Goal: Task Accomplishment & Management: Use online tool/utility

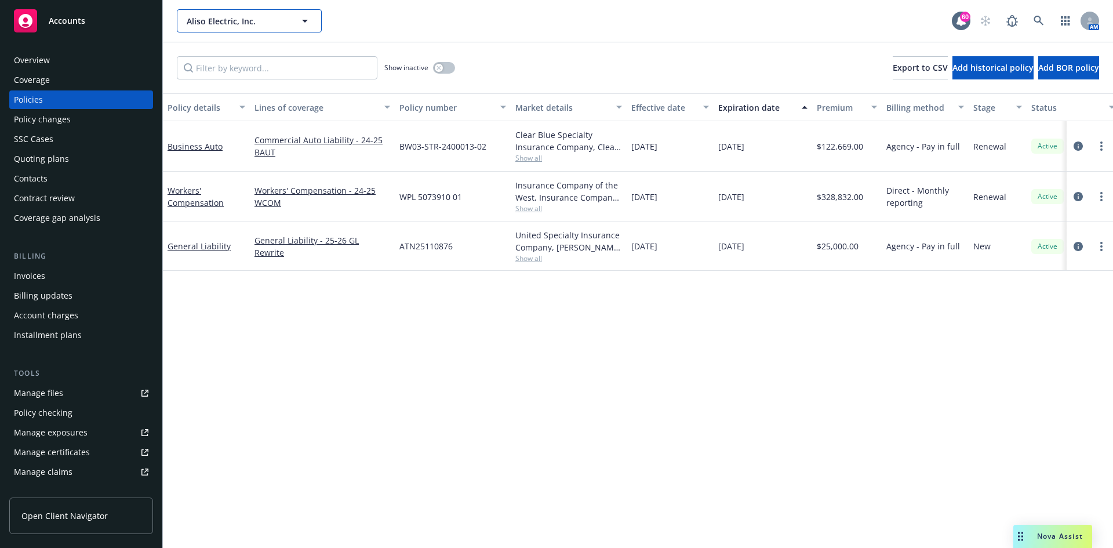
click at [198, 25] on span "Aliso Electric, Inc." at bounding box center [237, 21] width 100 height 12
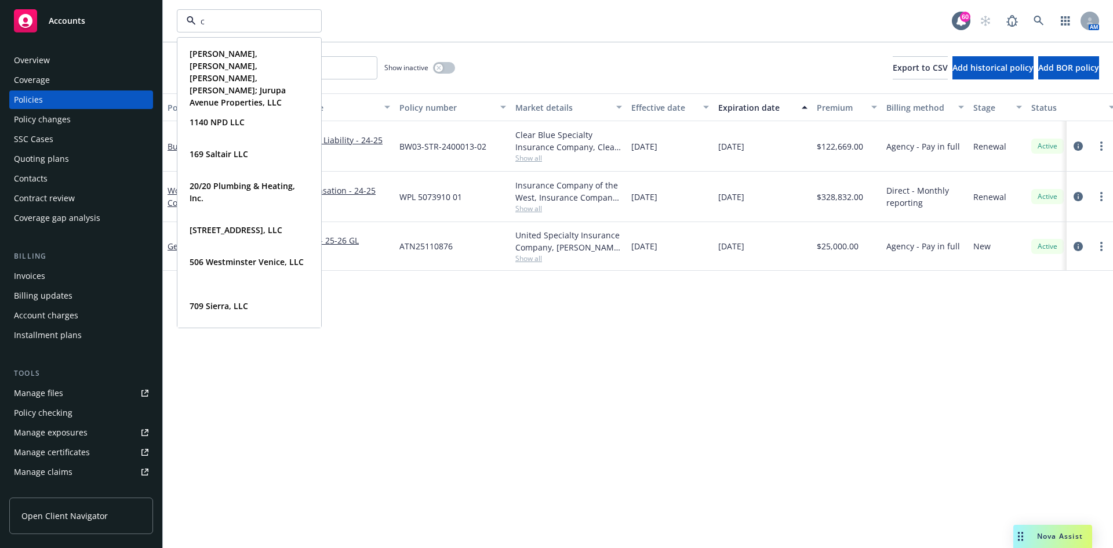
type input "cb"
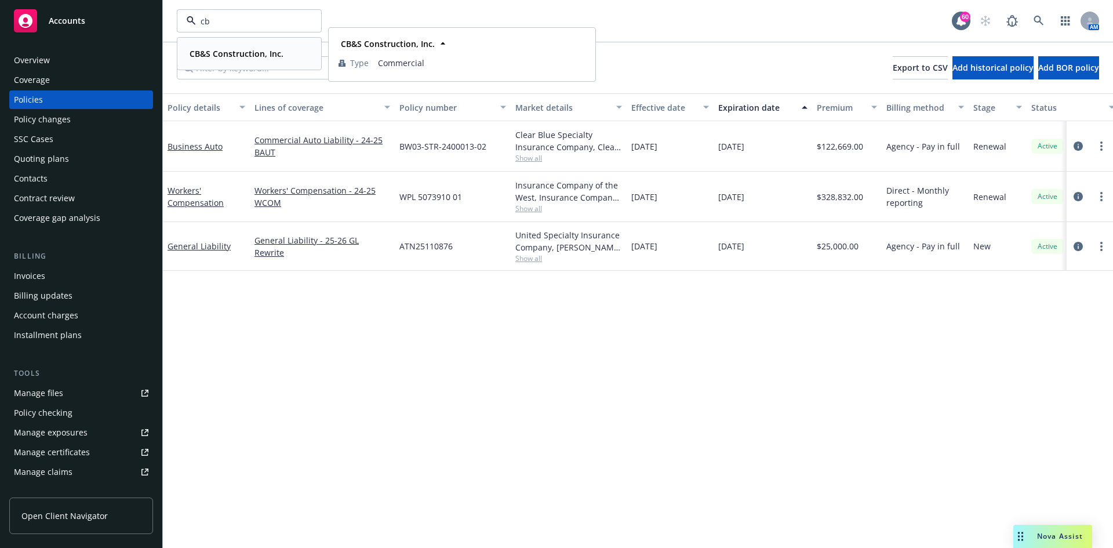
click at [217, 46] on div "CB&S Construction, Inc." at bounding box center [235, 53] width 101 height 17
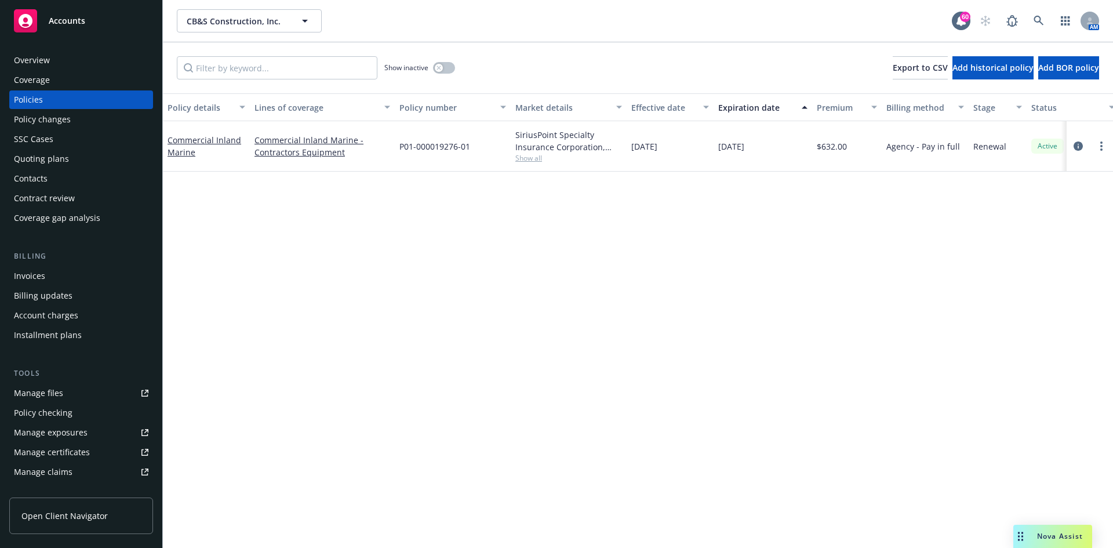
click at [75, 60] on div "Overview" at bounding box center [81, 60] width 135 height 19
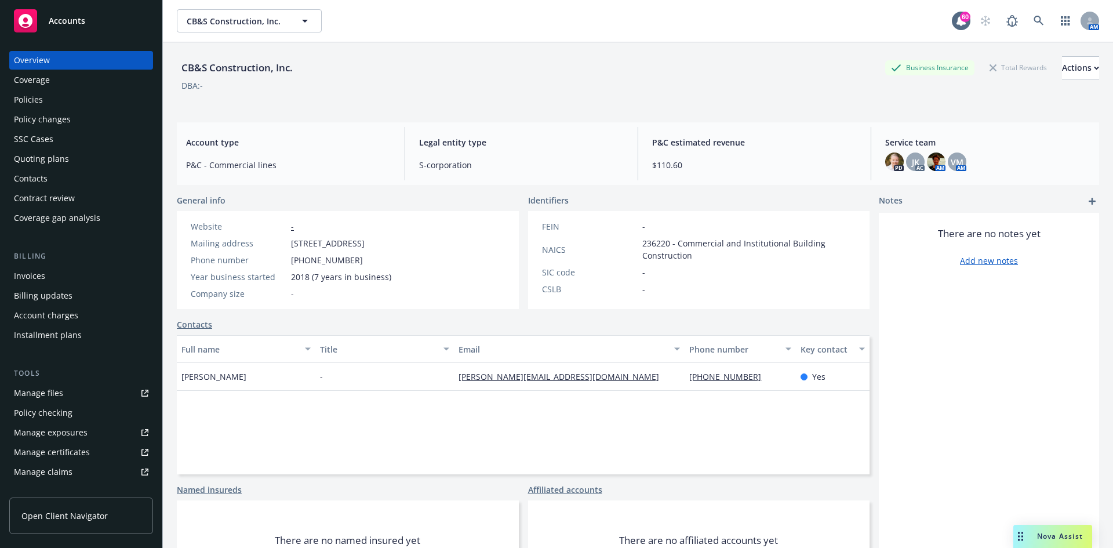
click at [24, 277] on div "Invoices" at bounding box center [29, 276] width 31 height 19
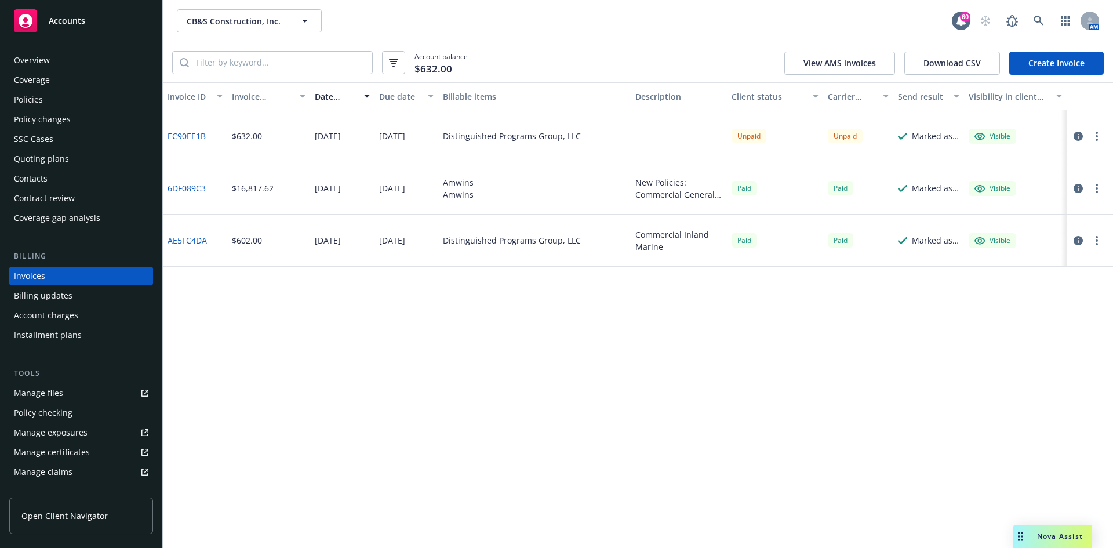
click at [1042, 57] on link "Create Invoice" at bounding box center [1056, 63] width 94 height 23
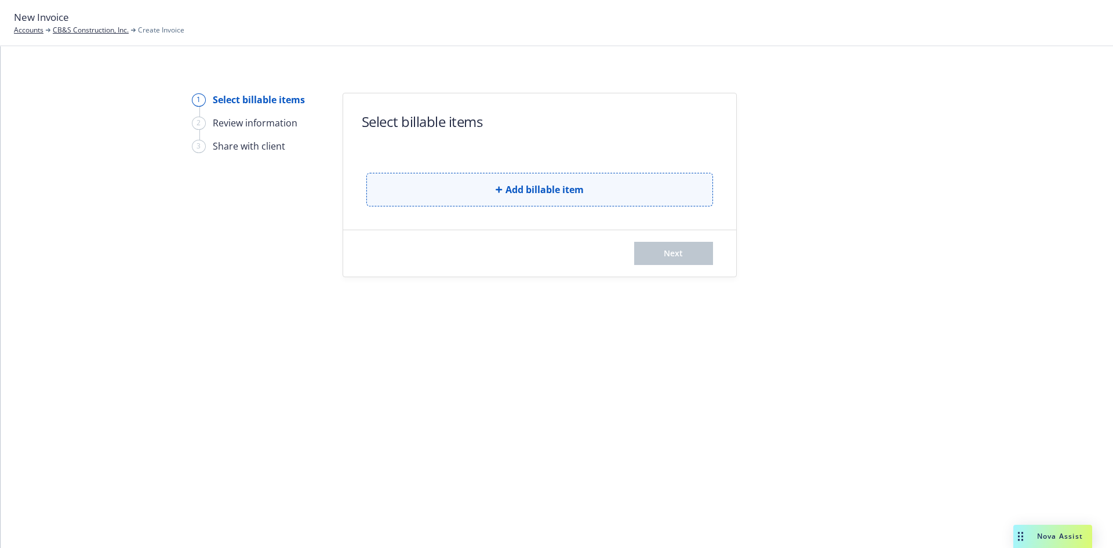
click at [562, 193] on span "Add billable item" at bounding box center [545, 190] width 78 height 14
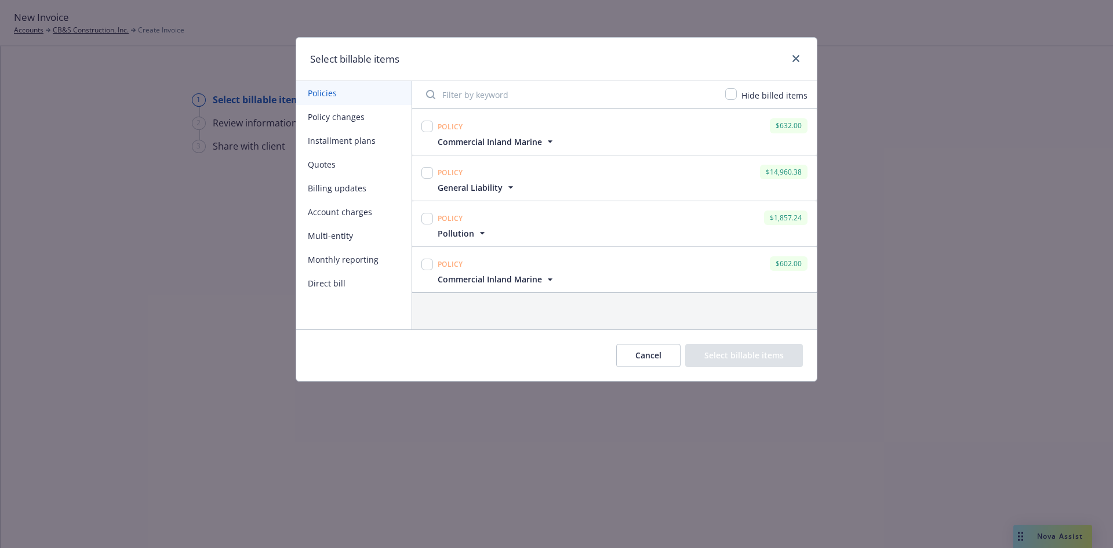
click at [336, 163] on button "Quotes" at bounding box center [353, 164] width 115 height 24
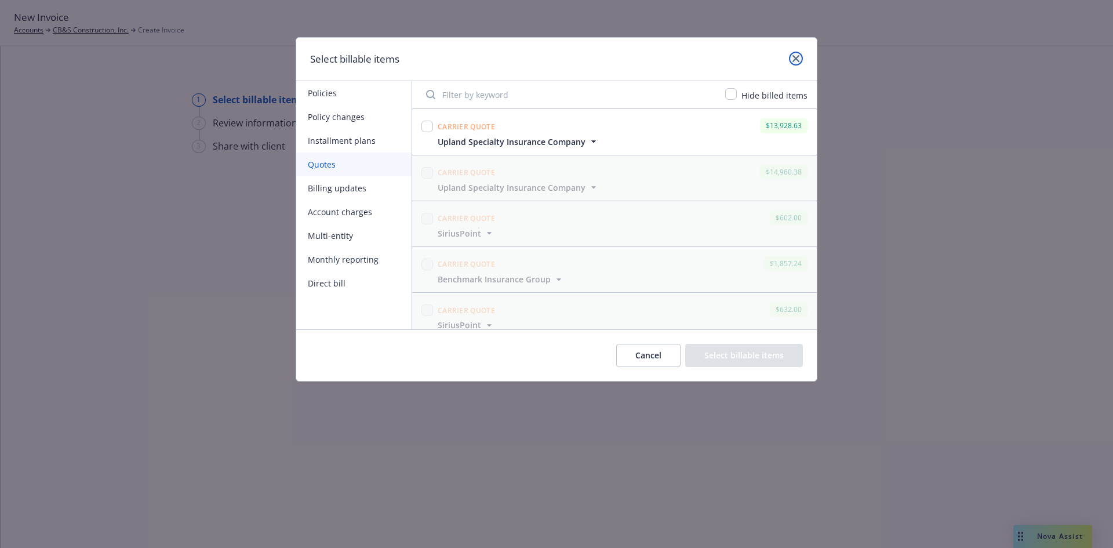
click at [794, 62] on link "close" at bounding box center [796, 59] width 14 height 14
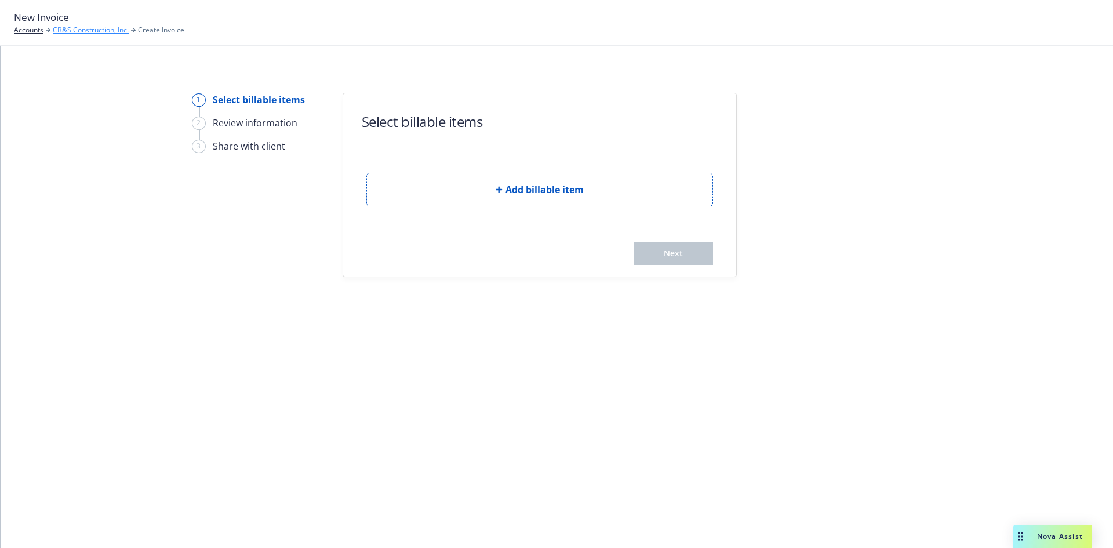
click at [67, 30] on link "CB&S Construction, Inc." at bounding box center [91, 30] width 76 height 10
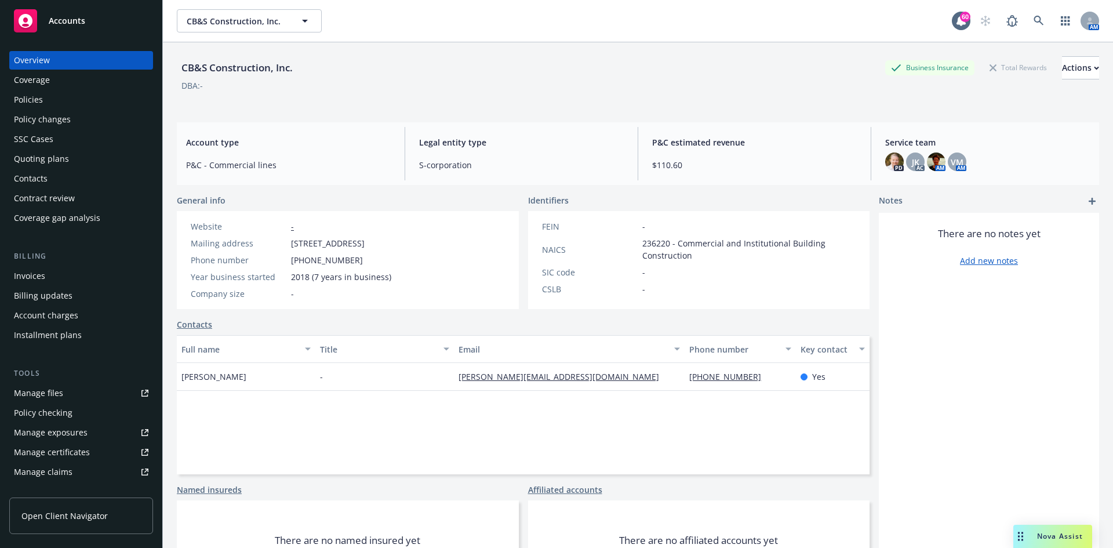
click at [57, 157] on div "Quoting plans" at bounding box center [41, 159] width 55 height 19
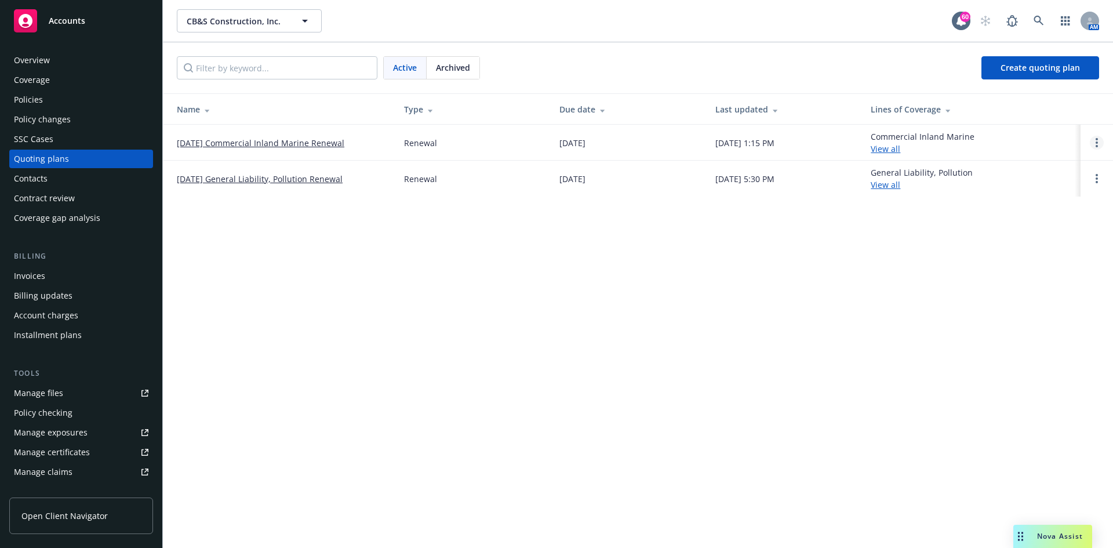
click at [1092, 140] on link "Open options" at bounding box center [1097, 143] width 14 height 14
click at [1016, 140] on link "Archive" at bounding box center [1037, 133] width 101 height 23
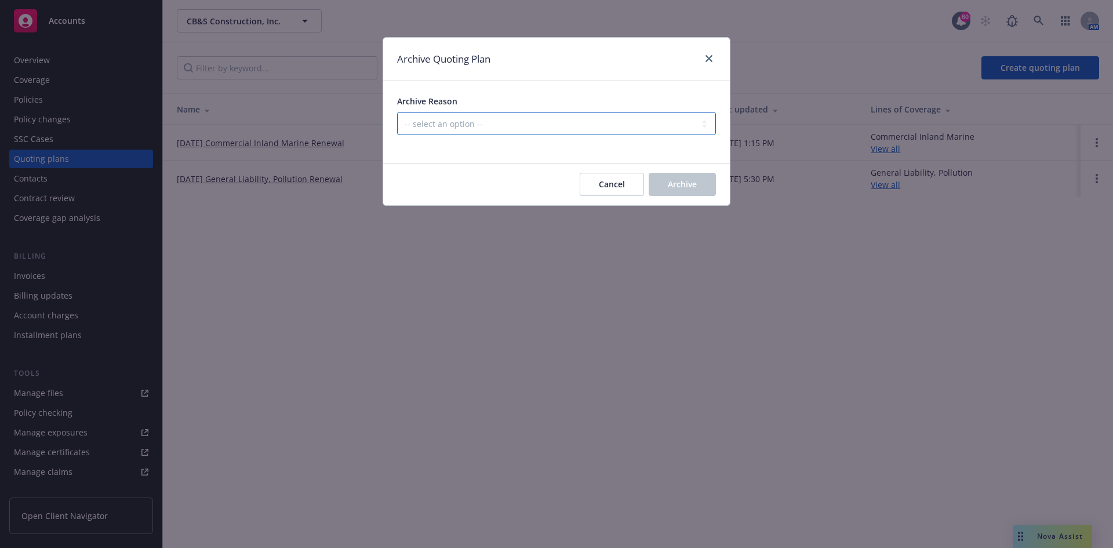
click at [509, 128] on select "-- select an option -- All policies in this renewal plan are auto-renewed Creat…" at bounding box center [556, 123] width 319 height 23
select select "ARCHIVED_RENEWAL_COMPLETED"
click at [397, 112] on select "-- select an option -- All policies in this renewal plan are auto-renewed Creat…" at bounding box center [556, 123] width 319 height 23
click at [699, 187] on button "Archive" at bounding box center [682, 184] width 67 height 23
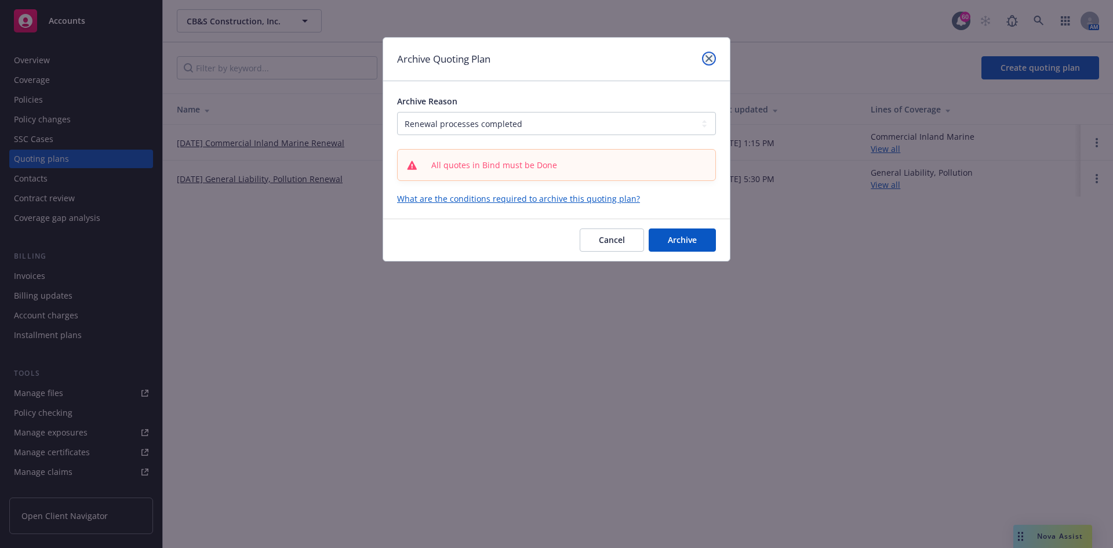
click at [710, 59] on icon "close" at bounding box center [709, 58] width 7 height 7
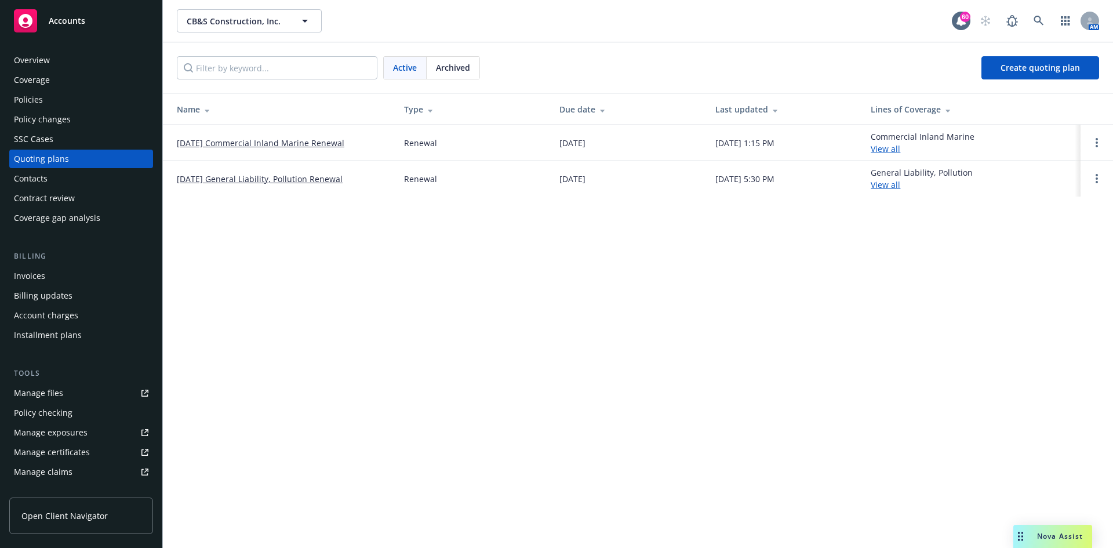
click at [282, 141] on link "08/14/25 Commercial Inland Marine Renewal" at bounding box center [261, 143] width 168 height 12
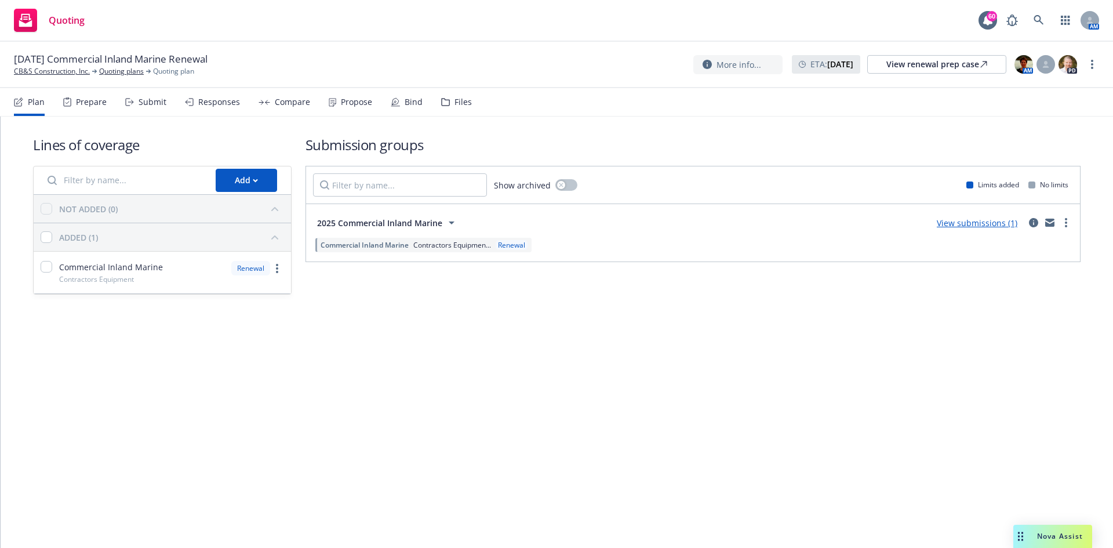
click at [975, 227] on link "View submissions (1)" at bounding box center [977, 222] width 81 height 11
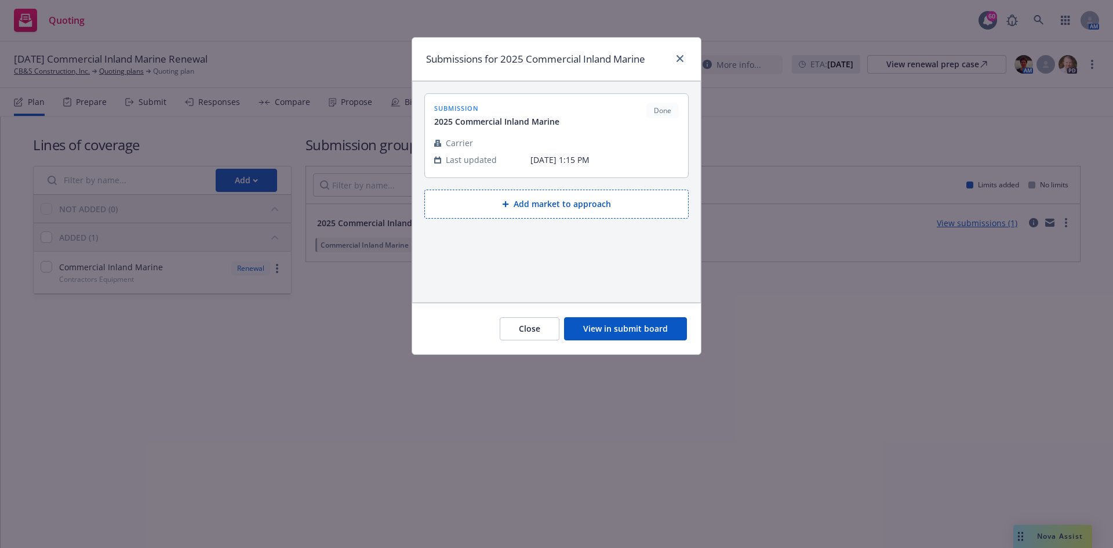
click at [657, 325] on button "View in submit board" at bounding box center [625, 328] width 123 height 23
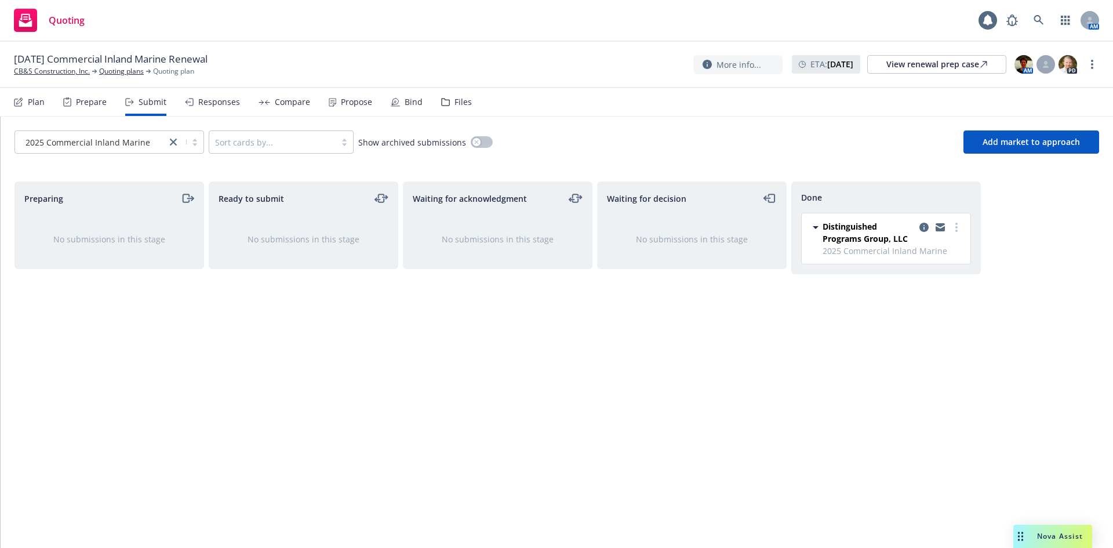
click at [416, 111] on div "Bind" at bounding box center [407, 102] width 32 height 28
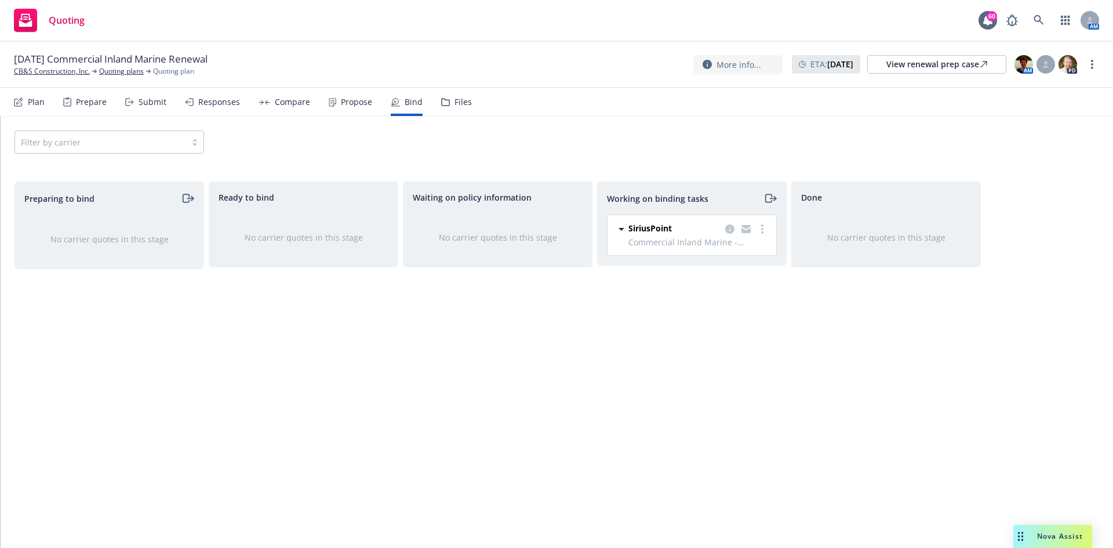
click at [770, 198] on icon "moveRight" at bounding box center [770, 198] width 13 height 14
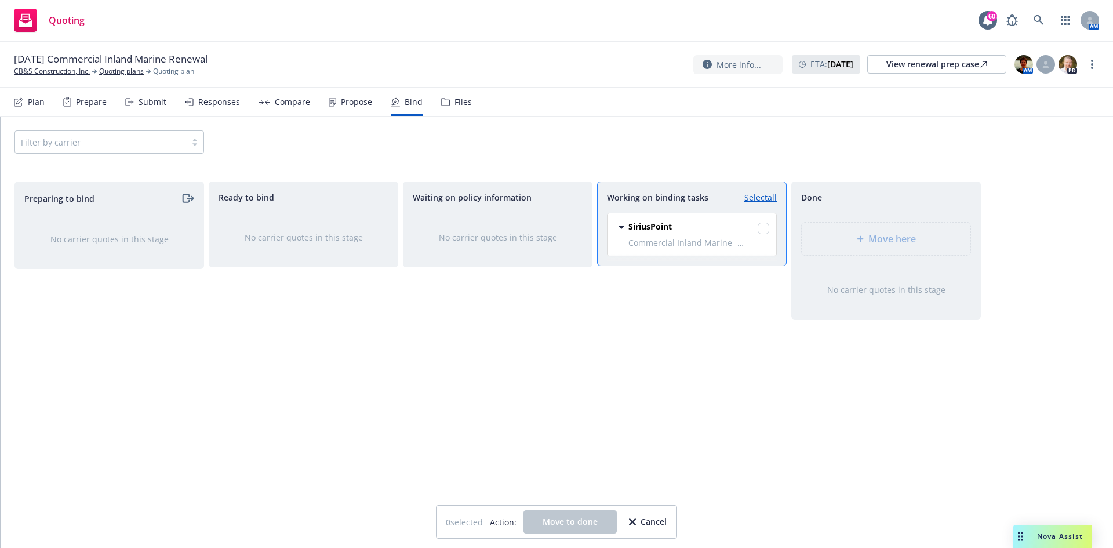
drag, startPoint x: 729, startPoint y: 228, endPoint x: 743, endPoint y: 228, distance: 13.9
click at [733, 228] on div "SiriusPoint" at bounding box center [698, 228] width 141 height 16
click at [761, 231] on input "checkbox" at bounding box center [764, 229] width 12 height 12
checkbox input "true"
click at [844, 235] on div "Move here" at bounding box center [886, 239] width 150 height 14
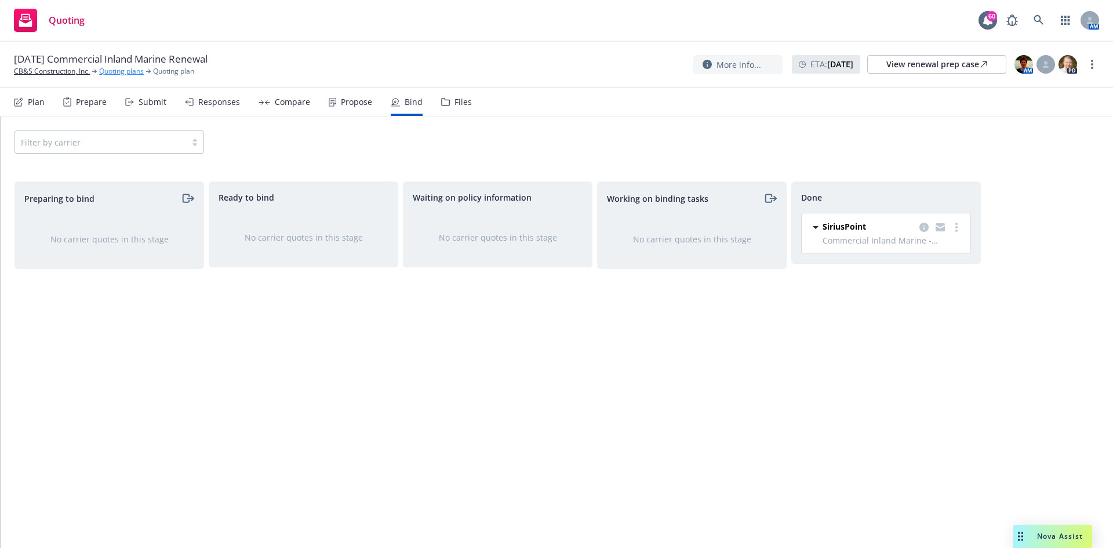
click at [124, 72] on link "Quoting plans" at bounding box center [121, 71] width 45 height 10
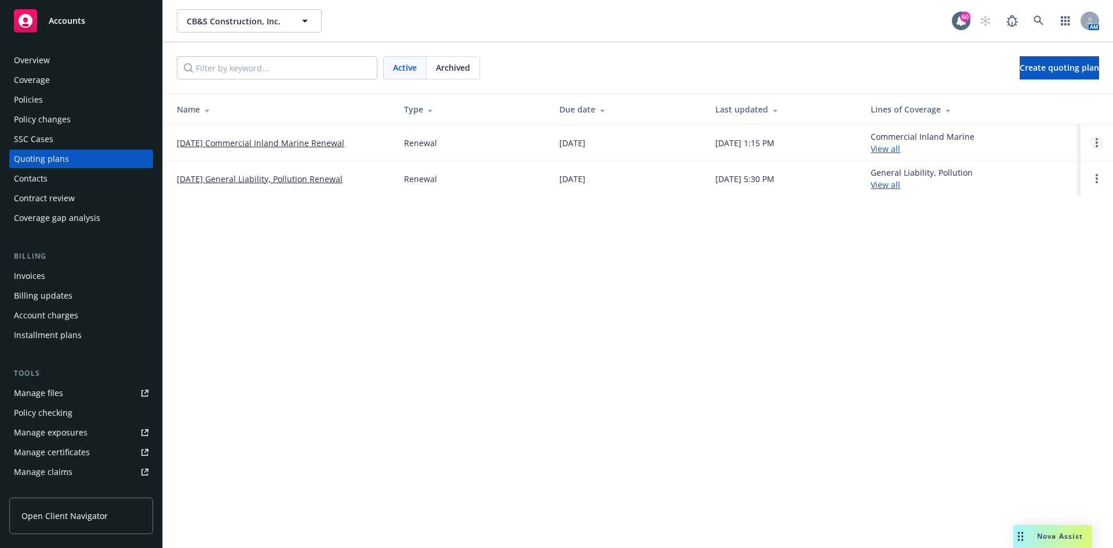
click at [1095, 148] on link "Open options" at bounding box center [1097, 143] width 14 height 14
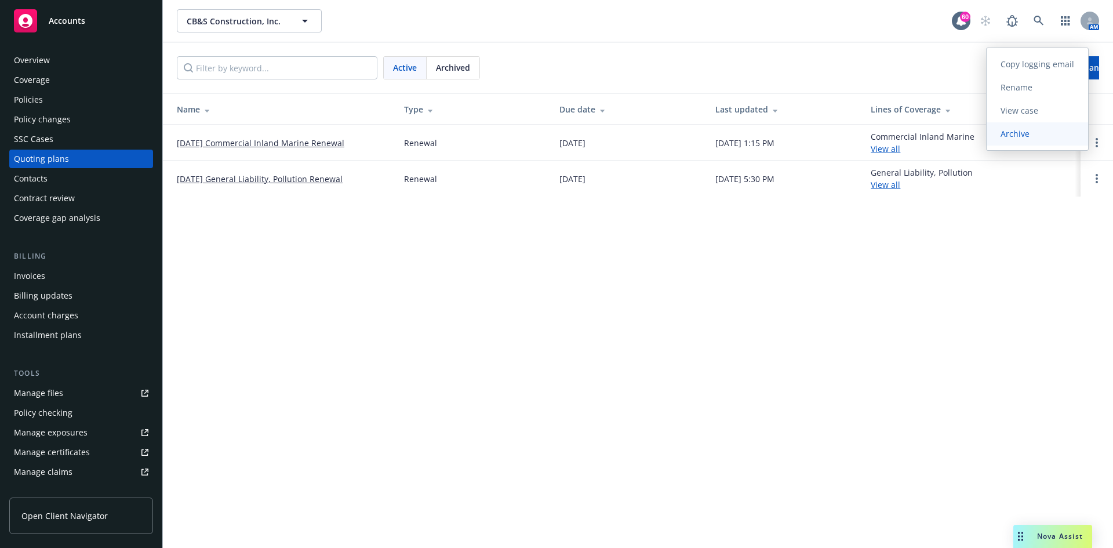
click at [1028, 137] on span "Archive" at bounding box center [1015, 133] width 57 height 11
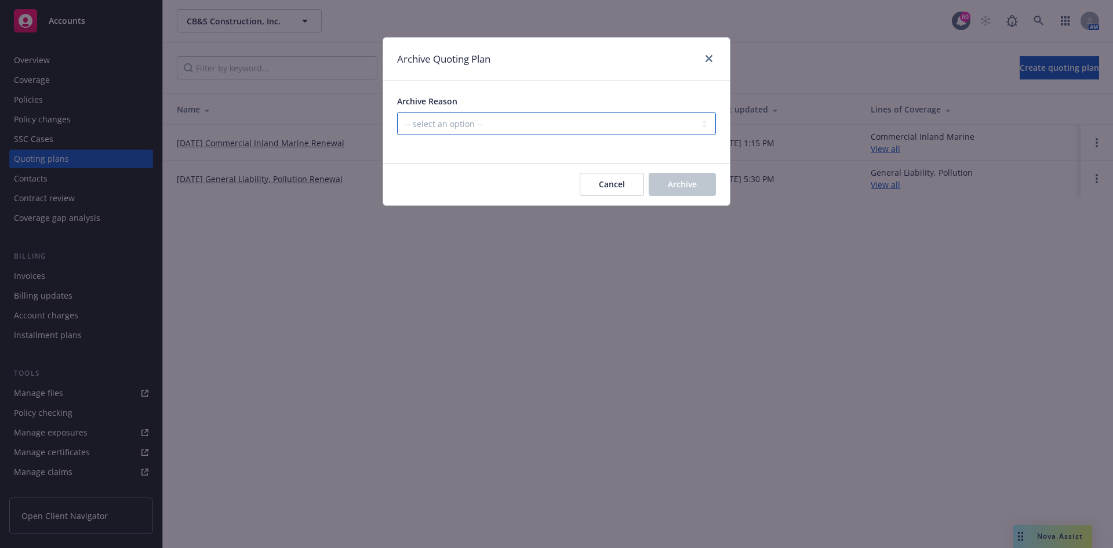
click at [603, 127] on select "-- select an option -- All policies in this renewal plan are auto-renewed Creat…" at bounding box center [556, 123] width 319 height 23
select select "ARCHIVED_RENEWAL_COMPLETED"
click at [397, 112] on select "-- select an option -- All policies in this renewal plan are auto-renewed Creat…" at bounding box center [556, 123] width 319 height 23
click at [716, 181] on div "Cancel Archive" at bounding box center [556, 184] width 347 height 42
click at [706, 188] on button "Archive" at bounding box center [682, 184] width 67 height 23
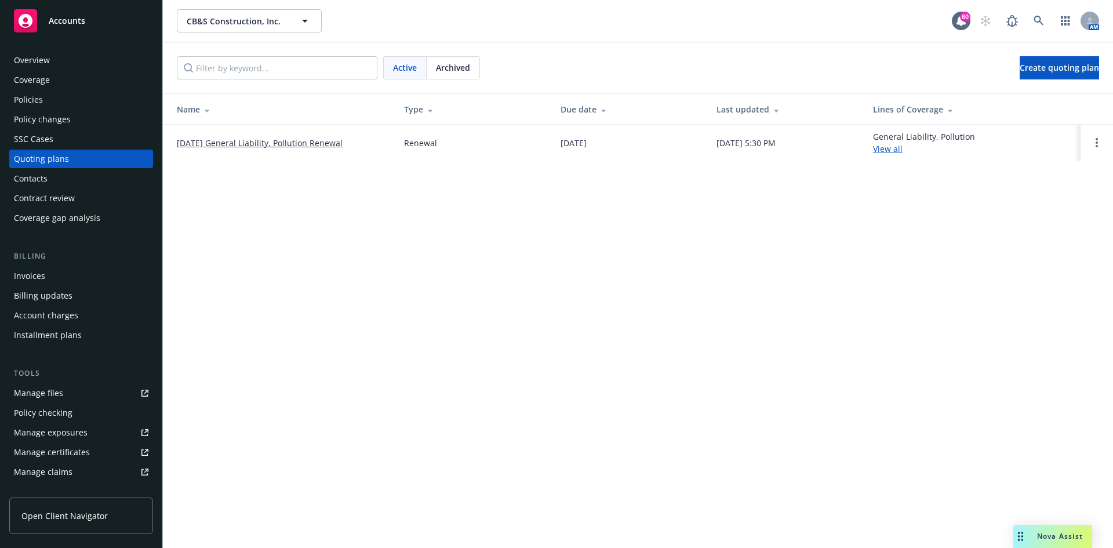
drag, startPoint x: 321, startPoint y: 139, endPoint x: 329, endPoint y: 138, distance: 8.2
click at [321, 139] on link "[DATE] General Liability, Pollution Renewal" at bounding box center [260, 143] width 166 height 12
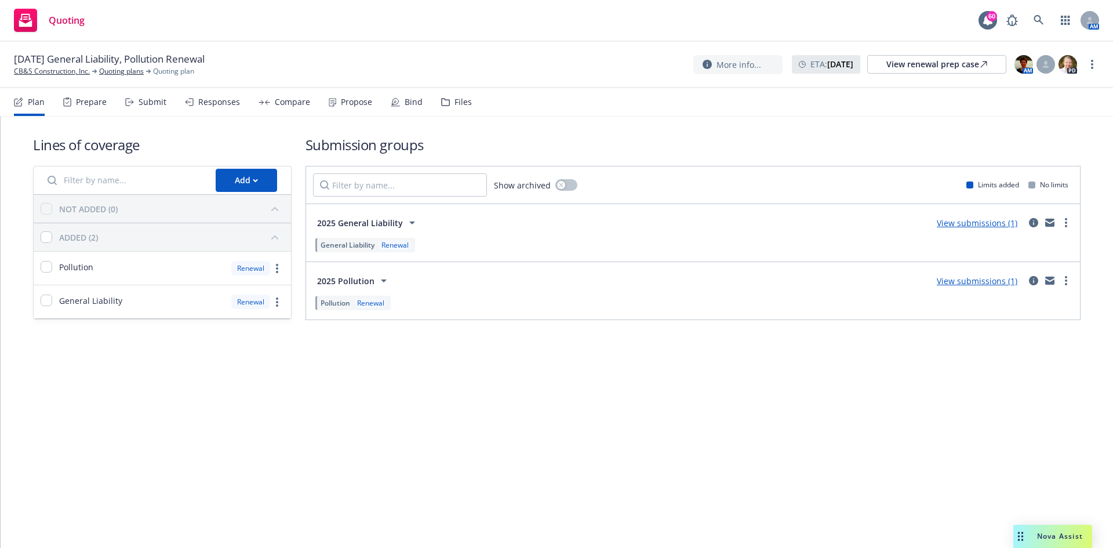
click at [985, 224] on link "View submissions (1)" at bounding box center [977, 222] width 81 height 11
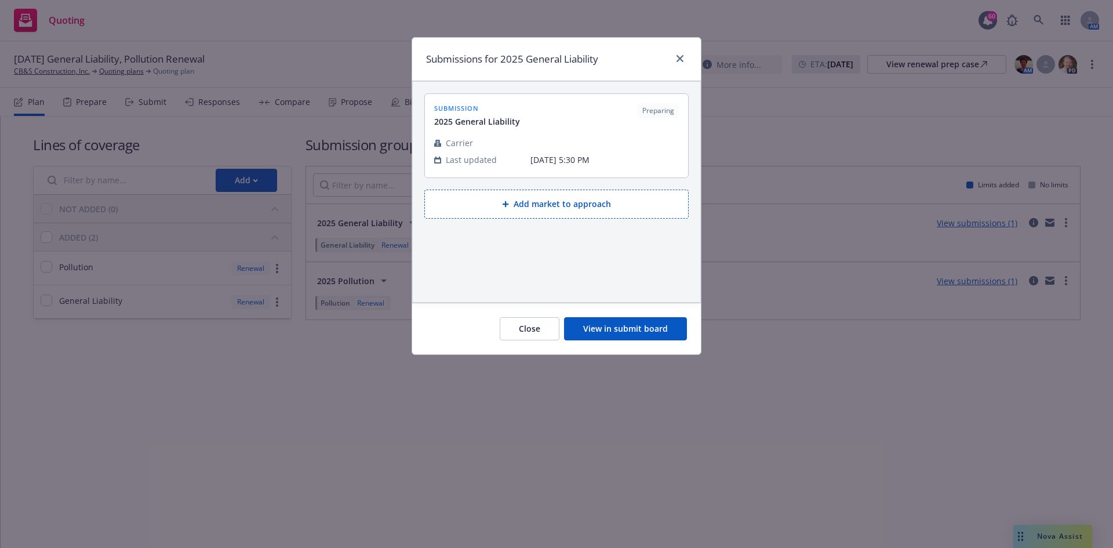
click at [629, 335] on button "View in submit board" at bounding box center [625, 328] width 123 height 23
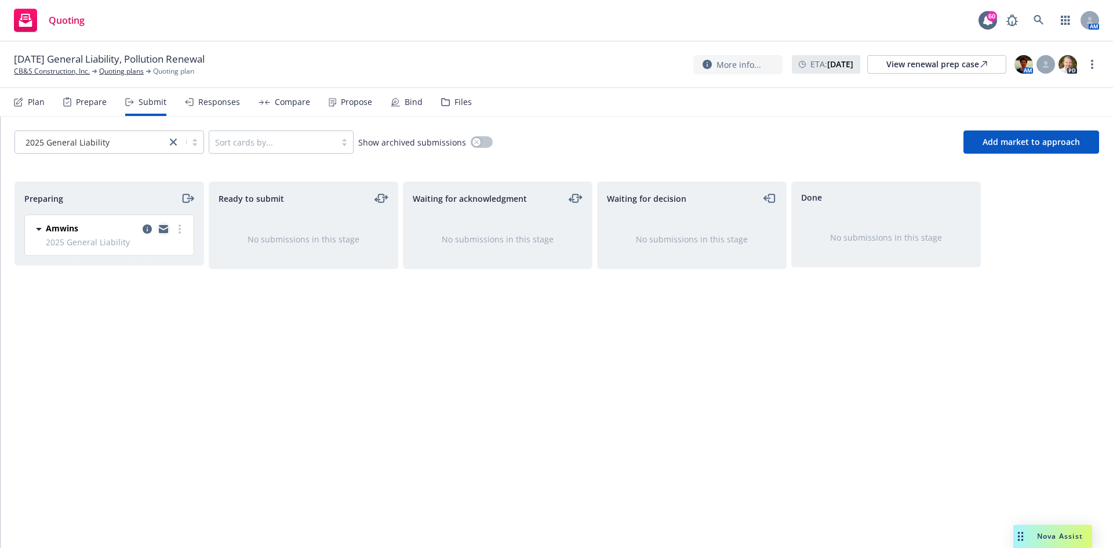
click at [166, 228] on icon "copy logging email" at bounding box center [163, 229] width 9 height 8
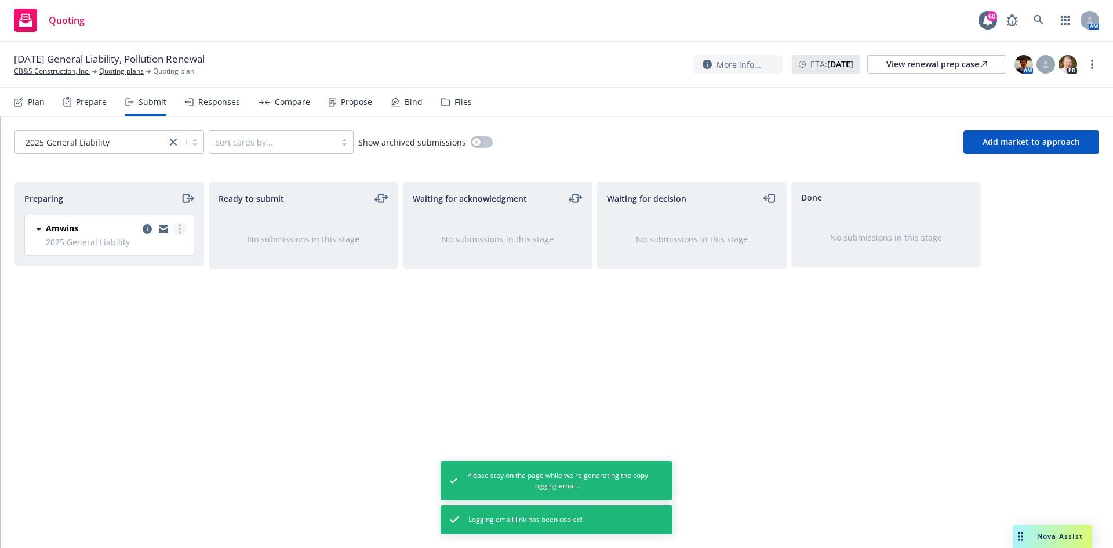
click at [184, 232] on link "more" at bounding box center [180, 229] width 14 height 14
click at [155, 324] on span "Add accepted decision" at bounding box center [128, 322] width 116 height 11
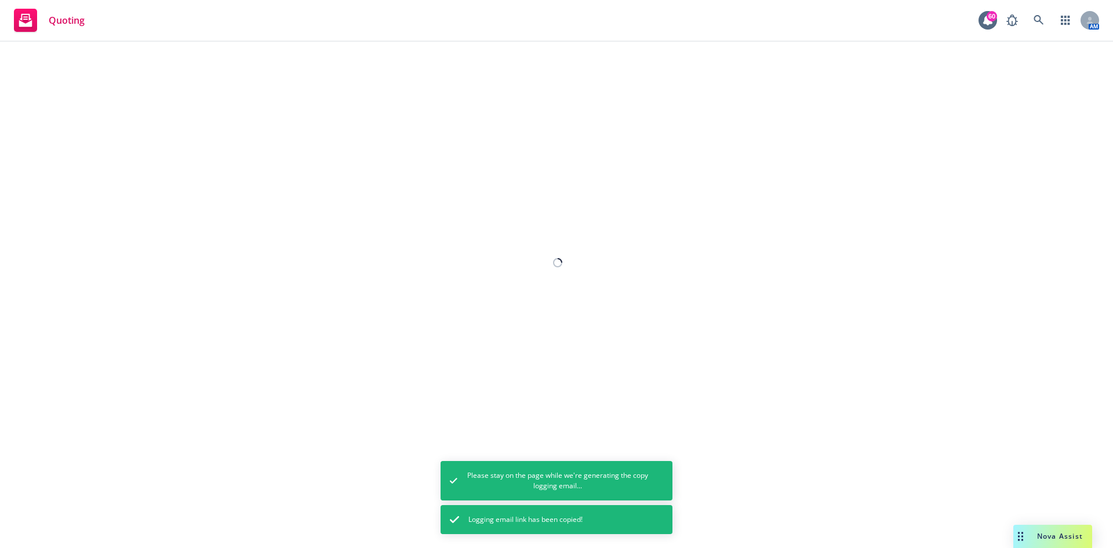
select select "12"
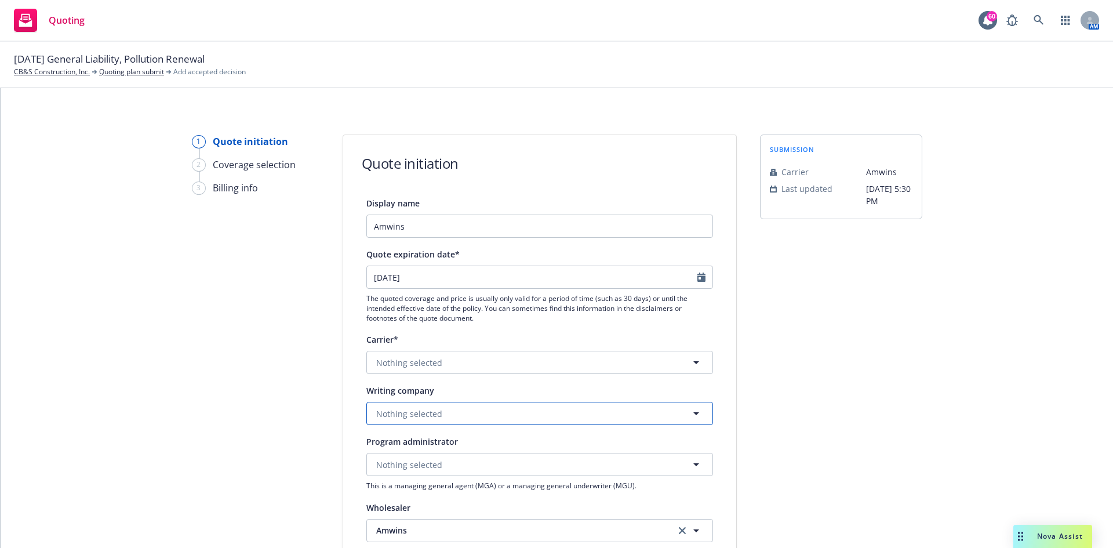
click at [494, 409] on button "Nothing selected" at bounding box center [539, 413] width 347 height 23
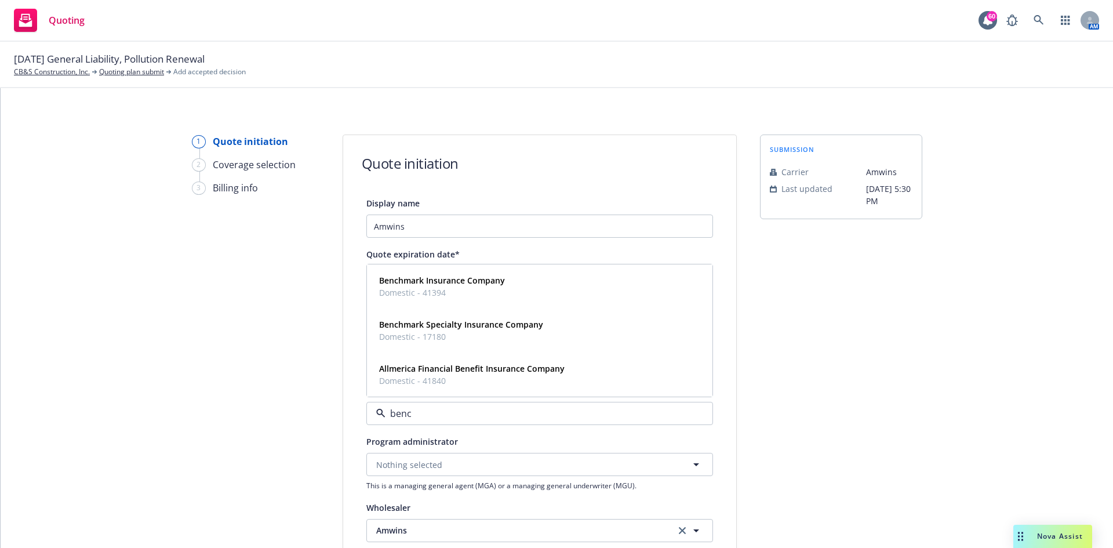
type input "bench"
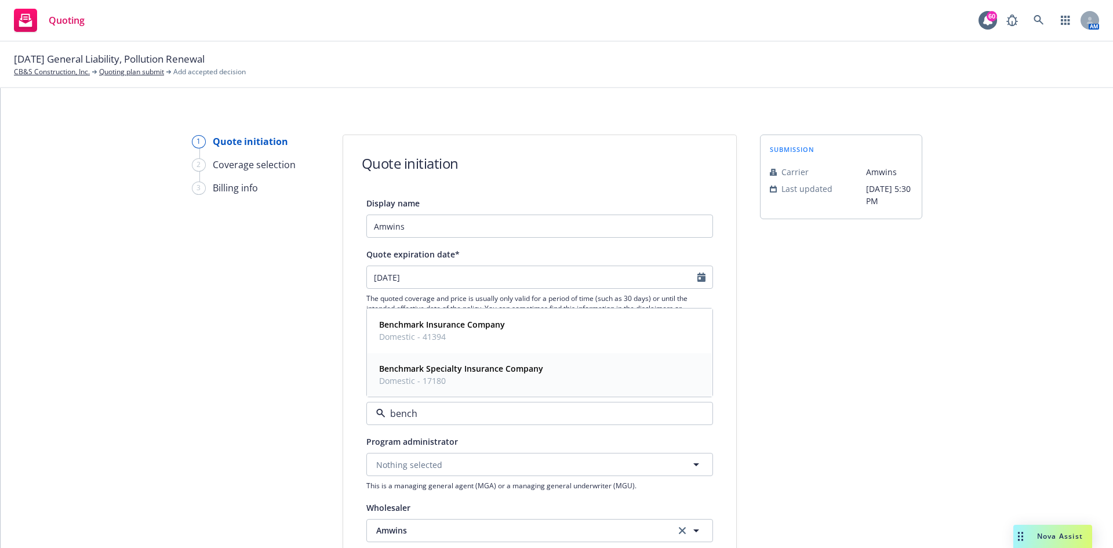
click at [537, 376] on div "Benchmark Specialty Insurance Company Domestic - 17180" at bounding box center [460, 374] width 171 height 29
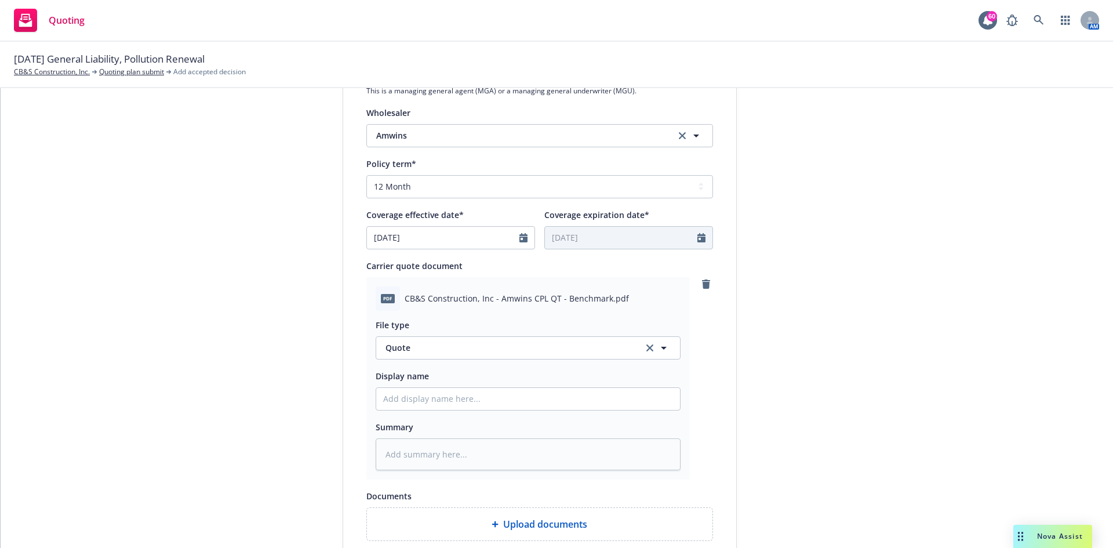
scroll to position [464, 0]
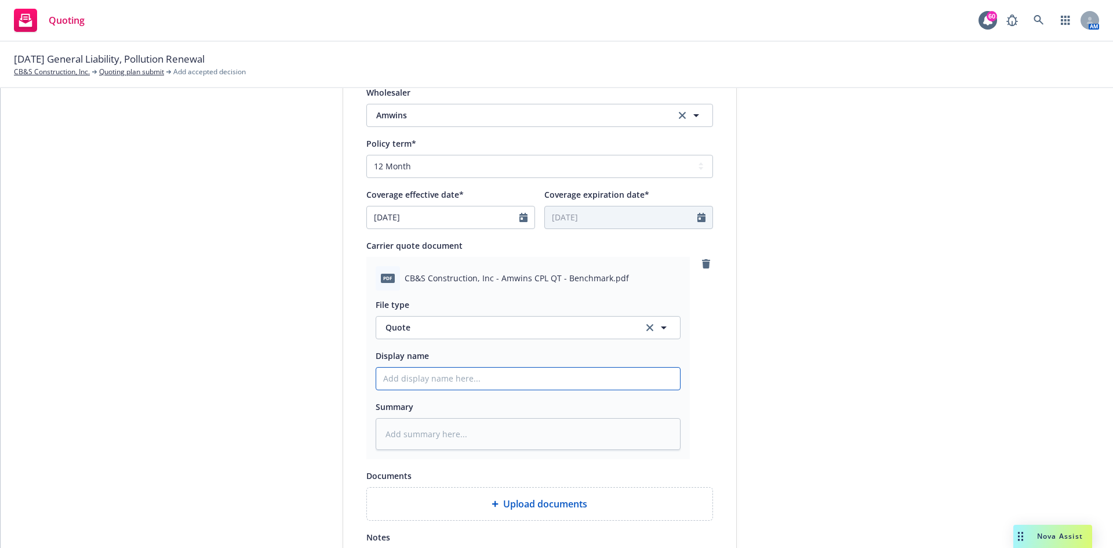
click at [446, 386] on input "Display name" at bounding box center [528, 379] width 304 height 22
type textarea "x"
type input "2"
type textarea "x"
type input "25"
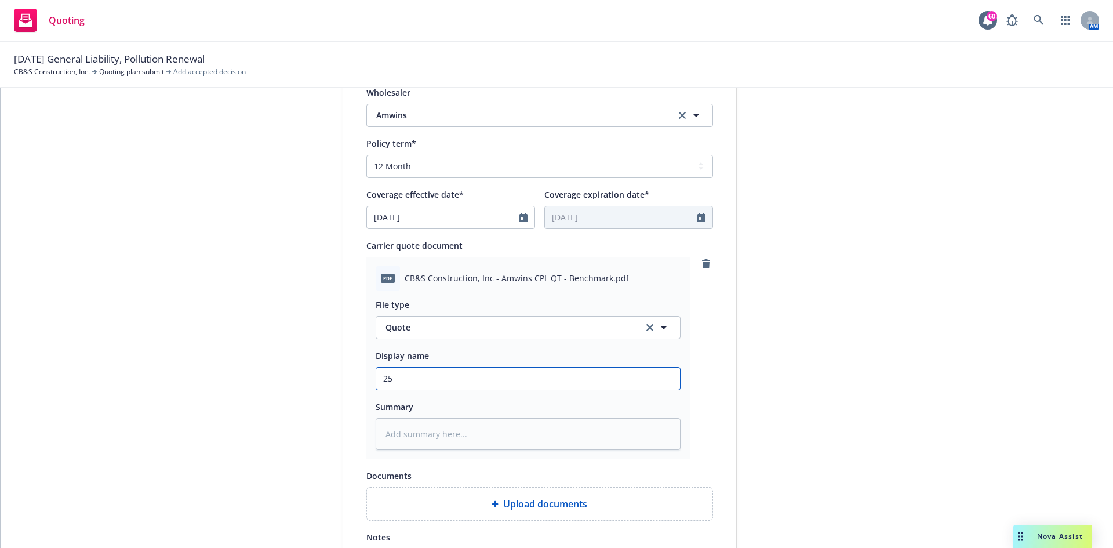
type textarea "x"
type input "25-"
type textarea "x"
type input "25-2"
type textarea "x"
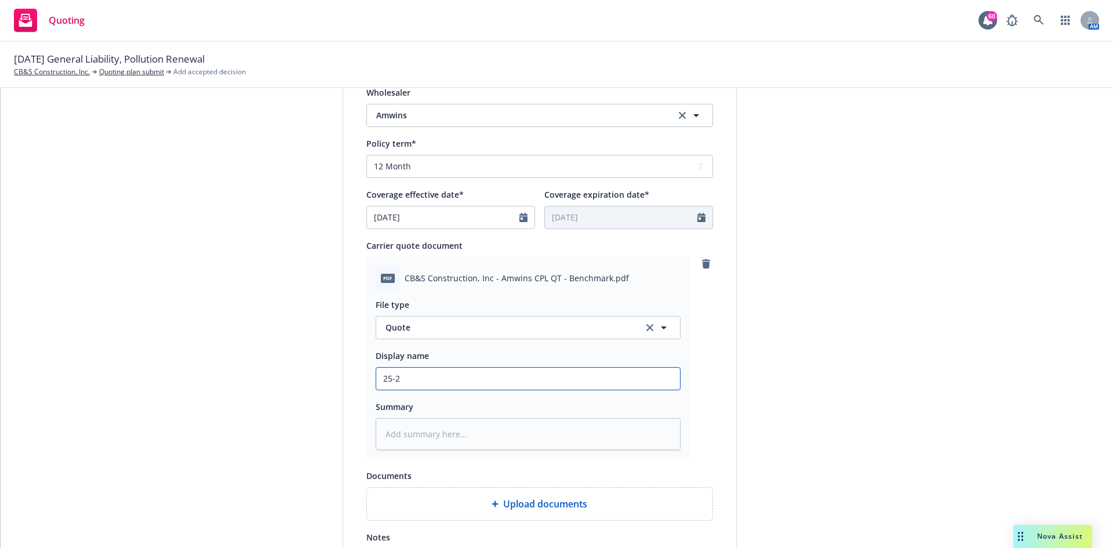
type input "25-26"
type textarea "x"
type input "25-26"
type textarea "x"
type input "25-26 P"
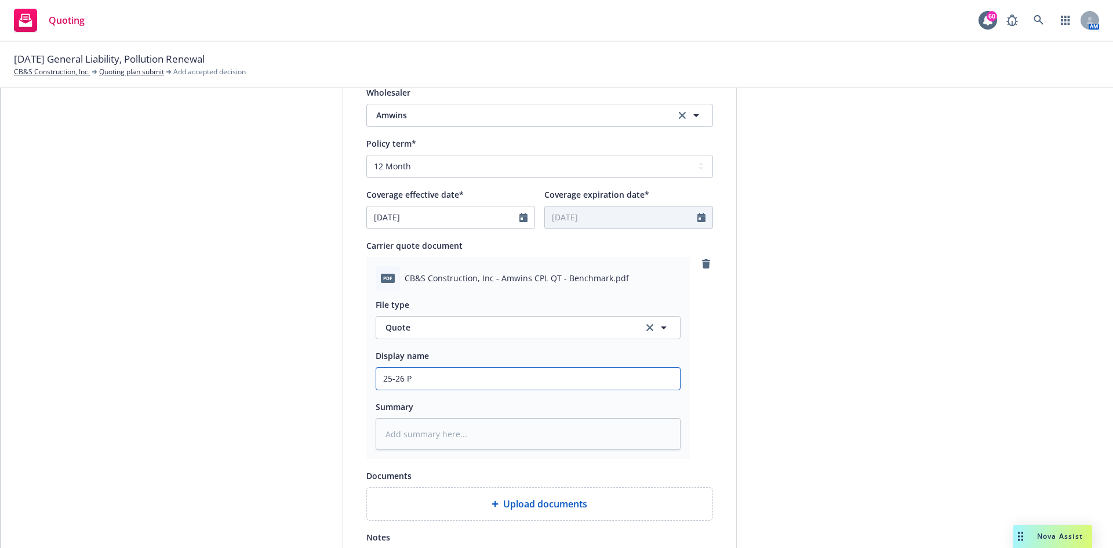
type textarea "x"
type input "25-26 PO"
type textarea "x"
type input "25-26 POL"
type textarea "x"
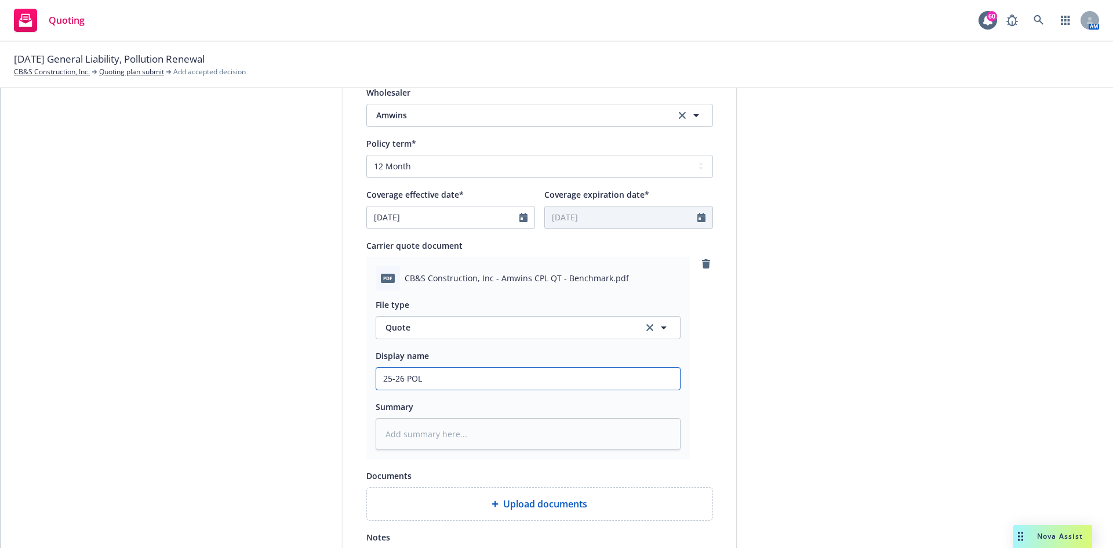
type input "25-26 POLL"
type textarea "x"
type input "25-26 POLL"
type textarea "x"
type input "25-26 POLL -"
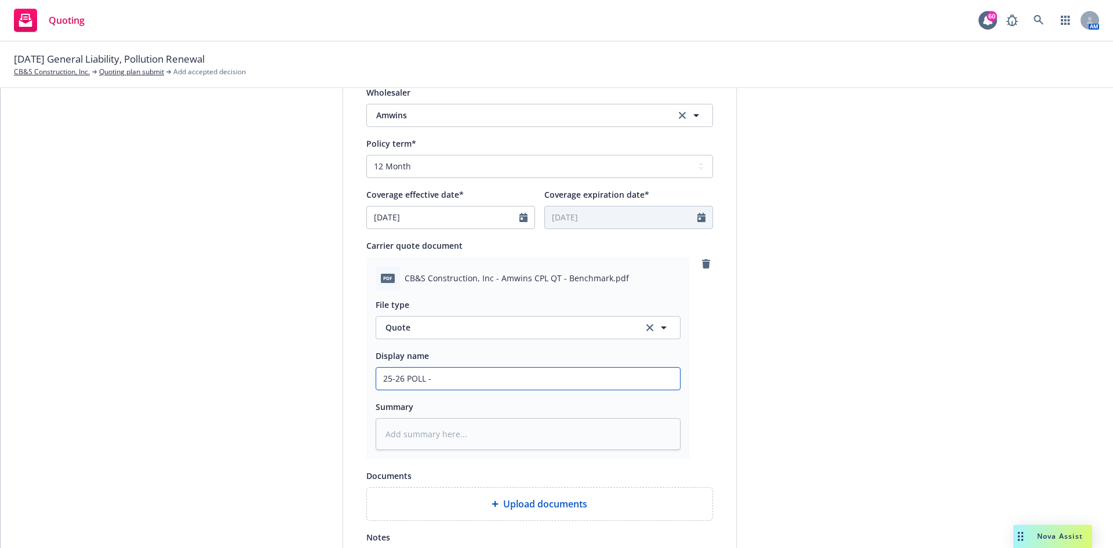
type textarea "x"
type input "25-26 POLL -"
type textarea "x"
type input "25-26 POLL - B"
type textarea "x"
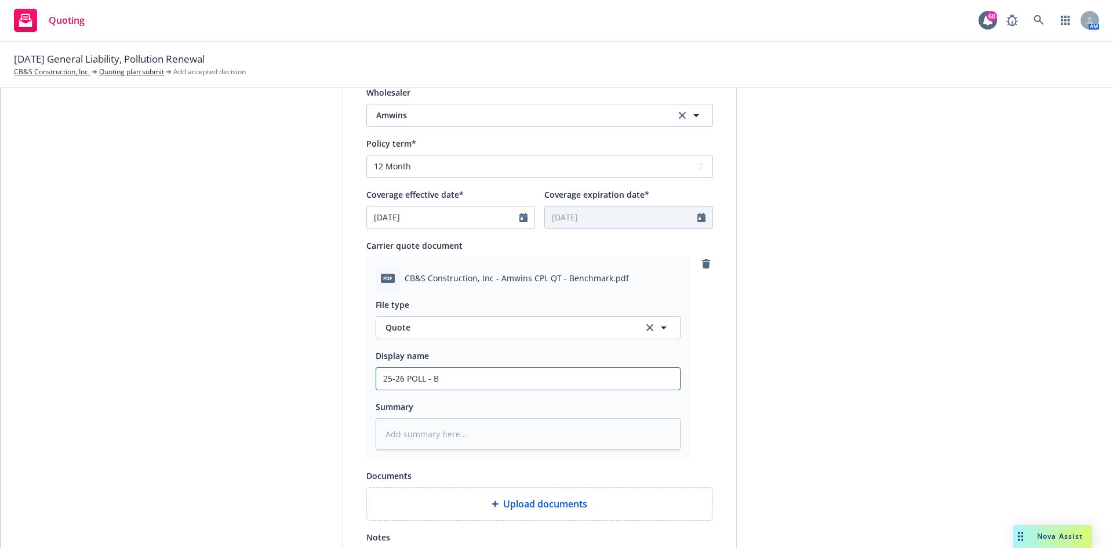
type input "25-26 POLL - Be"
type textarea "x"
type input "25-26 POLL - Ben"
type textarea "x"
type input "25-26 POLL - Benc"
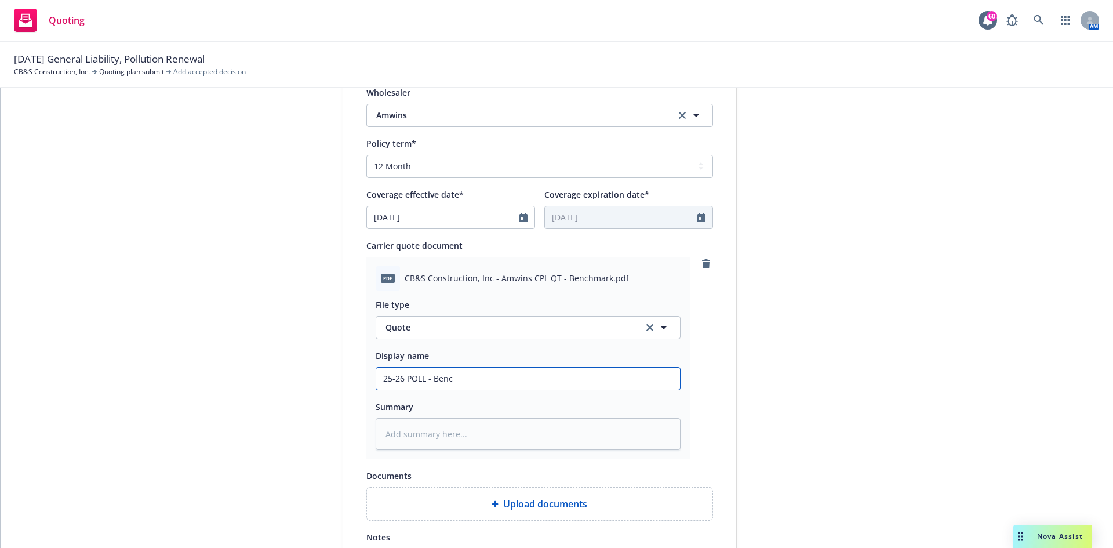
type textarea "x"
type input "25-26 POLL - Bench"
type textarea "x"
type input "25-26 POLL - Benchm"
type textarea "x"
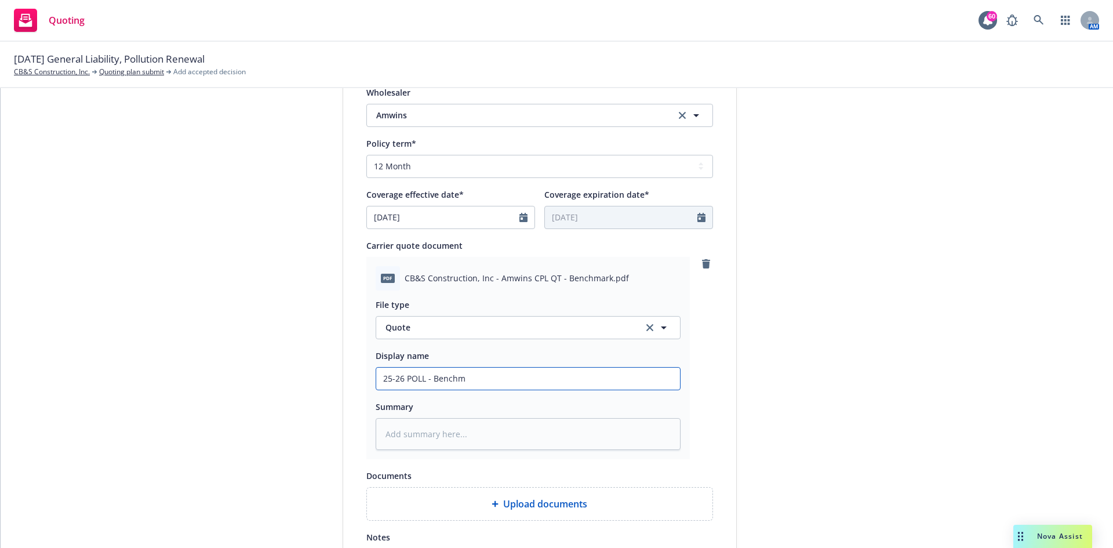
type input "25-26 POLL - Benchma"
type textarea "x"
type input "25-26 POLL - Benchmar"
type textarea "x"
type input "25-26 POLL - Benchmark"
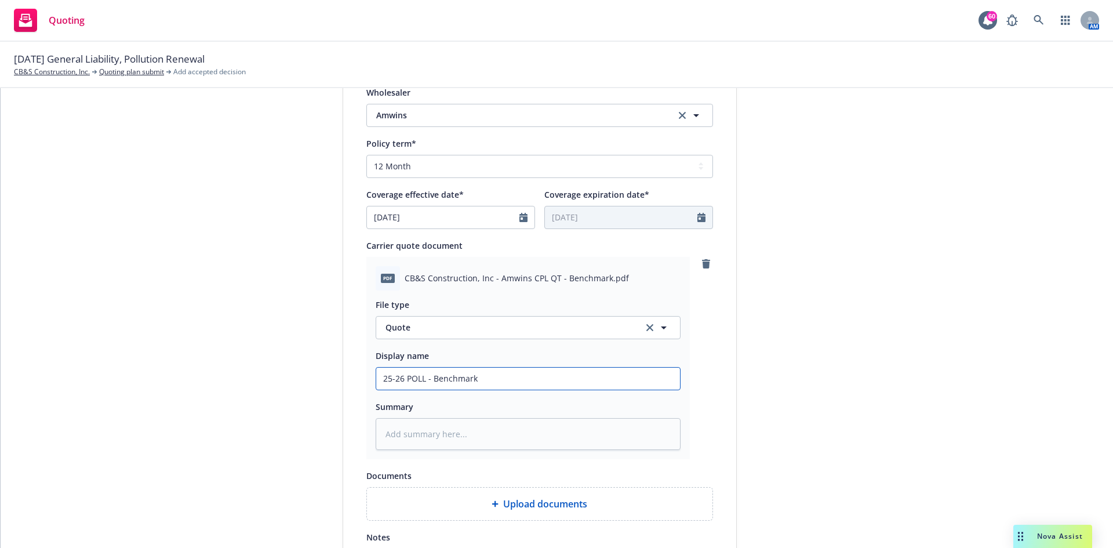
type textarea "x"
type input "25-26 POLL - Benchmark"
type textarea "x"
type input "25-26 POLL - Benchmark Q"
type textarea "x"
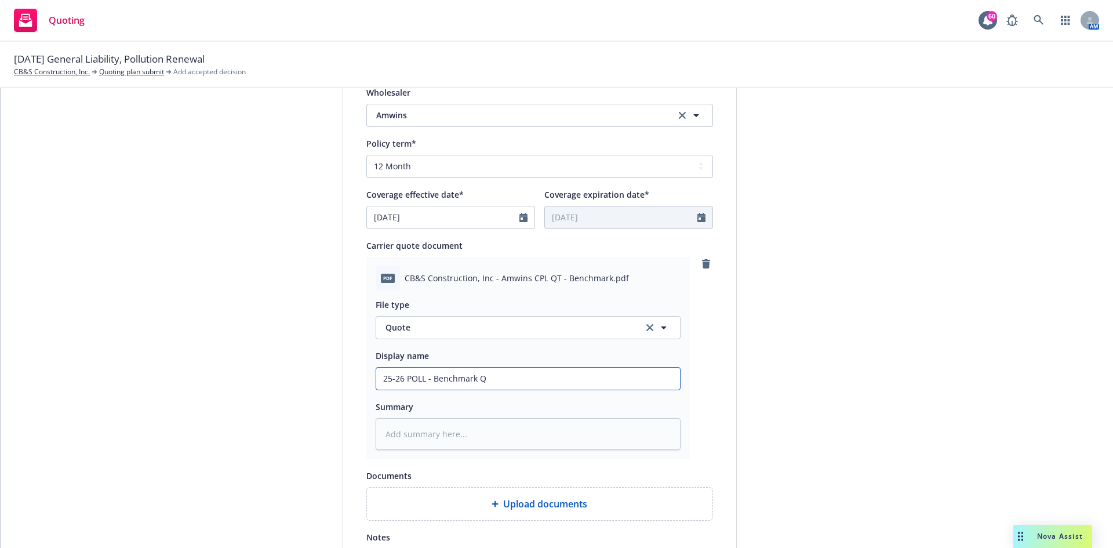
type input "25-26 POLL - Benchmark Qu"
type textarea "x"
type input "25-26 POLL - Benchmark Quo"
type textarea "x"
type input "25-26 POLL - Benchmark Quote"
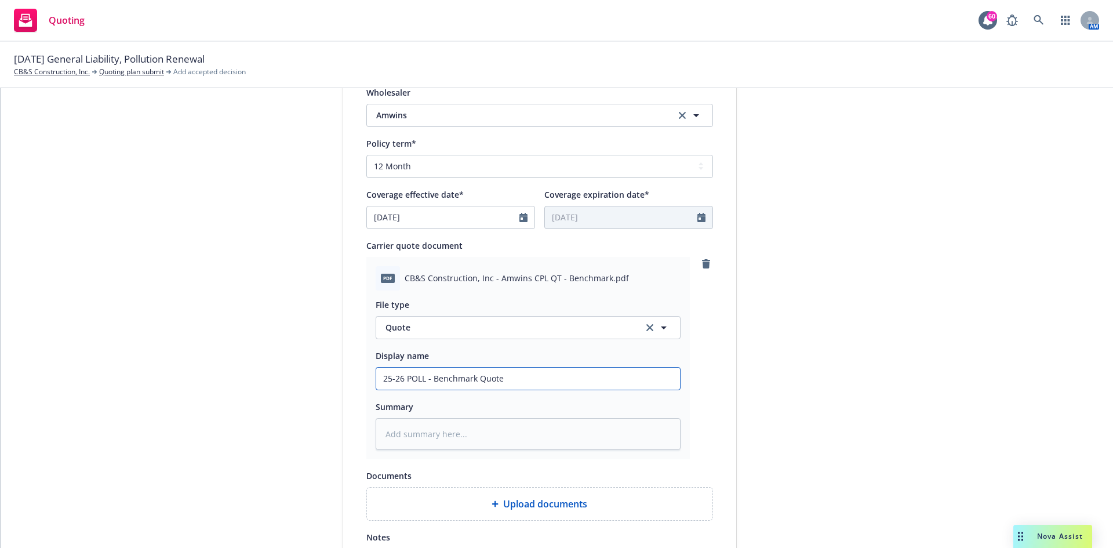
type textarea "x"
type input "25-26 POLL - Benchmark Quote"
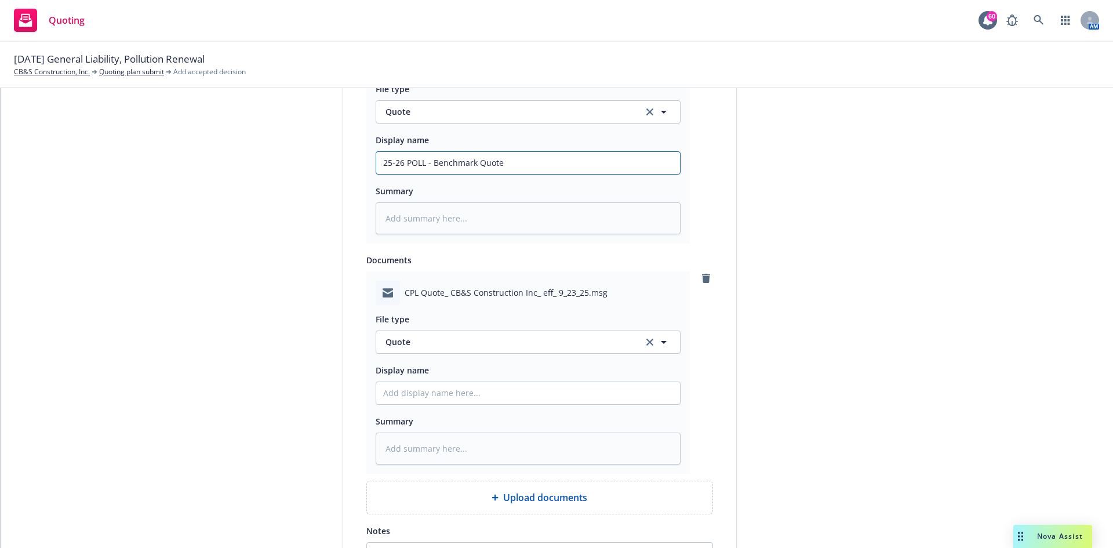
scroll to position [696, 0]
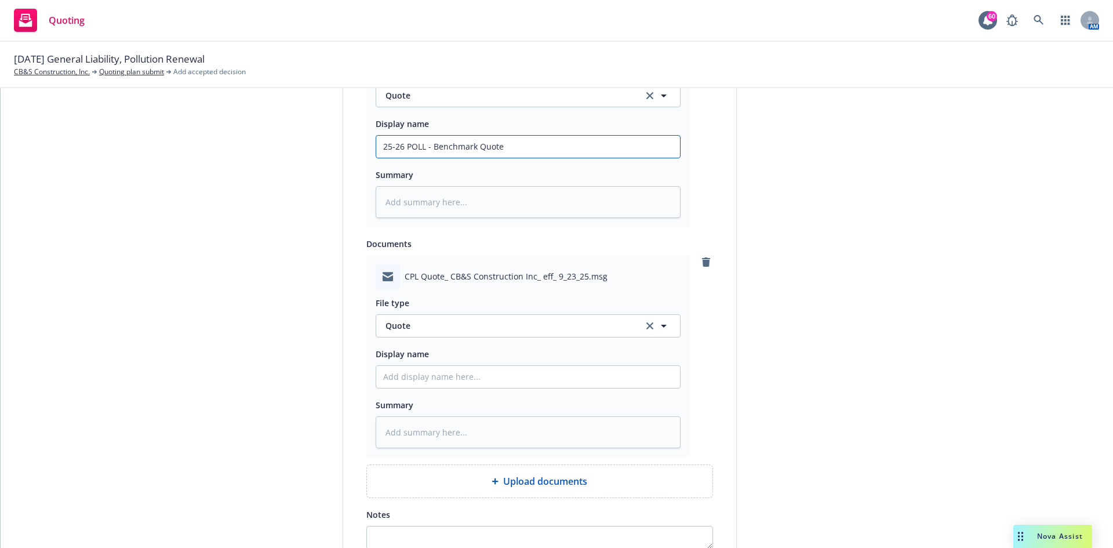
drag, startPoint x: 521, startPoint y: 145, endPoint x: 183, endPoint y: 123, distance: 338.7
click at [183, 123] on div "1 Quote initiation 2 Coverage selection 3 Billing info Quote initiation Display…" at bounding box center [556, 41] width 1085 height 1204
click at [435, 384] on input "Display name" at bounding box center [528, 377] width 304 height 22
paste input "25-26 POLL - Benchmark Quote"
type textarea "x"
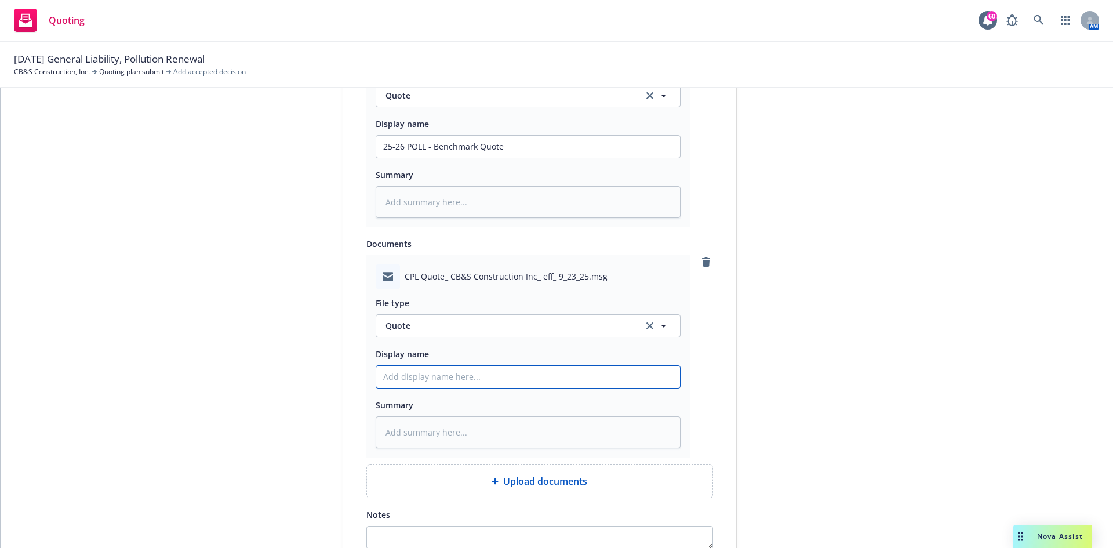
type input "25-26 POLL - Benchmark Quote"
drag, startPoint x: 429, startPoint y: 378, endPoint x: 766, endPoint y: 429, distance: 340.7
click at [763, 429] on div "1 Quote initiation 2 Coverage selection 3 Billing info Quote initiation Display…" at bounding box center [556, 41] width 1085 height 1204
type textarea "x"
type input "25-26 POLL - A"
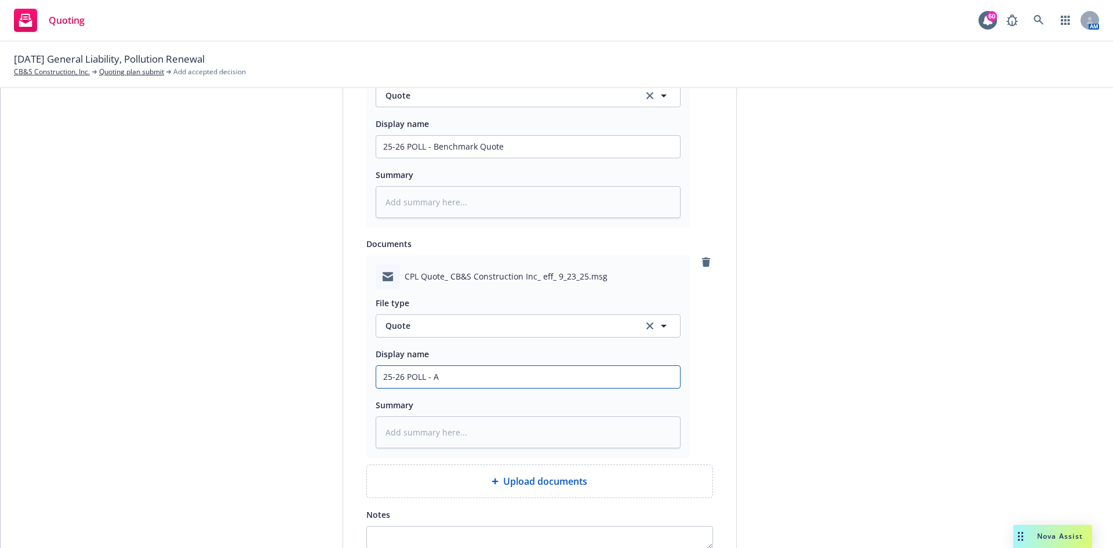
type textarea "x"
type input "25-26 POLL - Am"
type textarea "x"
type input "25-26 POLL - AmW"
type textarea "x"
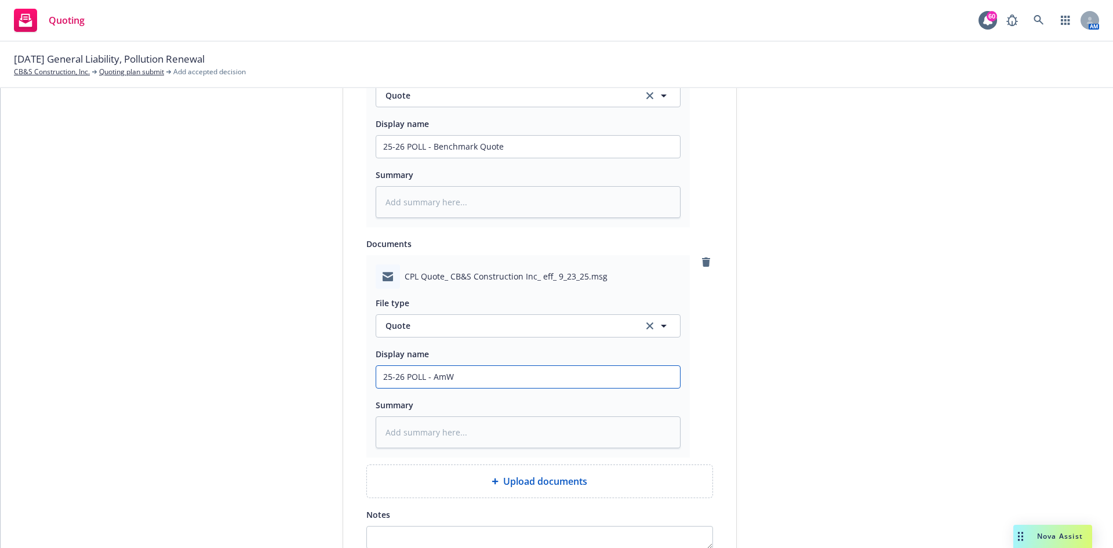
type input "25-26 POLL - AmWi"
type textarea "x"
type input "25-26 POLL - AmWin"
type textarea "x"
type input "25-26 POLL - AmWins"
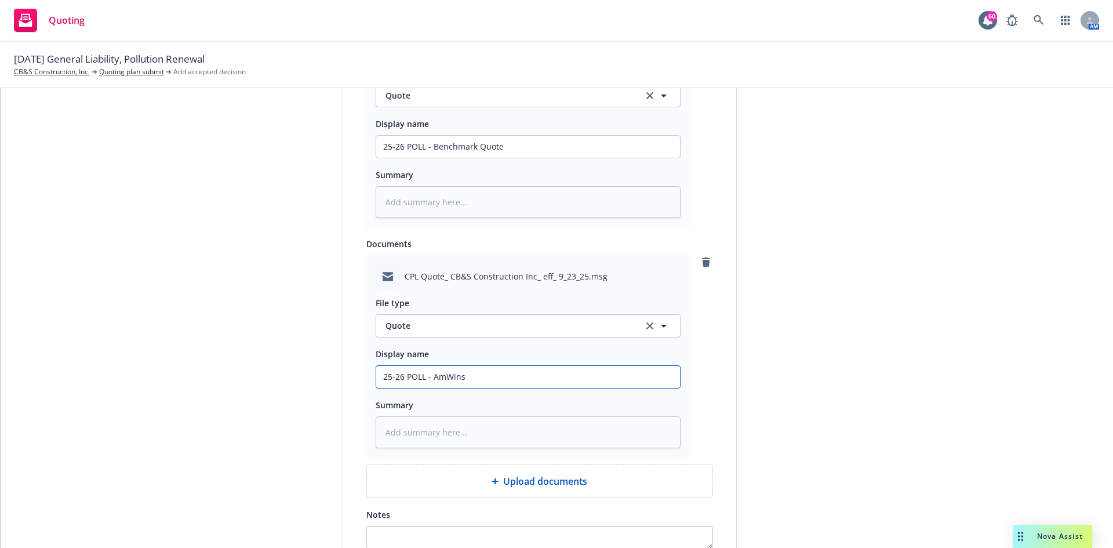
type textarea "x"
type input "25-26 POLL - AmWins"
type textarea "x"
type input "25-26 POLL - AmWins R"
type textarea "x"
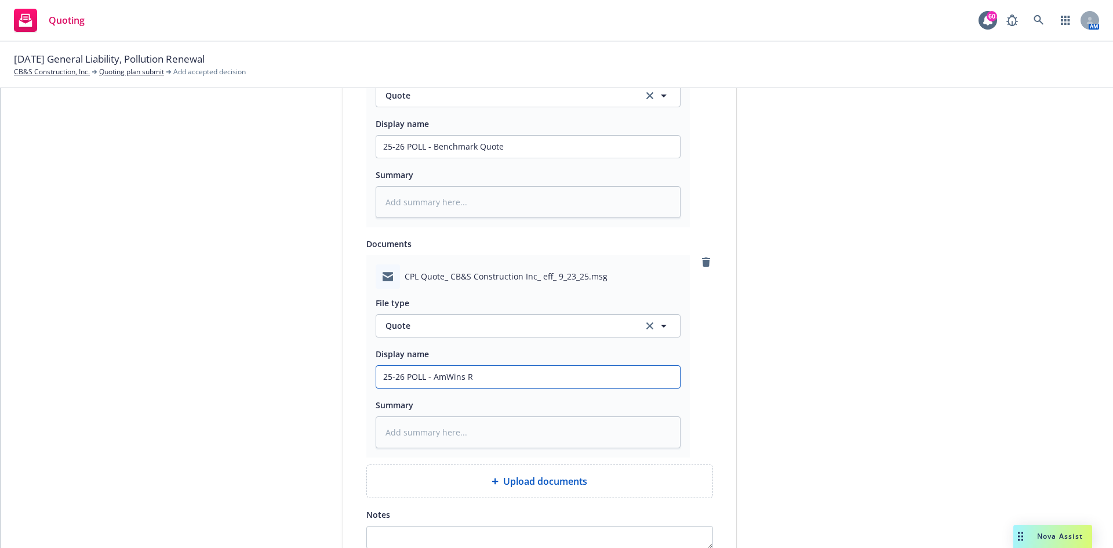
type input "25-26 POLL - AmWins Re"
type textarea "x"
type input "25-26 POLL - AmWins Ren"
type textarea "x"
type input "25-26 POLL - AmWins Rene"
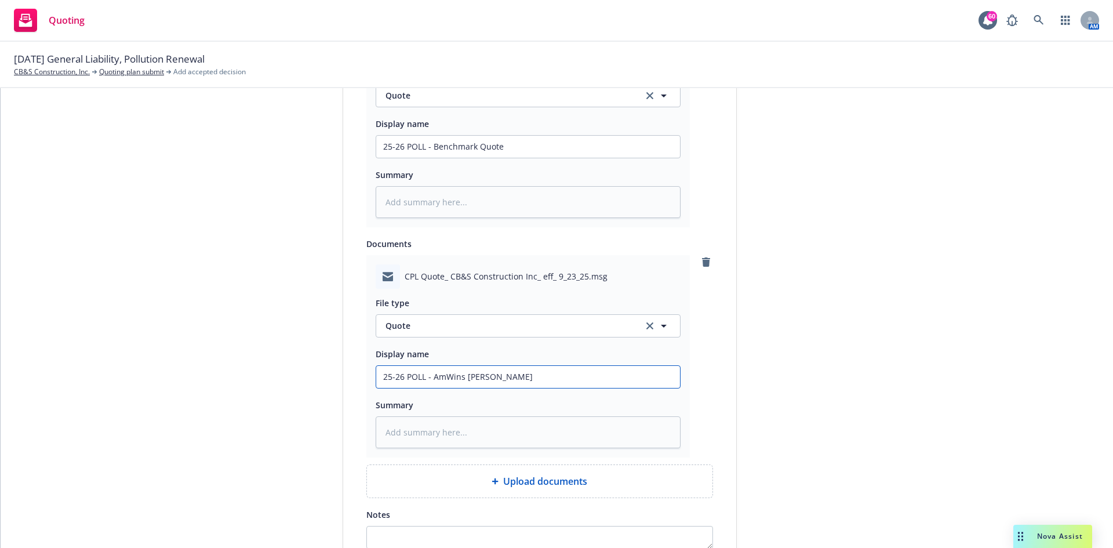
type textarea "x"
type input "25-26 POLL - AmWins Renew"
type textarea "x"
type input "25-26 POLL - AmWins Renewa"
type textarea "x"
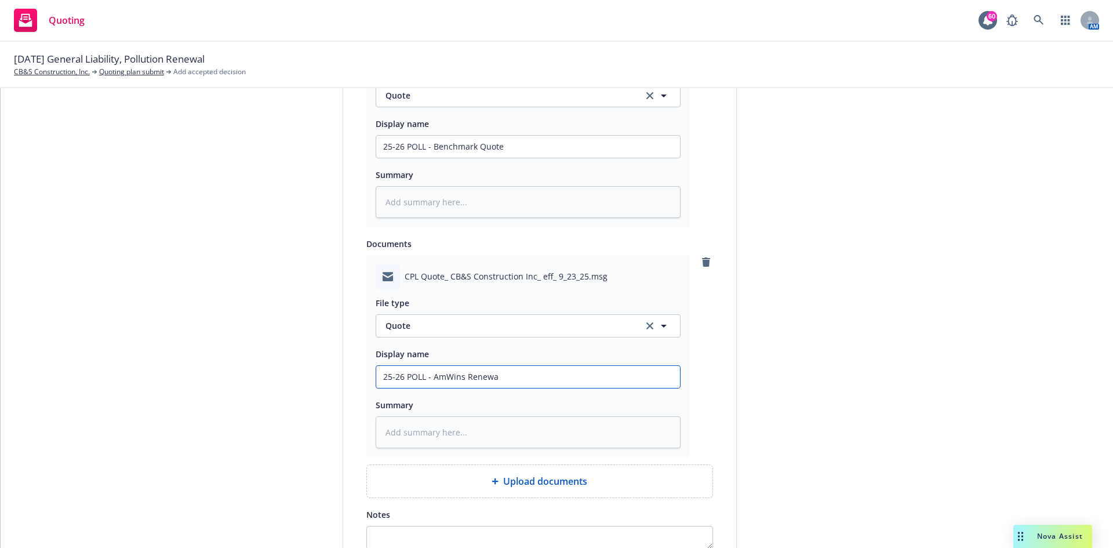
type input "25-26 POLL - AmWins Renewal"
type textarea "x"
type input "25-26 POLL - AmWins Renewal"
type textarea "x"
type input "25-26 POLL - AmWins Renewal q"
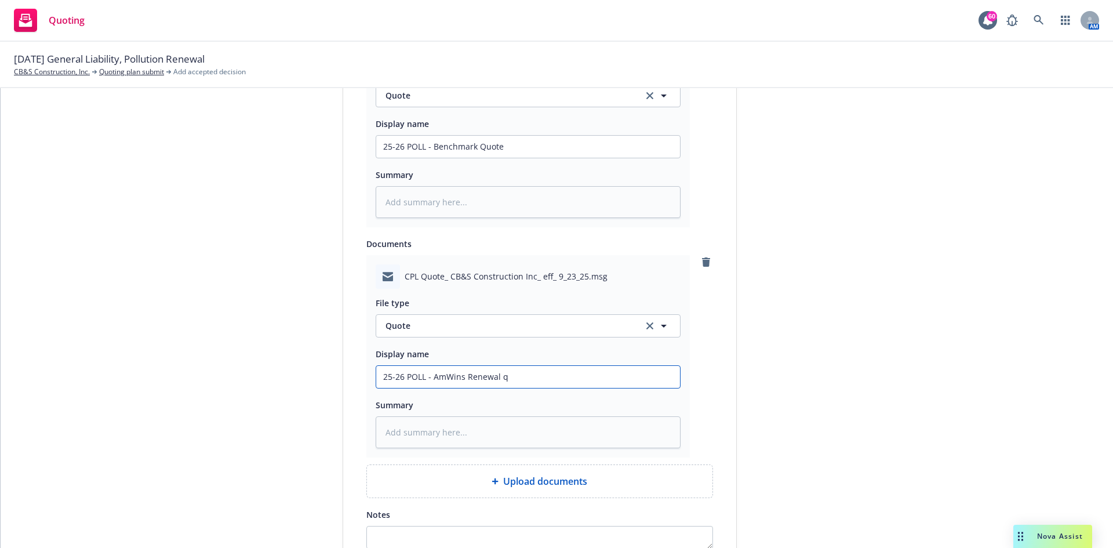
type textarea "x"
type input "25-26 POLL - AmWins Renewal qu"
type textarea "x"
type input "25-26 POLL - AmWins Renewal quo"
type textarea "x"
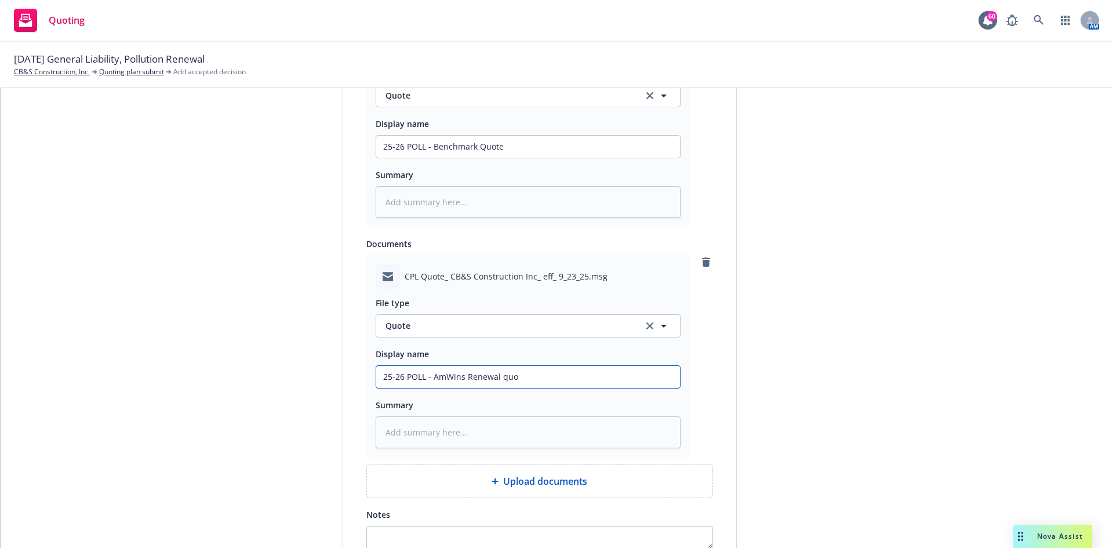
type input "25-26 POLL - AmWins Renewal quot"
type textarea "x"
type input "25-26 POLL - AmWins Renewal quote"
type textarea "x"
type input "25-26 POLL - AmWins Renewal quote"
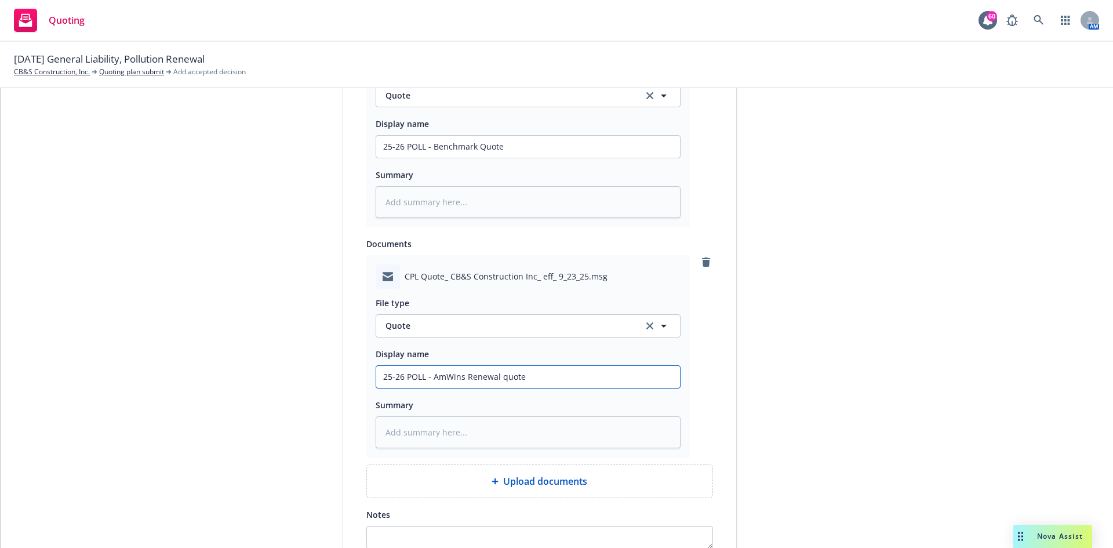
type textarea "x"
type input "25-26 POLL - AmWins Renewal quote de"
type textarea "x"
type input "25-26 POLL - AmWins Renewal quote del"
type textarea "x"
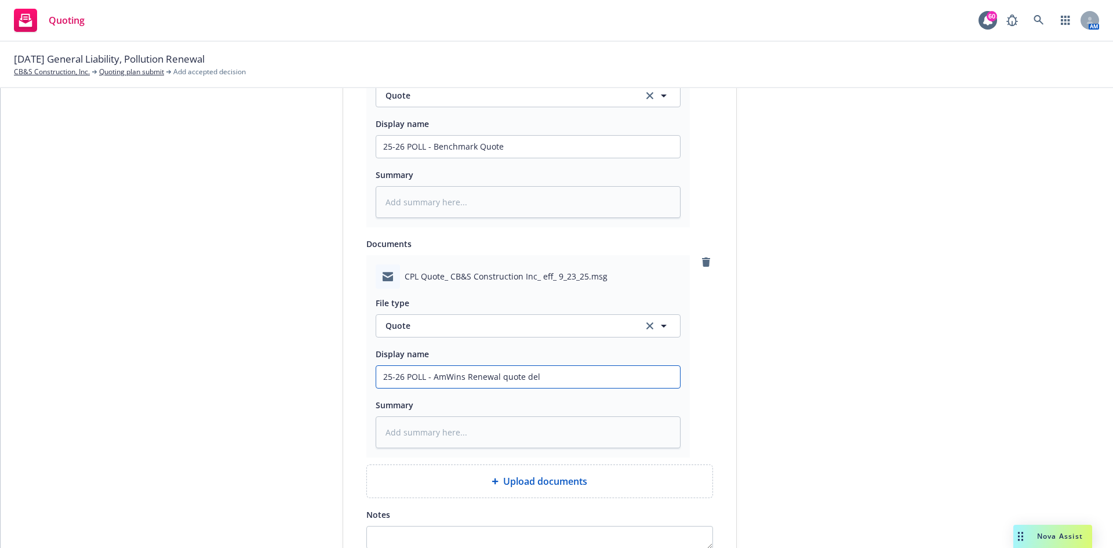
type input "25-26 POLL - AmWins Renewal quote deli"
type textarea "x"
type input "25-26 POLL - AmWins Renewal quote deliv"
type textarea "x"
type input "25-26 POLL - AmWins Renewal quote delive"
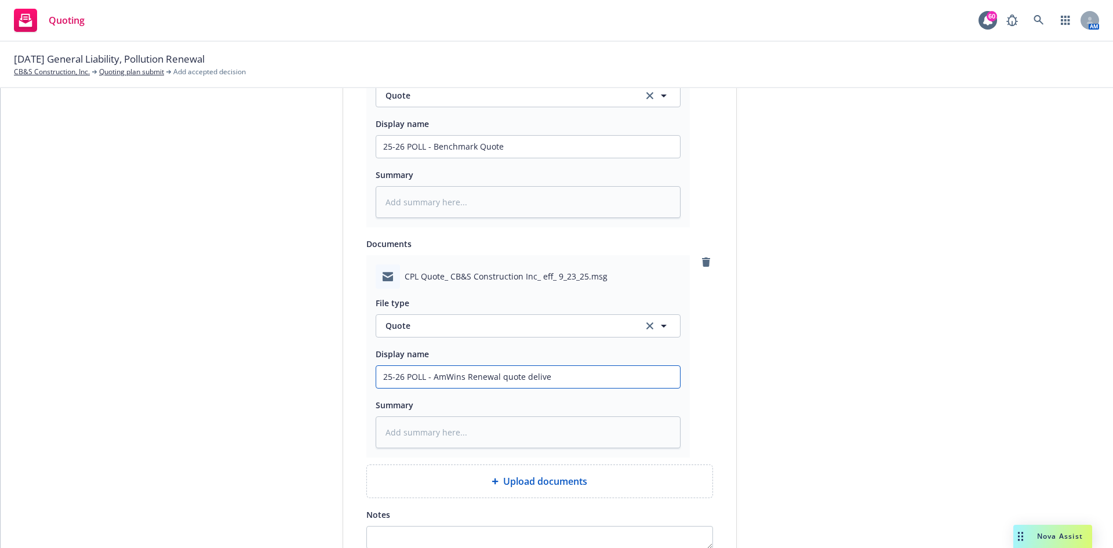
type textarea "x"
type input "25-26 POLL - AmWins Renewal quote deliver"
type textarea "x"
type input "25-26 POLL - AmWins Renewal quote delivery"
type textarea "x"
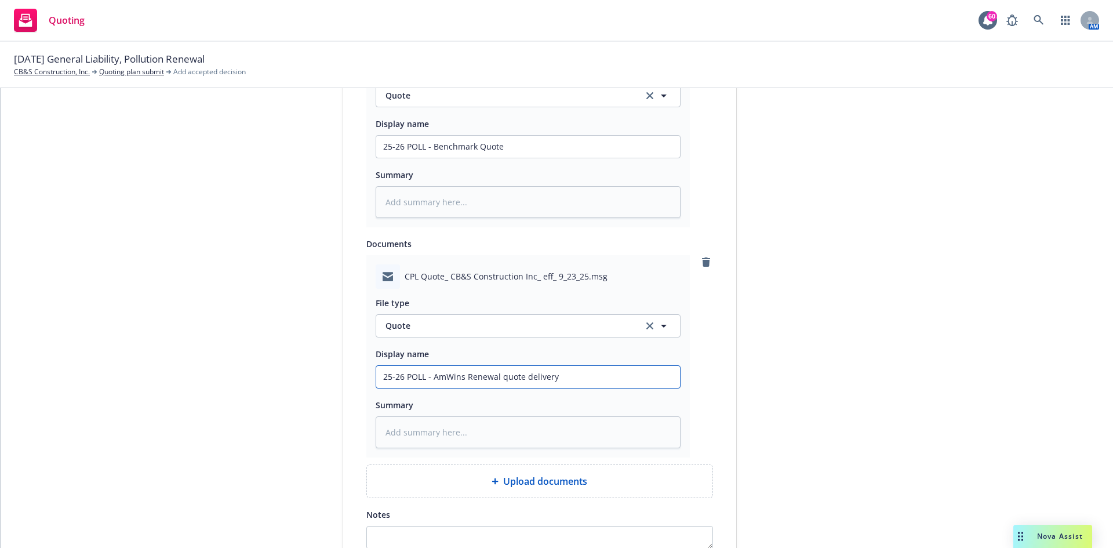
type input "25-26 POLL - AmWins Renewal quote delivery"
type textarea "x"
type input "25-26 POLL - AmWins Renewal quote delivery e"
type textarea "x"
type input "25-26 POLL - AmWins Renewal quote delivery em"
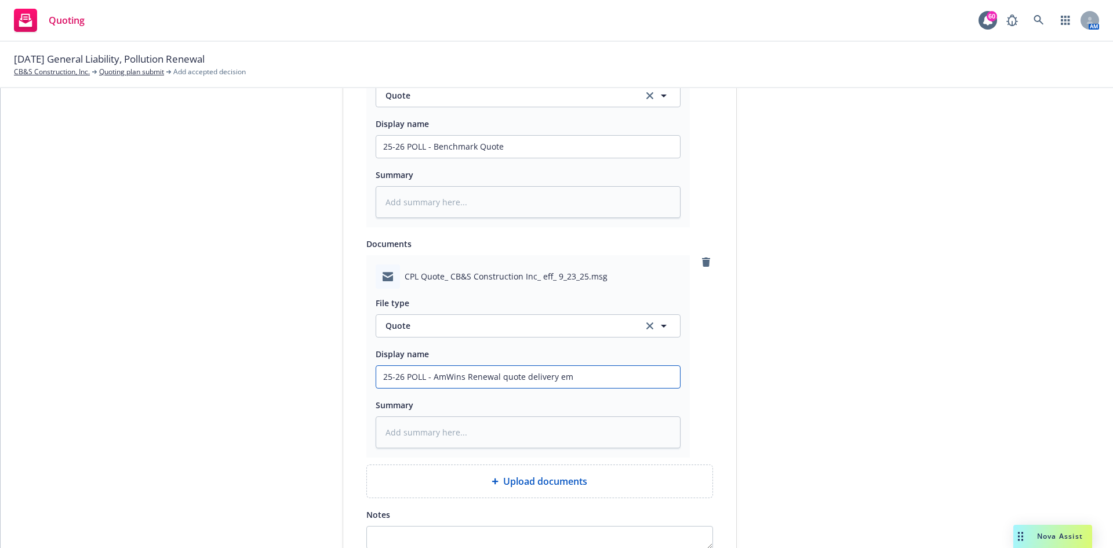
type textarea "x"
type input "25-26 POLL - AmWins Renewal quote delivery emai"
type textarea "x"
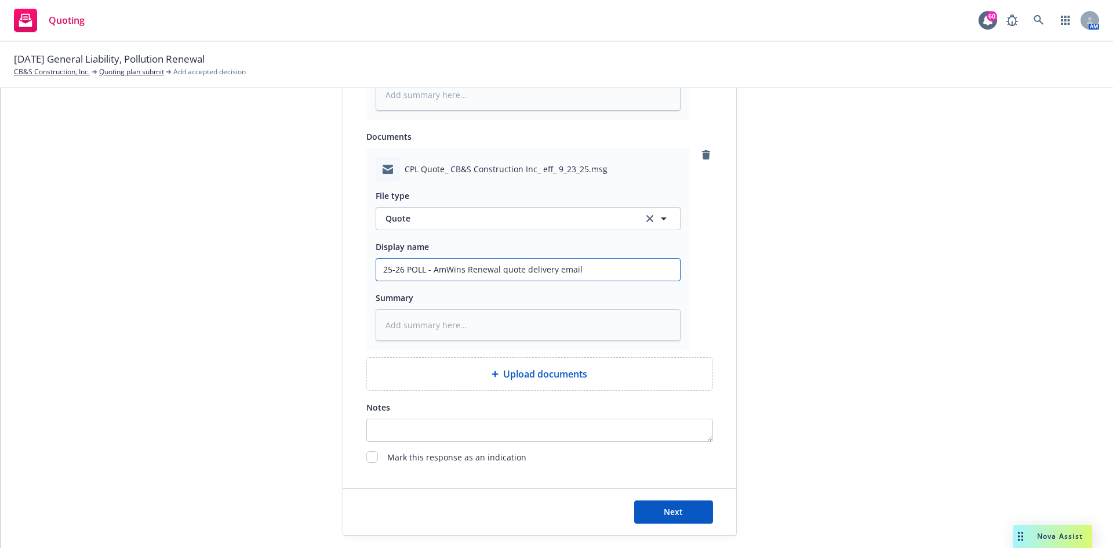
scroll to position [837, 0]
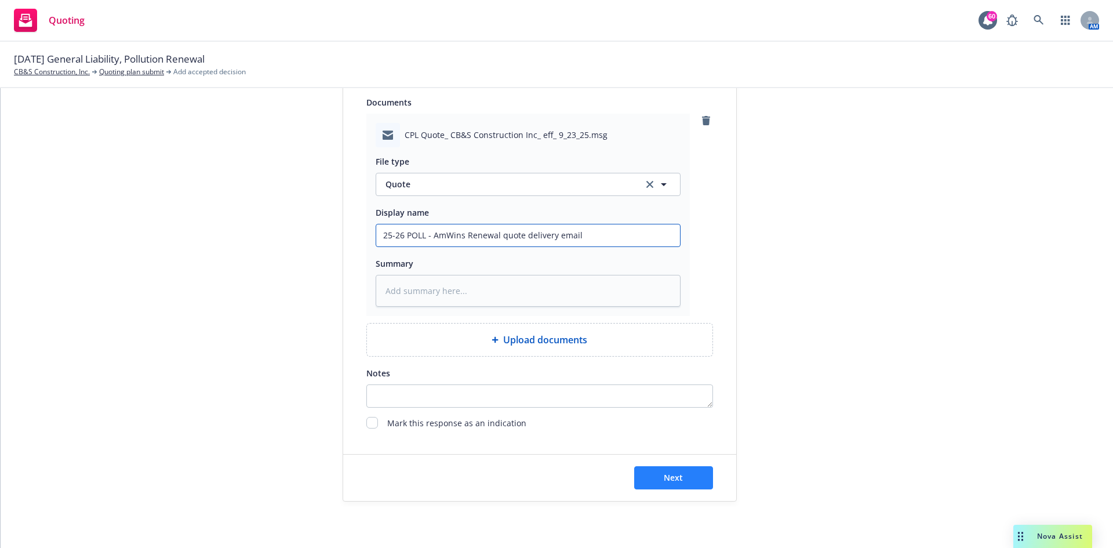
type input "25-26 POLL - AmWins Renewal quote delivery email"
click at [664, 472] on span "Next" at bounding box center [673, 477] width 19 height 11
type textarea "x"
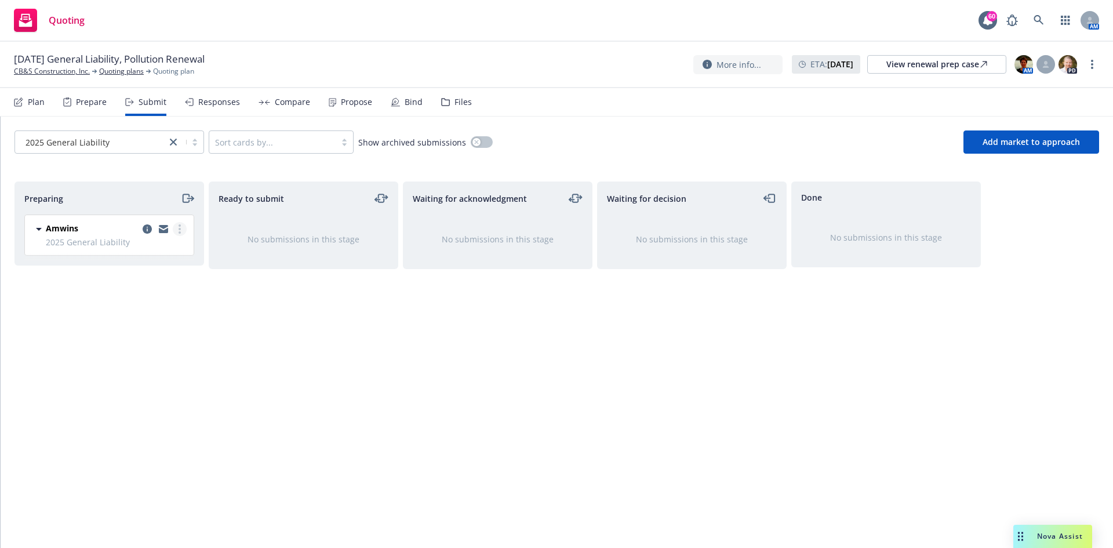
click at [182, 224] on link "more" at bounding box center [180, 229] width 14 height 14
click at [137, 325] on span "Add accepted decision" at bounding box center [128, 322] width 116 height 11
select select "12"
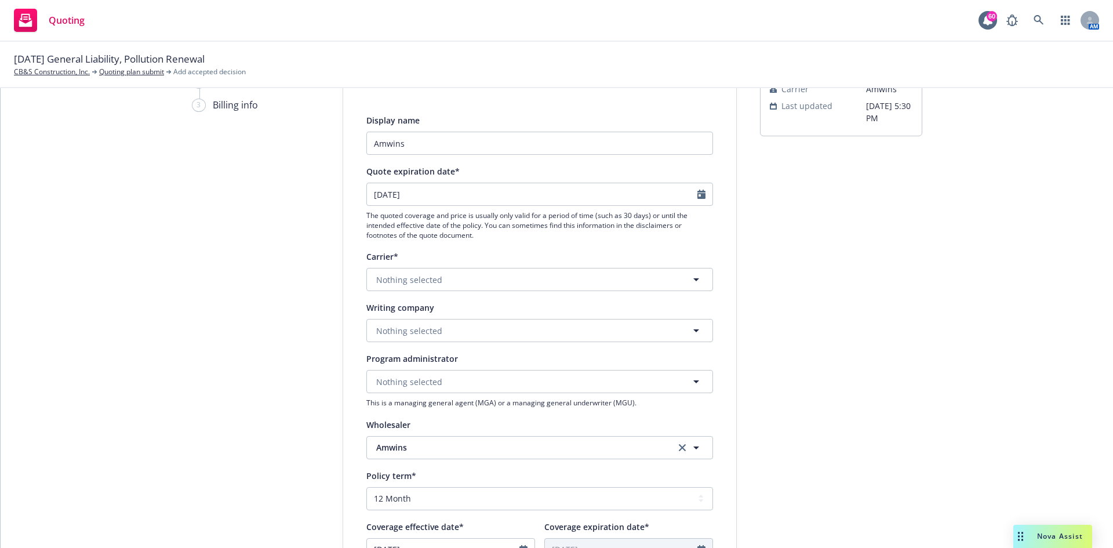
scroll to position [232, 0]
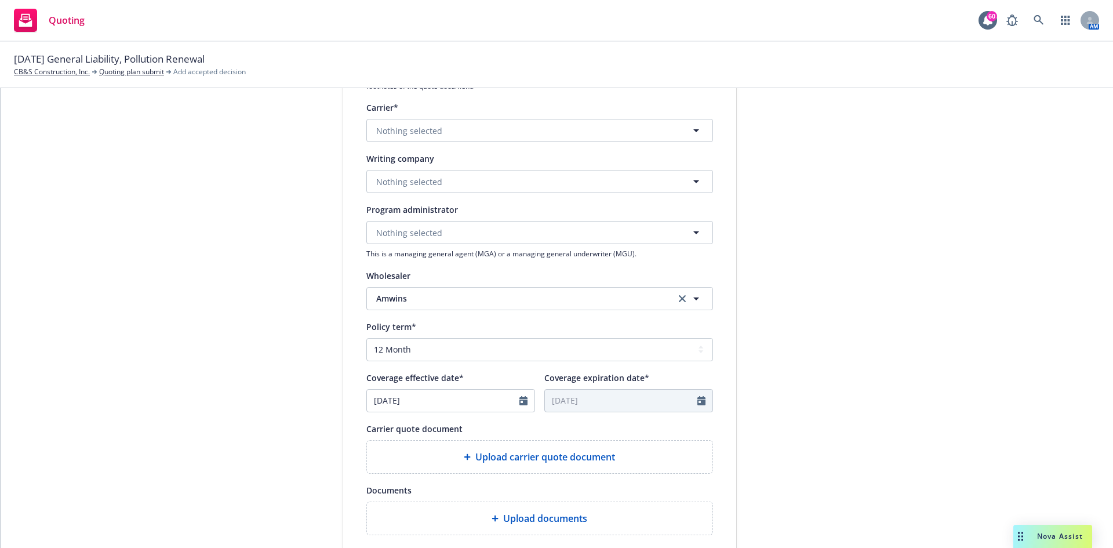
type textarea "x"
click at [401, 180] on span "Nothing selected" at bounding box center [409, 182] width 66 height 12
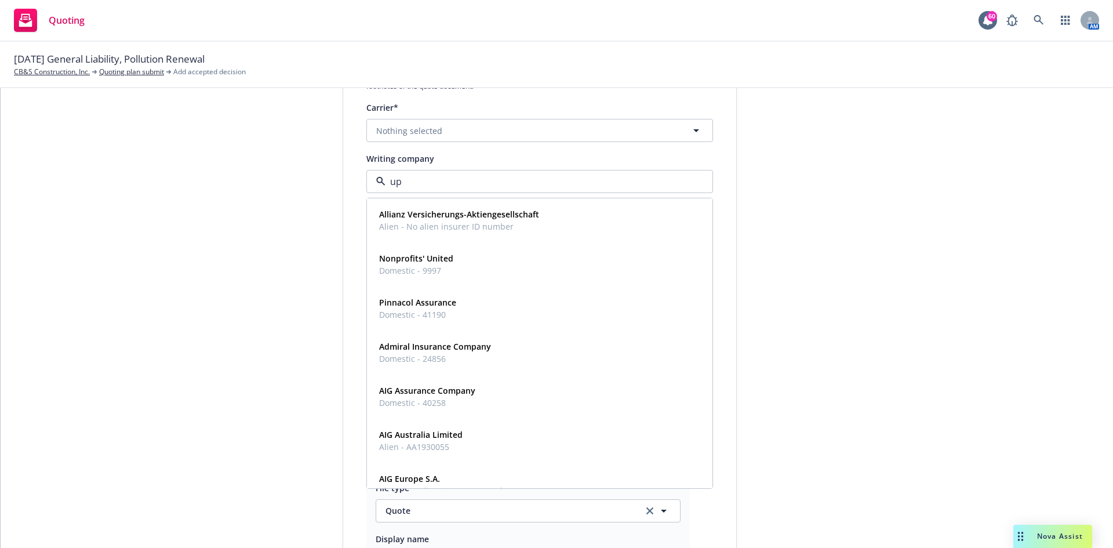
type input "upl"
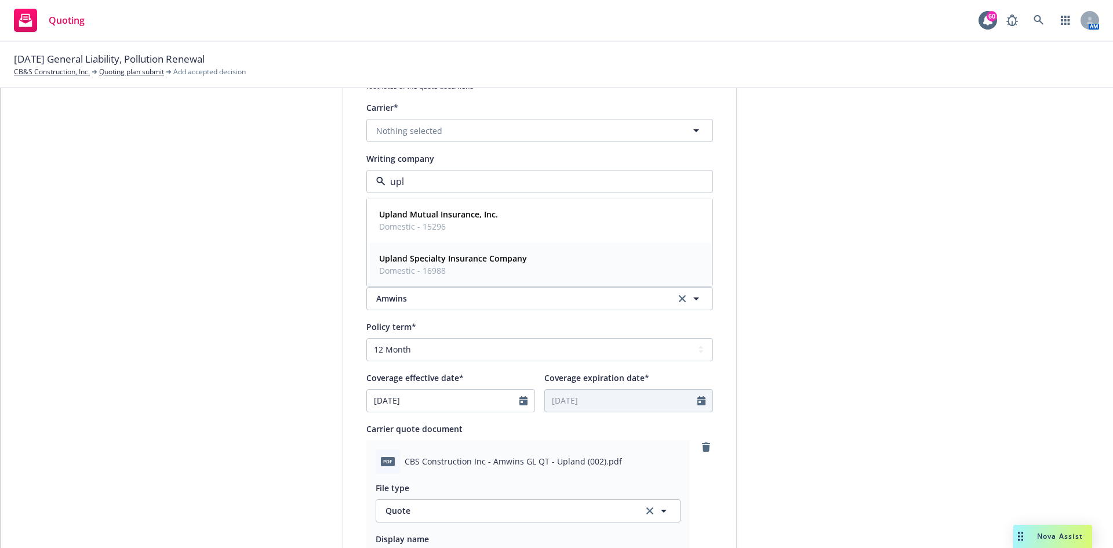
click at [489, 266] on span "Domestic - 16988" at bounding box center [453, 270] width 148 height 12
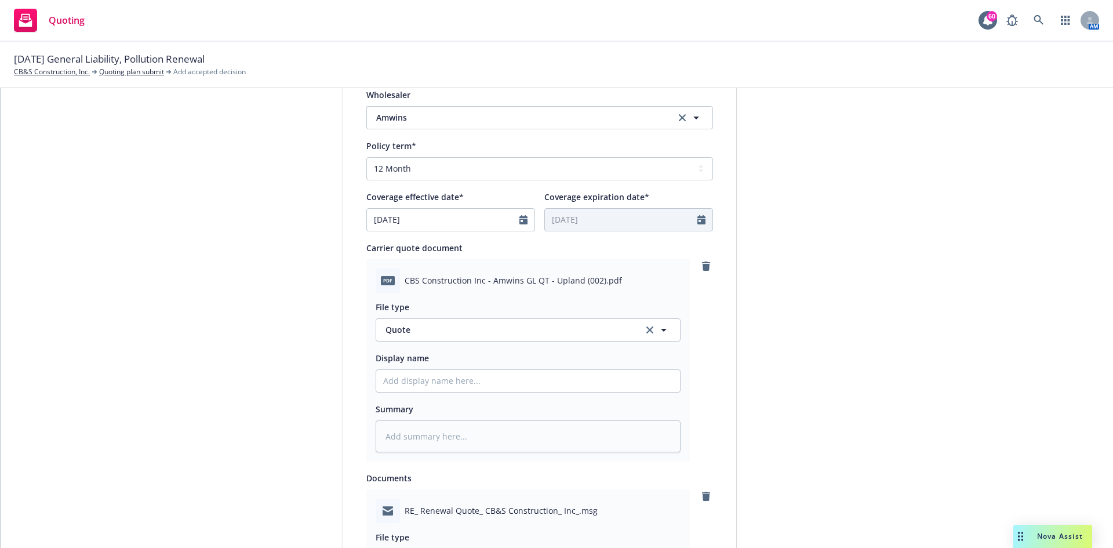
scroll to position [464, 0]
click at [445, 383] on input "Display name" at bounding box center [528, 379] width 304 height 22
type textarea "x"
type input "2"
type textarea "x"
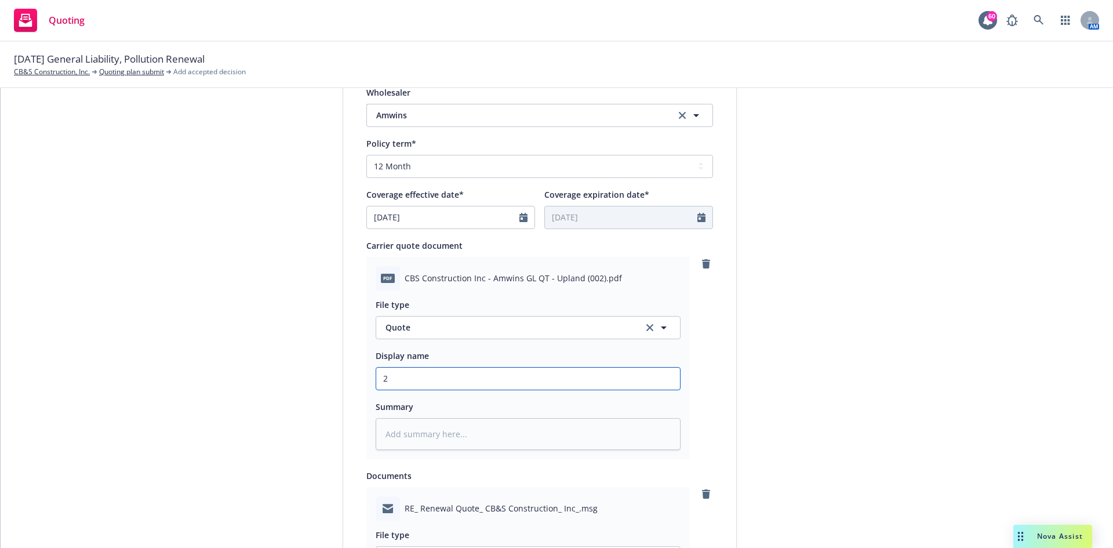
type input "25"
type textarea "x"
type input "25-"
type textarea "x"
type input "25-2"
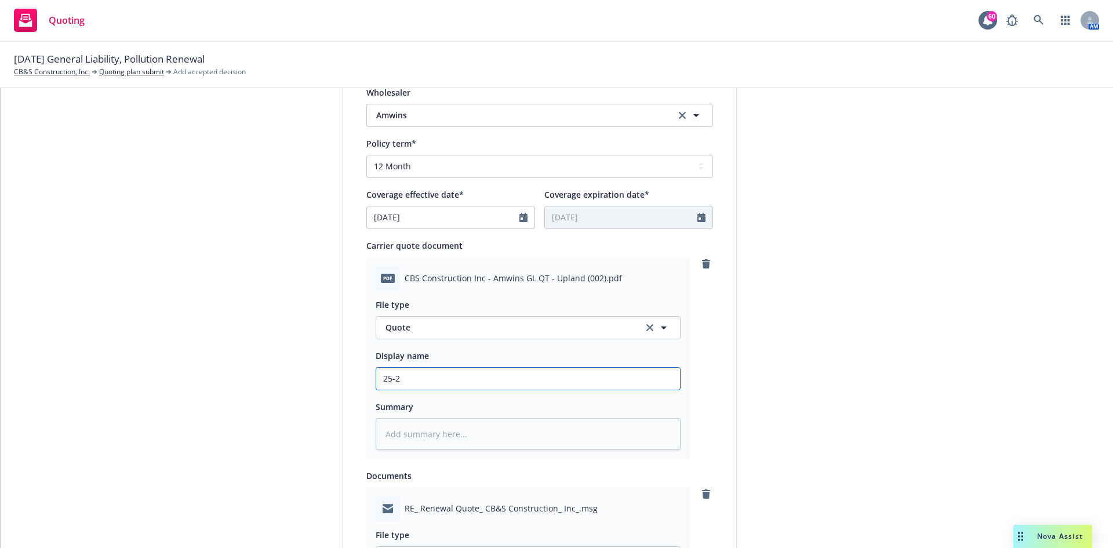
type textarea "x"
type input "25-26"
type textarea "x"
type input "25-26"
type textarea "x"
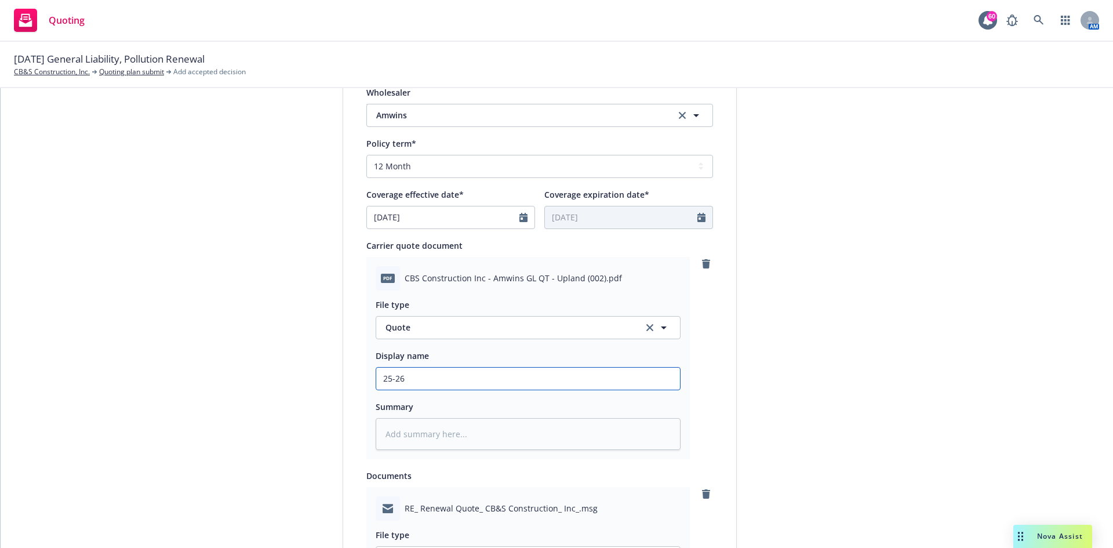
type input "25-26 G"
type textarea "x"
type input "25-26 GL"
type textarea "x"
type input "25-26 GL"
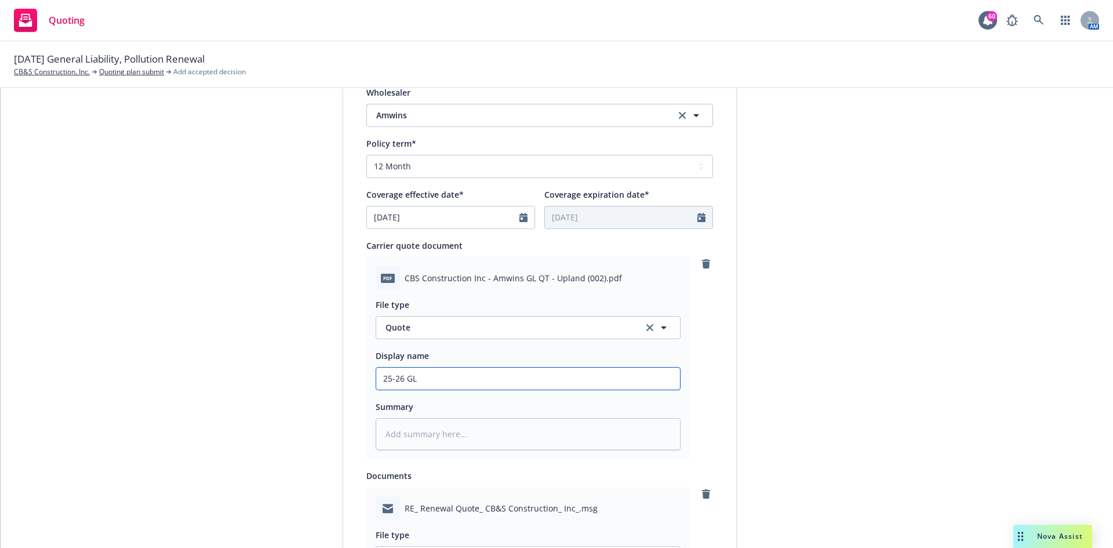
type textarea "x"
type input "25-26 GL -"
type textarea "x"
type input "25-26 GL -"
type textarea "x"
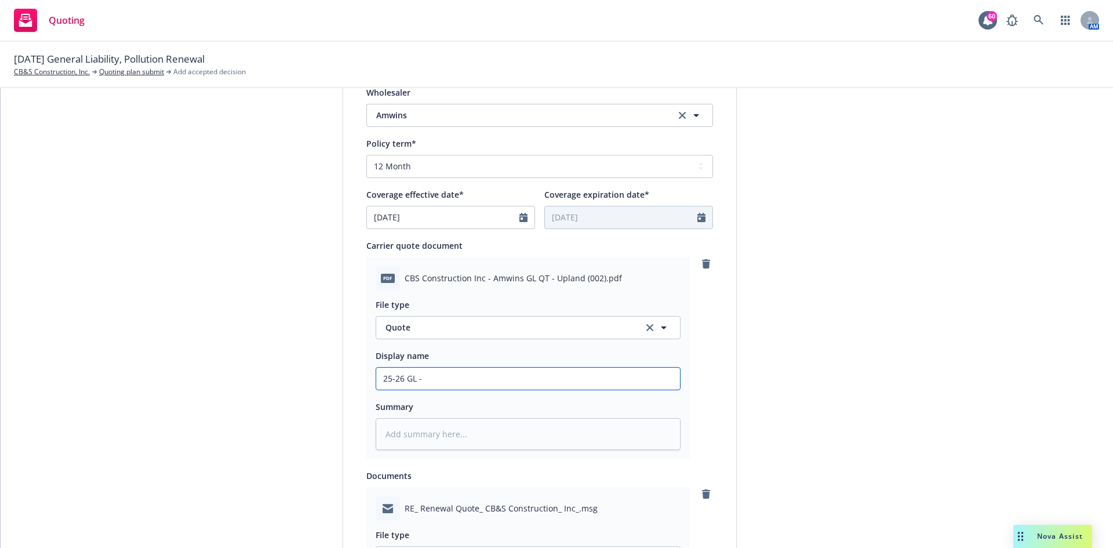
type input "25-26 GL - U"
type textarea "x"
type input "25-26 GL - Up"
type textarea "x"
type input "25-26 GL - Upl"
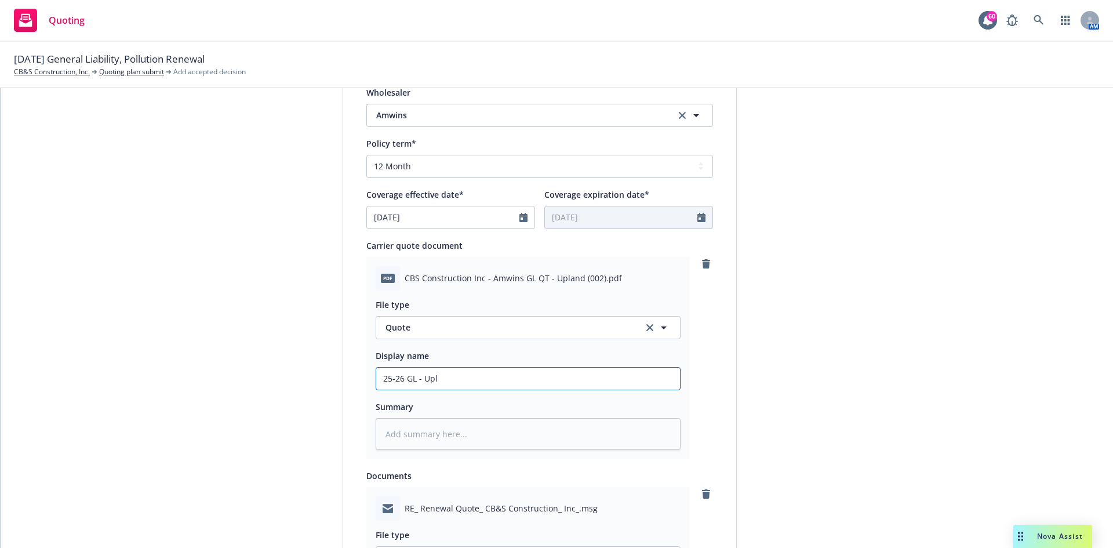
type textarea "x"
type input "25-26 GL - Upla"
type textarea "x"
type input "25-26 GL - Uplan"
type textarea "x"
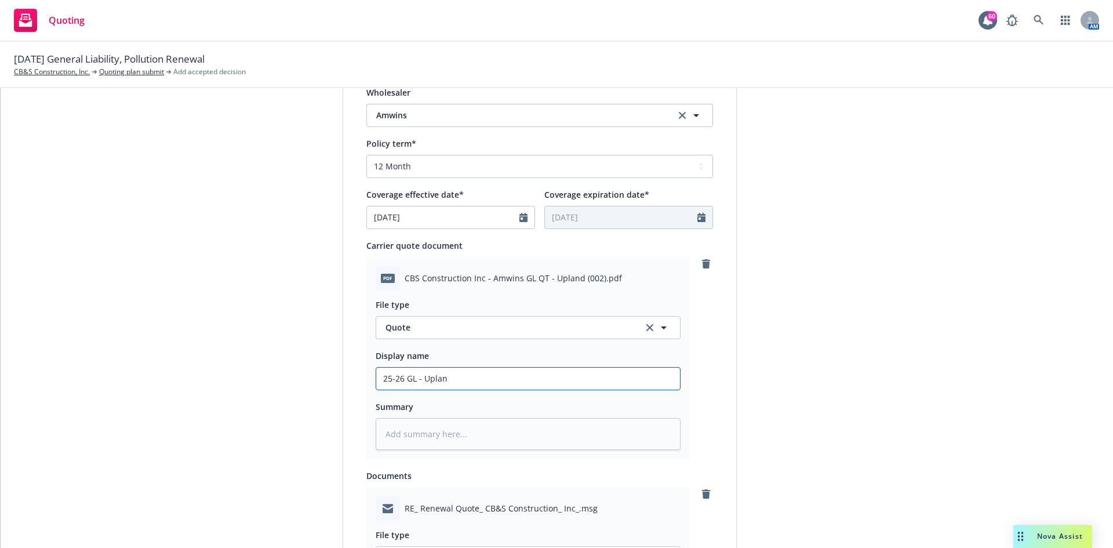
type input "25-26 GL - Upland"
type textarea "x"
type input "25-26 GL - Upland"
type textarea "x"
type input "25-26 GL - Upland R"
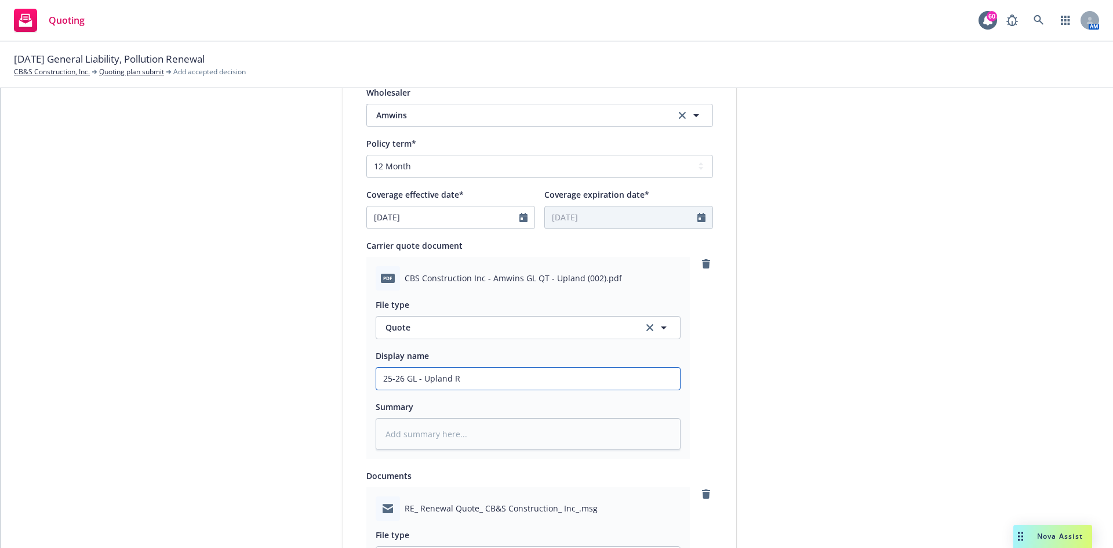
type textarea "x"
type input "25-26 GL - Upland Re"
type textarea "x"
type input "25-26 GL - Upland Ren"
type textarea "x"
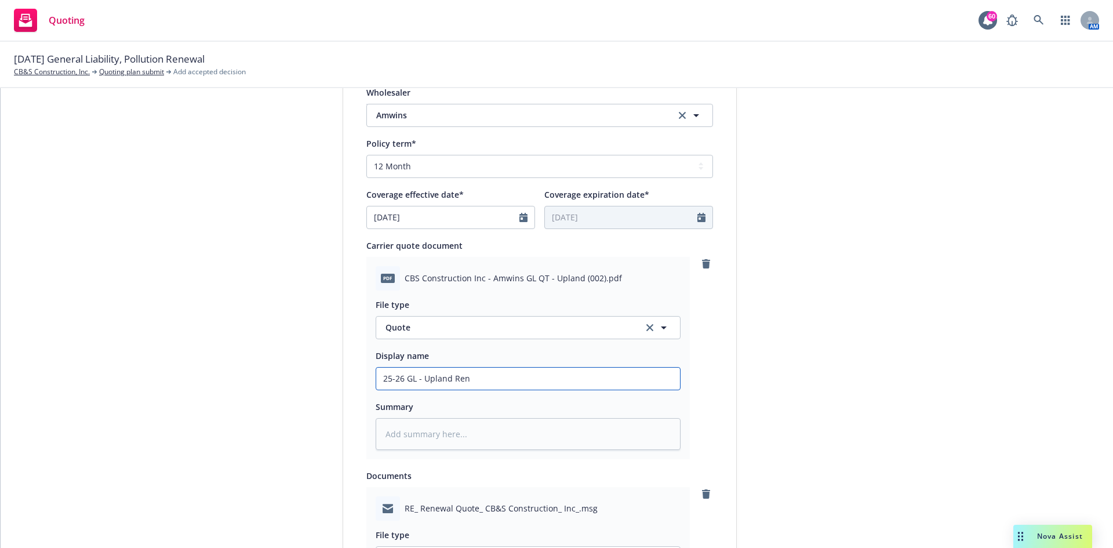
type input "25-26 GL - Upland Rene"
type textarea "x"
type input "25-26 GL - Upland Renew"
type textarea "x"
type input "25-26 GL - Upland Renewa"
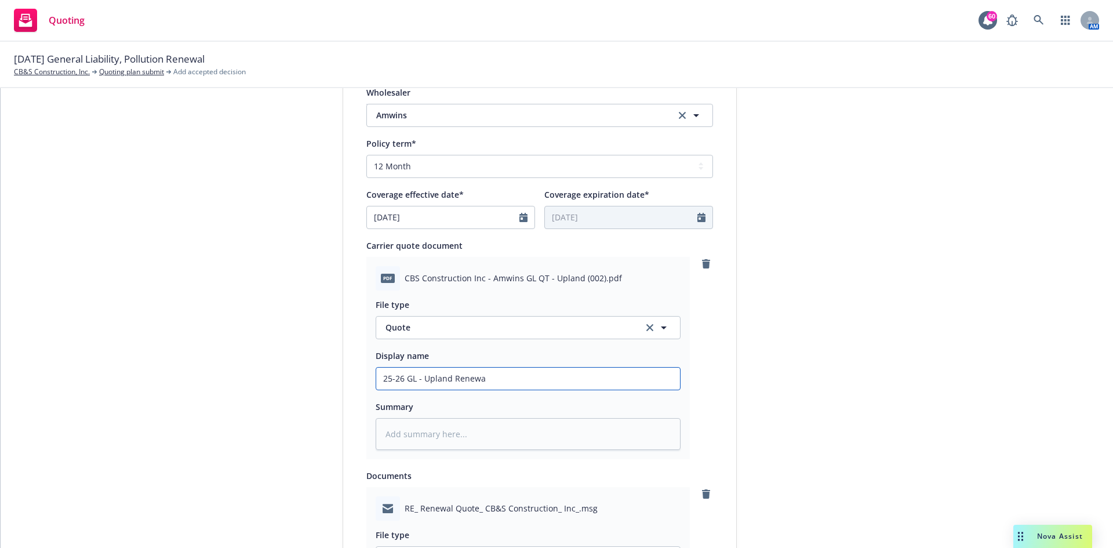
type textarea "x"
type input "25-26 GL - Upland Renewal"
type textarea "x"
type input "25-26 GL - Upland Renewal Q"
type textarea "x"
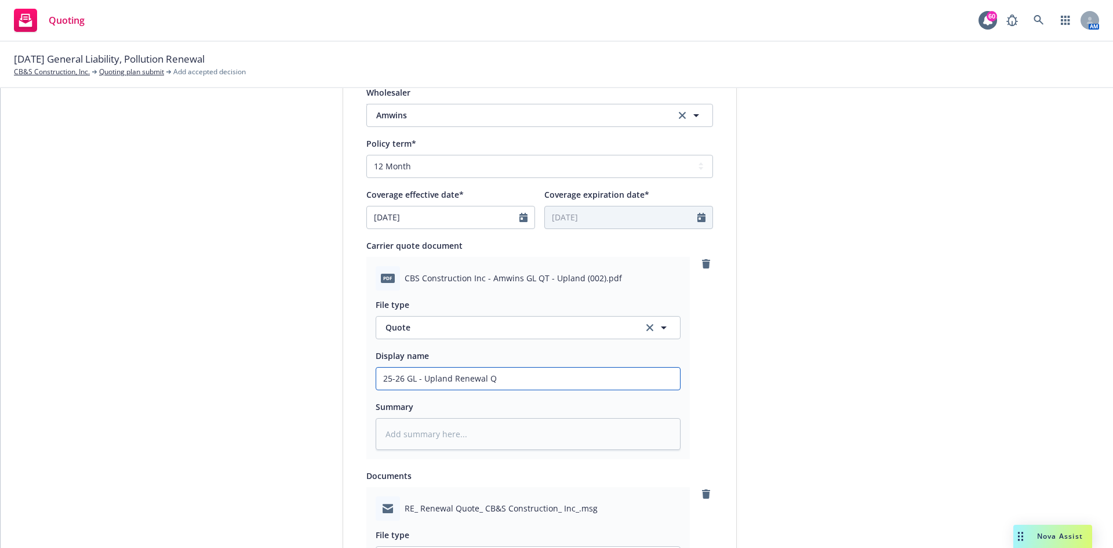
type input "25-26 GL - Upland Renewal QA"
type textarea "x"
type input "25-26 GL - Upland Renewal QAu"
type textarea "x"
type input "25-26 GL - Upland Renewal QA"
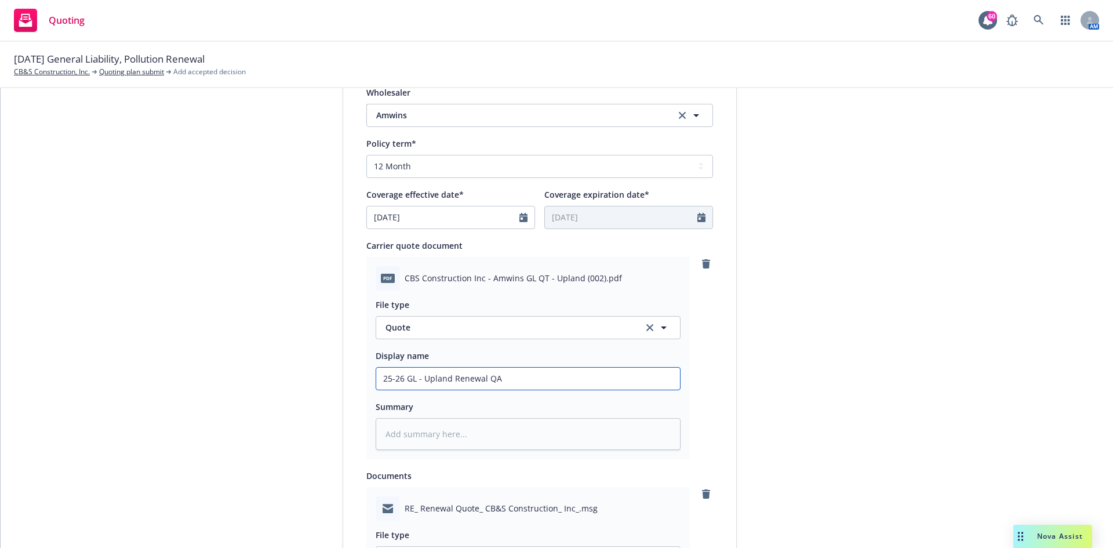
type textarea "x"
type input "25-26 GL - Upland Renewal Q"
type textarea "x"
type input "25-26 GL - Upland Renewal Qu"
type textarea "x"
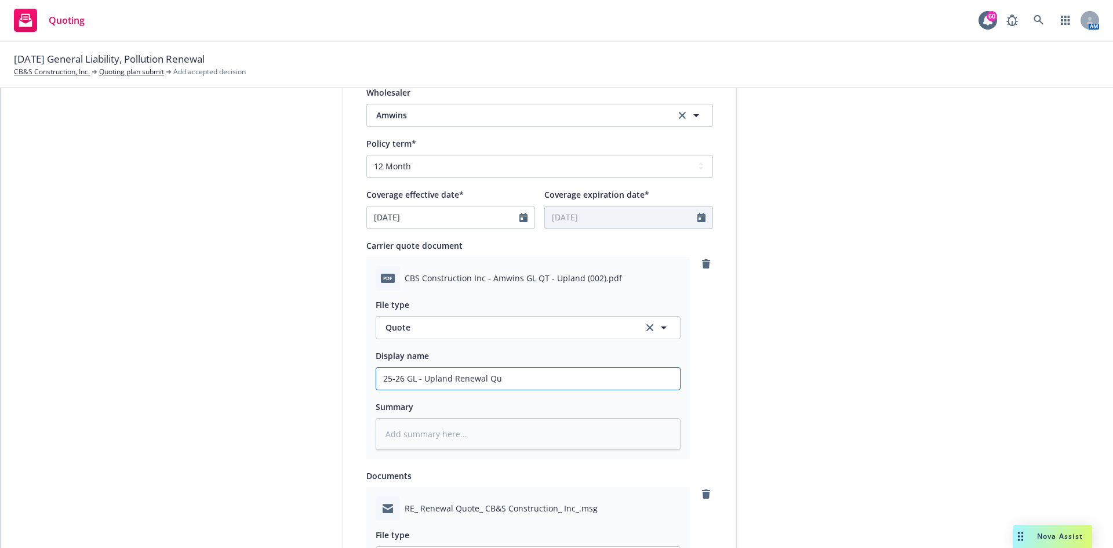
type input "25-26 GL - Upland Renewal Quo"
type textarea "x"
type input "25-26 GL - Upland Renewal Quot"
type textarea "x"
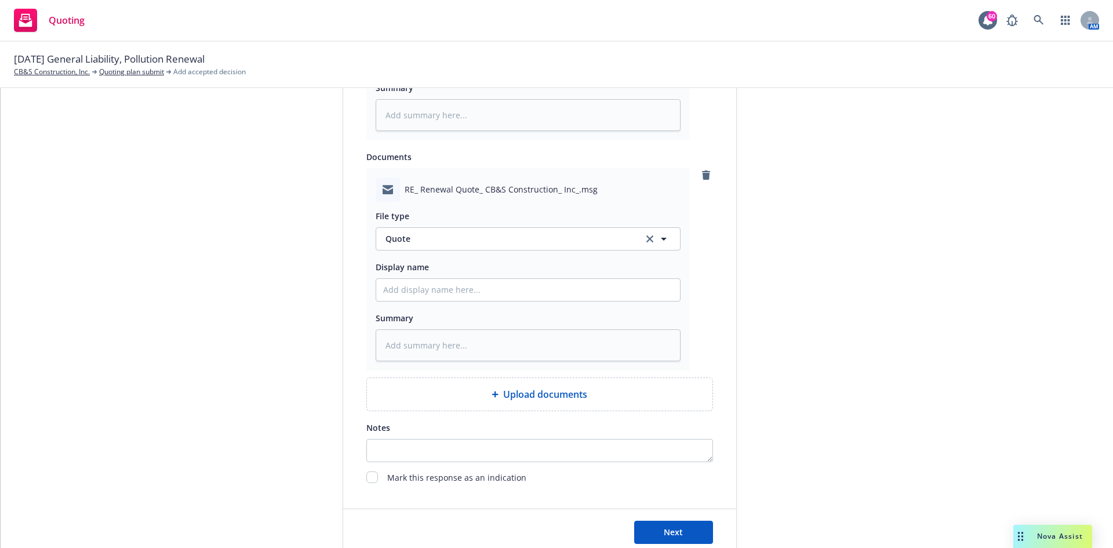
scroll to position [812, 0]
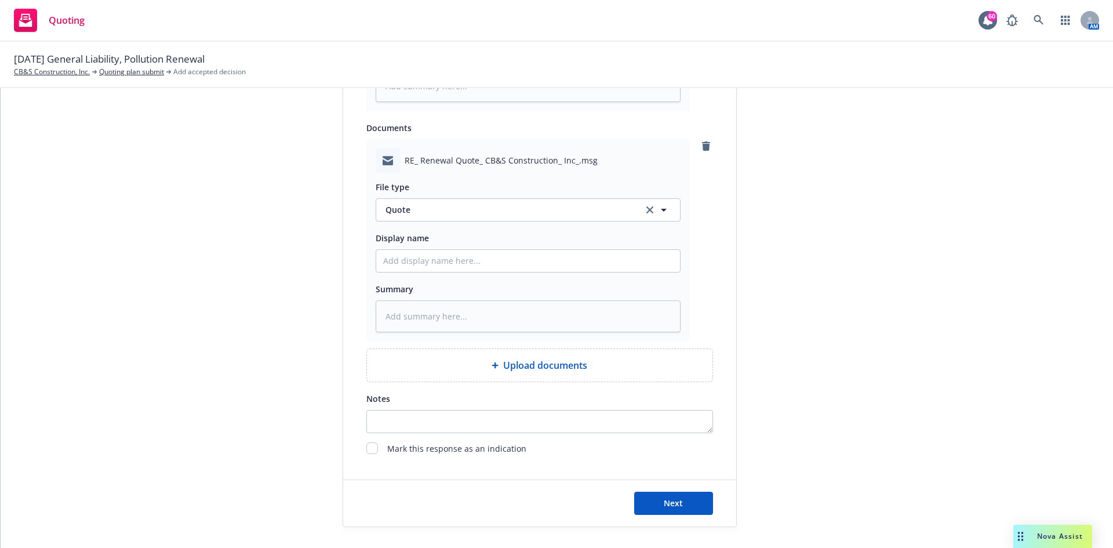
type input "25-26 GL - Upland Renewal Quote"
click at [481, 253] on input "Display name" at bounding box center [528, 261] width 304 height 22
type textarea "x"
type input "2"
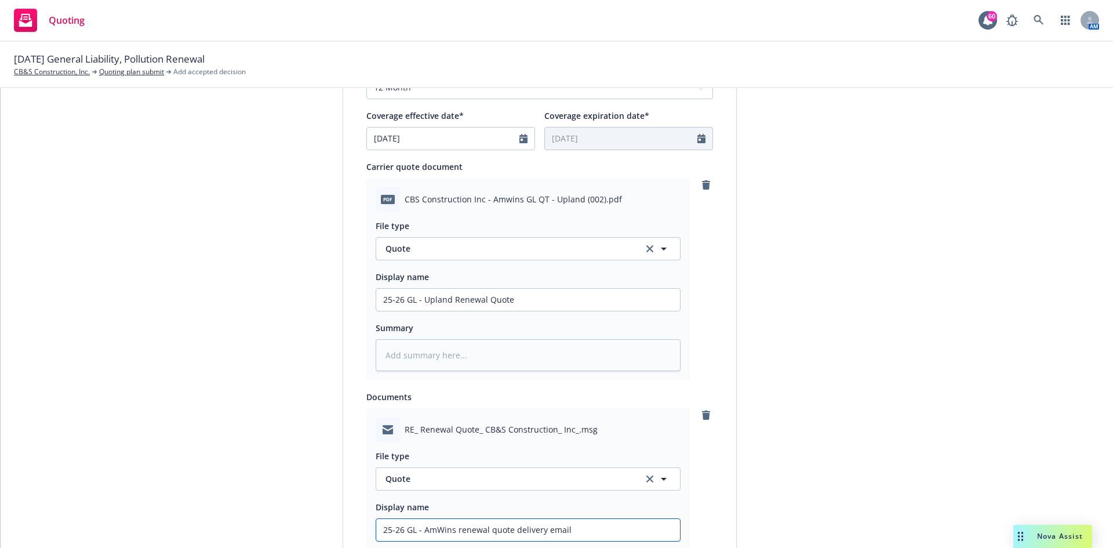
scroll to position [522, 0]
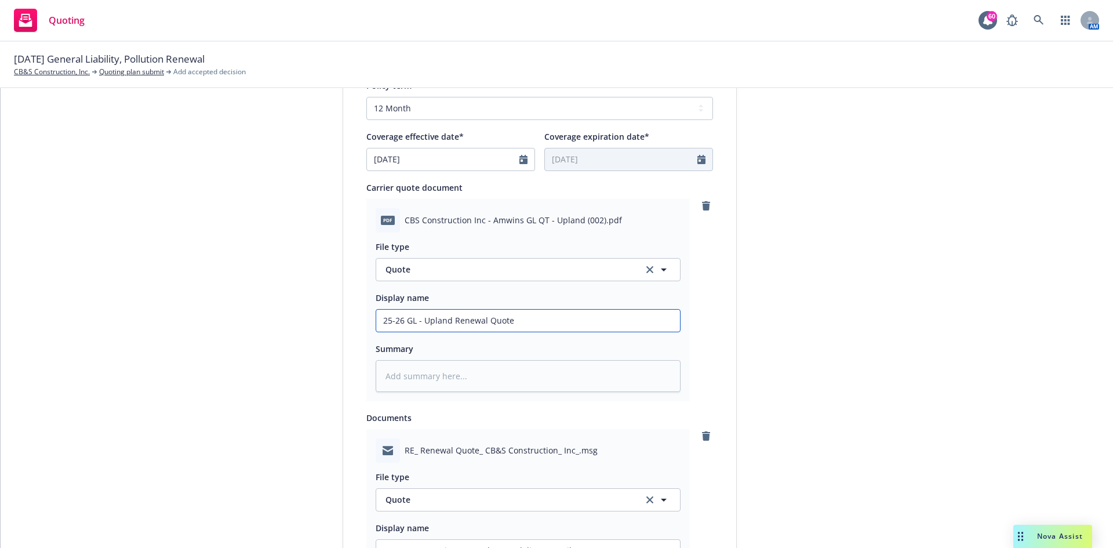
drag, startPoint x: 529, startPoint y: 327, endPoint x: 198, endPoint y: 322, distance: 331.1
click at [198, 322] on div "1 Quote initiation 2 Coverage selection 3 Billing info Quote initiation Display…" at bounding box center [556, 319] width 1085 height 1413
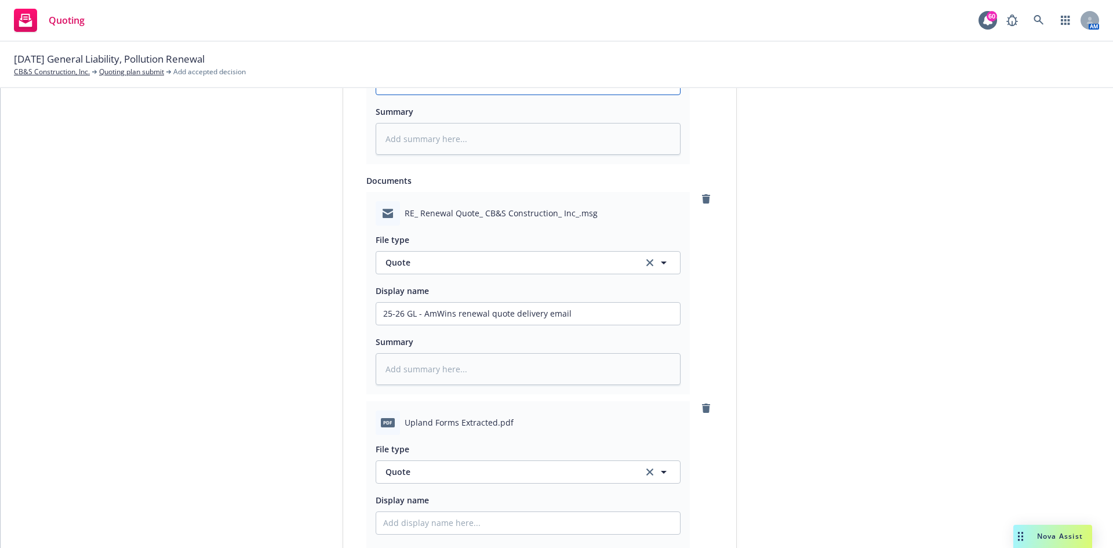
scroll to position [870, 0]
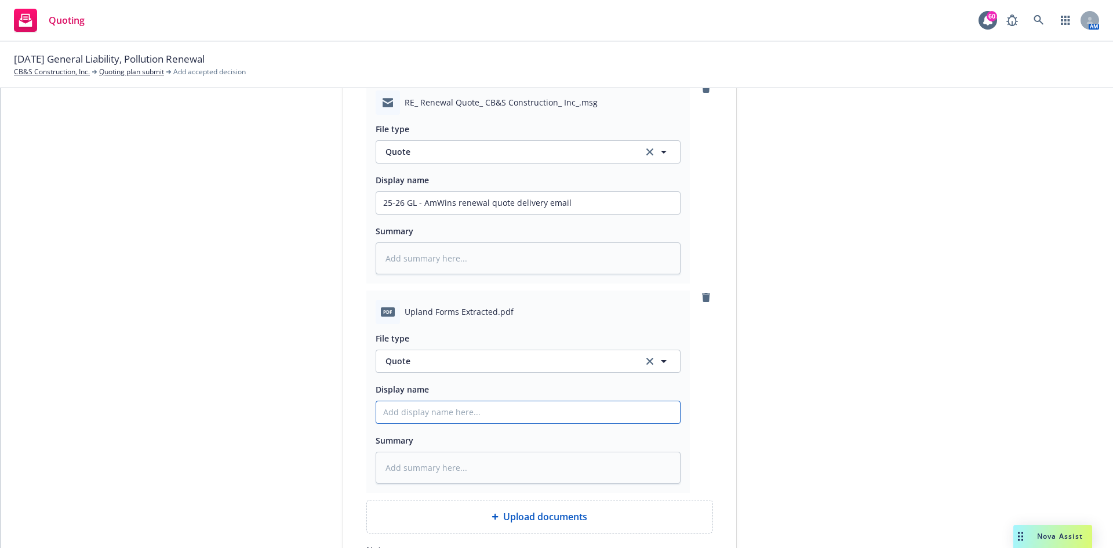
click at [445, 411] on input "Display name" at bounding box center [528, 412] width 304 height 22
paste input "25-26 GL - Upland Renewal Quote"
drag, startPoint x: 485, startPoint y: 413, endPoint x: 610, endPoint y: 394, distance: 126.7
click at [600, 413] on input "25-26 GL - Upland Renewal Quote" at bounding box center [528, 412] width 304 height 22
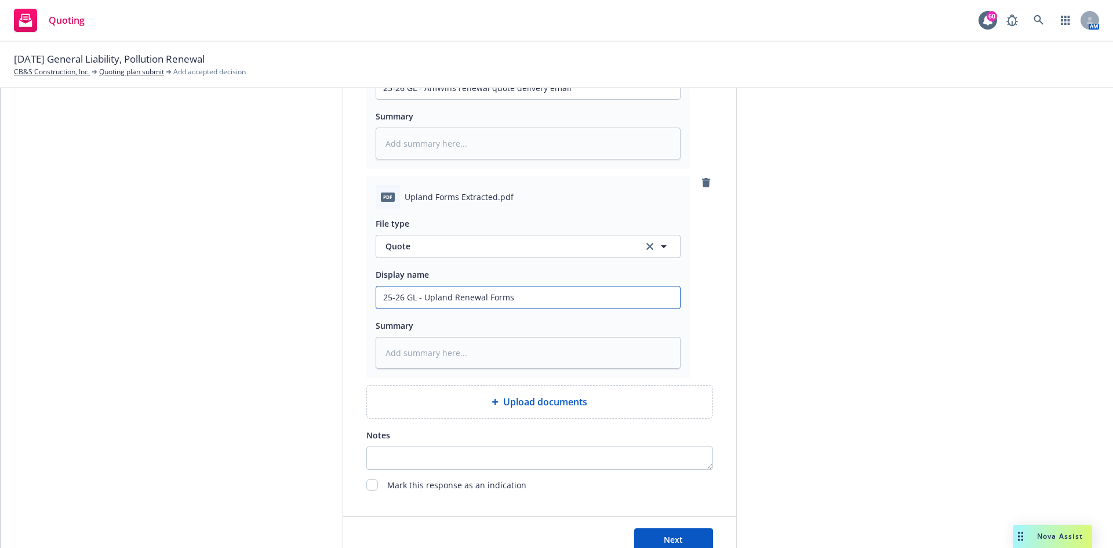
scroll to position [986, 0]
click at [683, 527] on button "Next" at bounding box center [673, 538] width 79 height 23
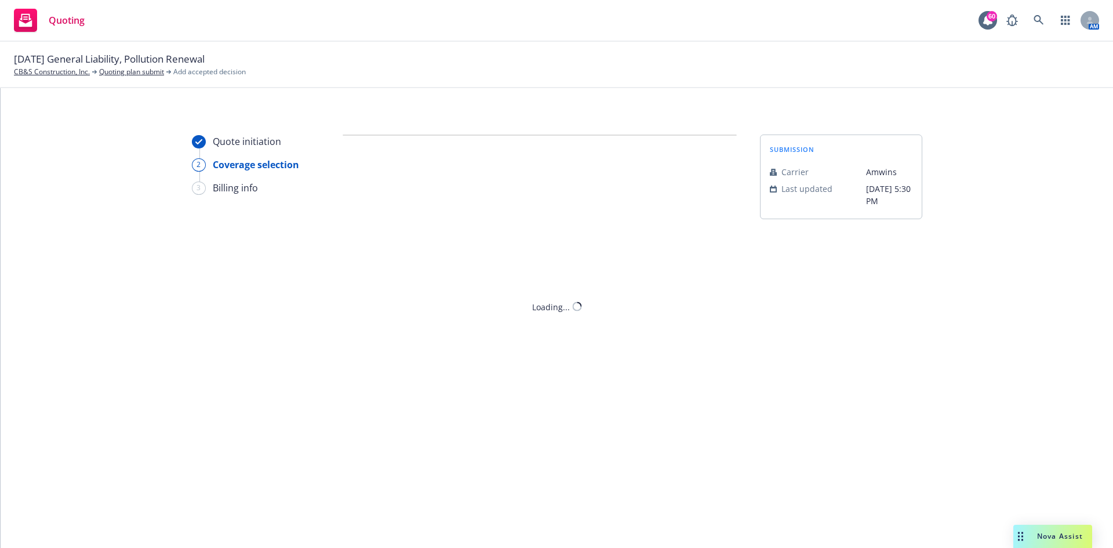
scroll to position [0, 0]
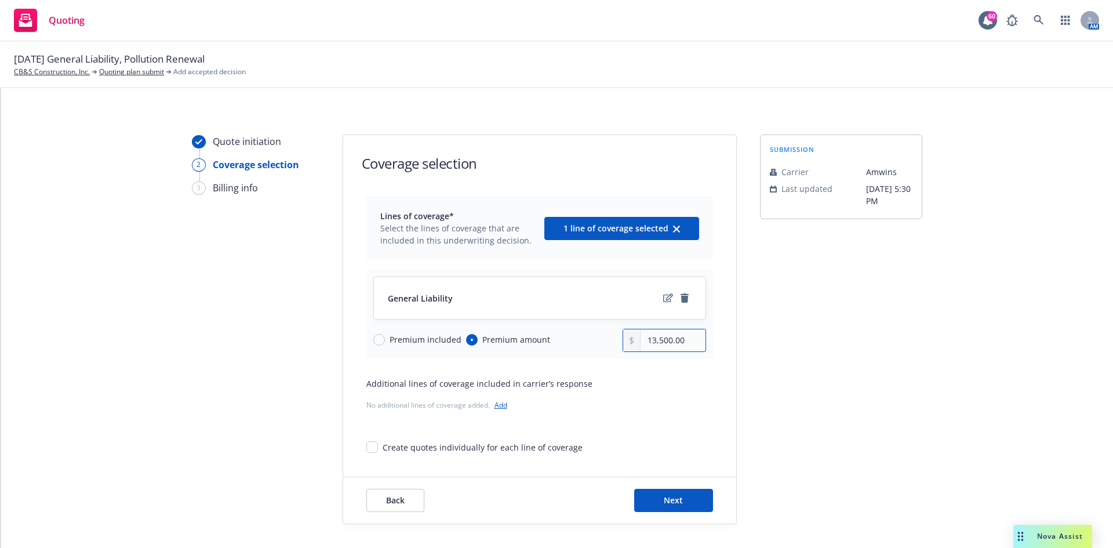
click at [642, 343] on input "13,500.00" at bounding box center [673, 340] width 64 height 22
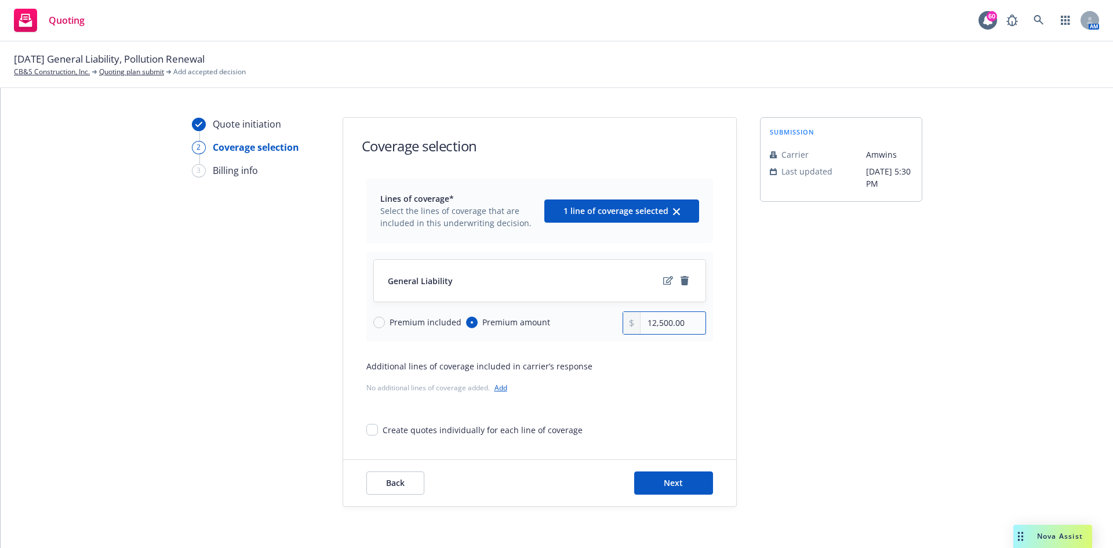
scroll to position [23, 0]
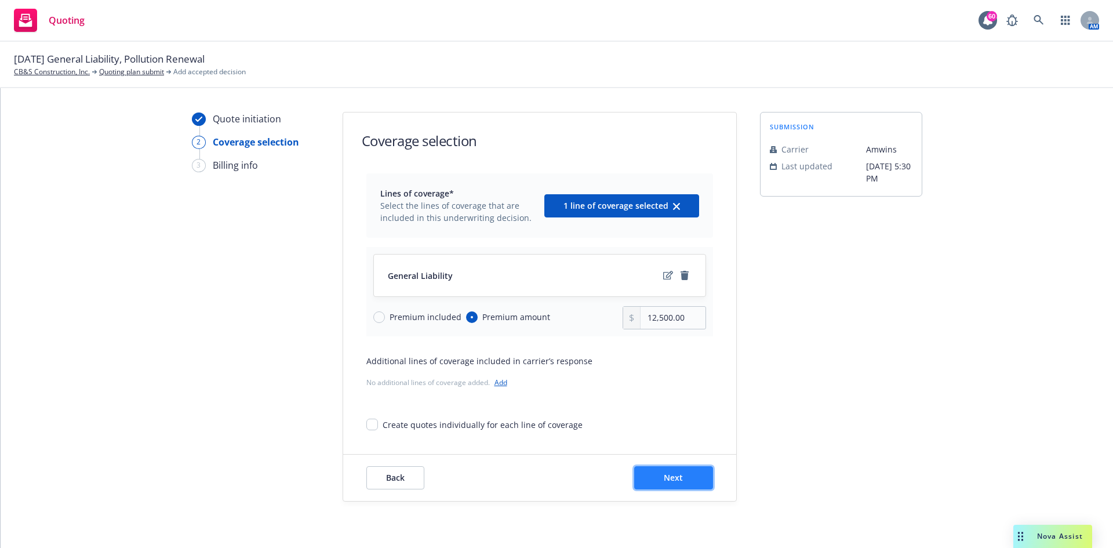
click at [668, 477] on span "Next" at bounding box center [673, 477] width 19 height 11
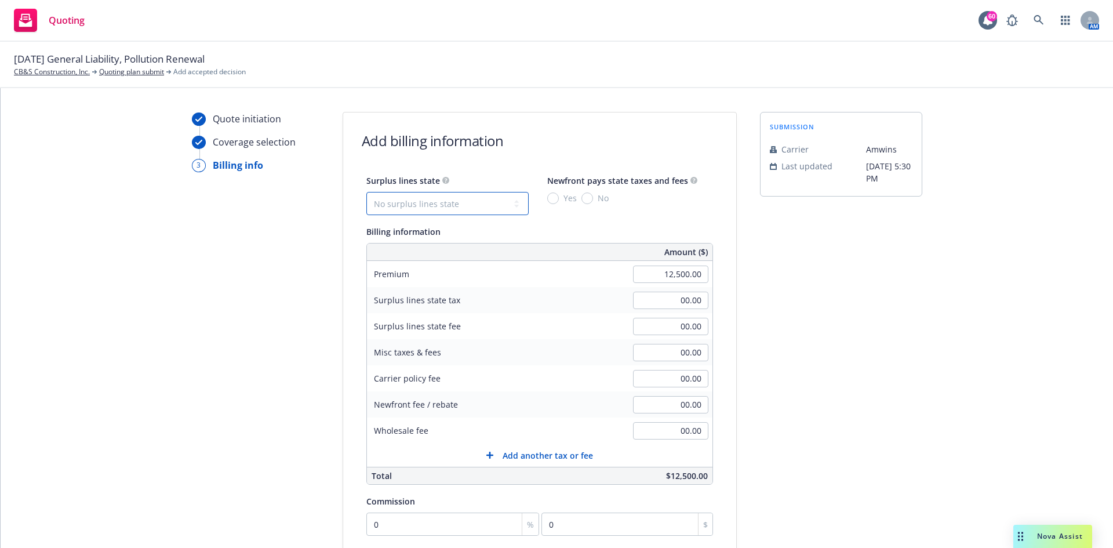
click at [493, 203] on select "No surplus lines state Alaska Alabama Arkansas Arizona California Colorado Conn…" at bounding box center [447, 203] width 162 height 23
click at [366, 192] on select "No surplus lines state Alaska Alabama Arkansas Arizona California Colorado Conn…" at bounding box center [447, 203] width 162 height 23
click at [581, 203] on input "No" at bounding box center [587, 198] width 12 height 12
click at [659, 304] on input "375.00" at bounding box center [670, 300] width 75 height 17
click at [657, 408] on input "00.00" at bounding box center [670, 404] width 75 height 17
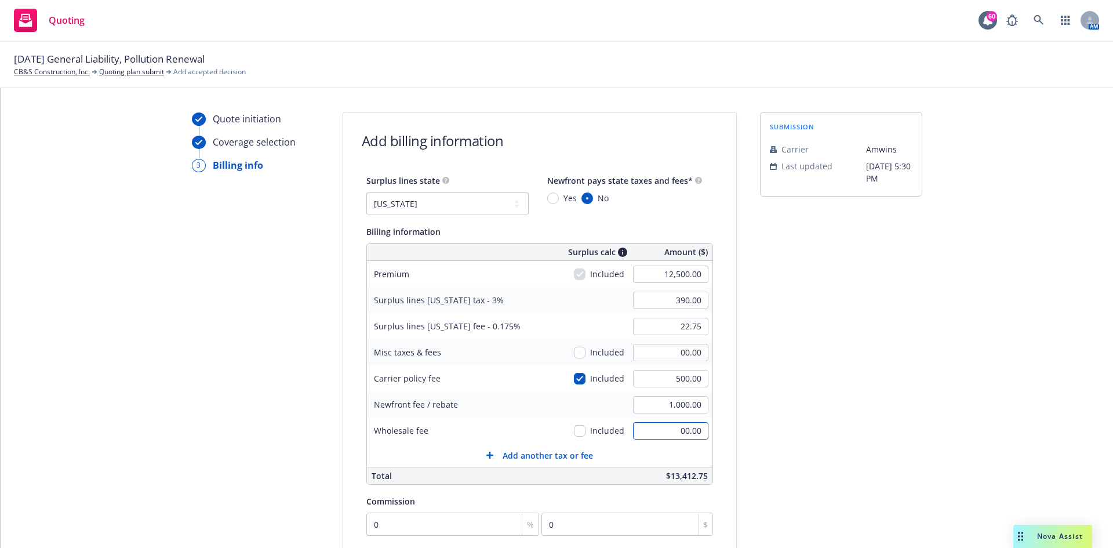
click at [678, 435] on input "00.00" at bounding box center [670, 430] width 75 height 17
click at [648, 430] on input "00.00" at bounding box center [670, 430] width 75 height 17
click at [419, 530] on input "0" at bounding box center [452, 523] width 173 height 23
click at [660, 306] on input "390.00" at bounding box center [670, 300] width 75 height 17
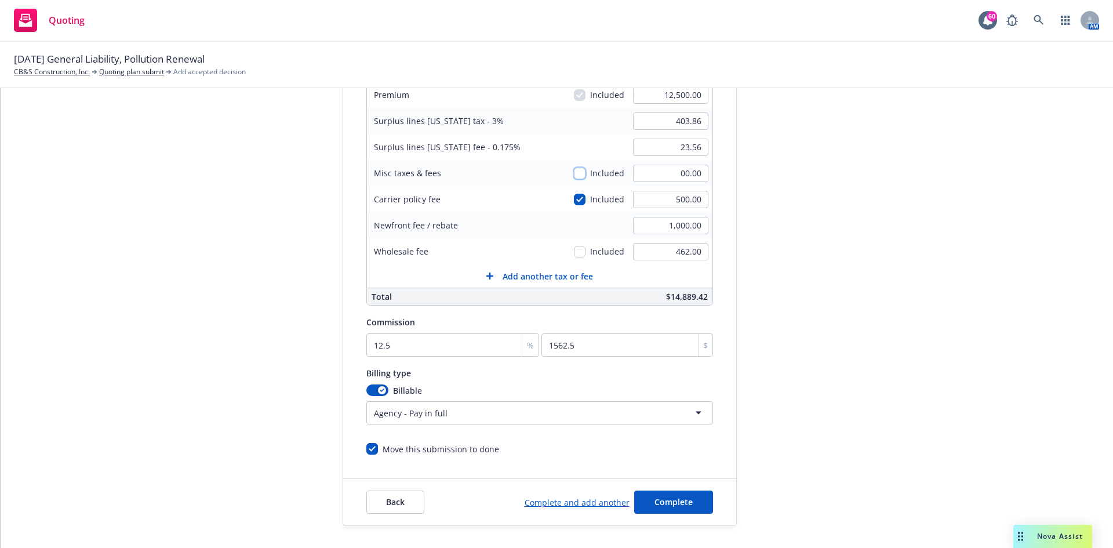
scroll to position [226, 0]
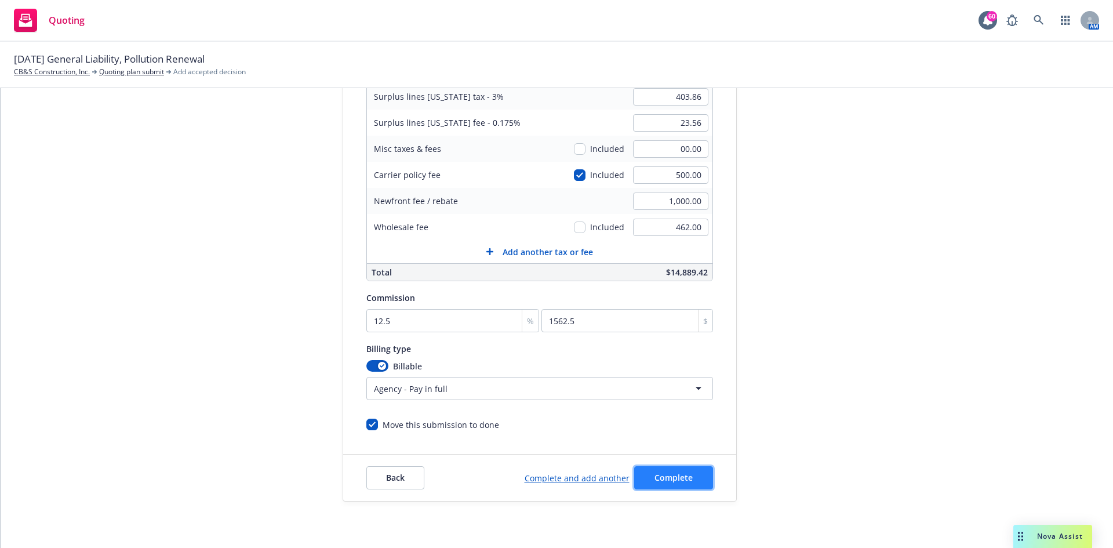
click at [687, 484] on button "Complete" at bounding box center [673, 477] width 79 height 23
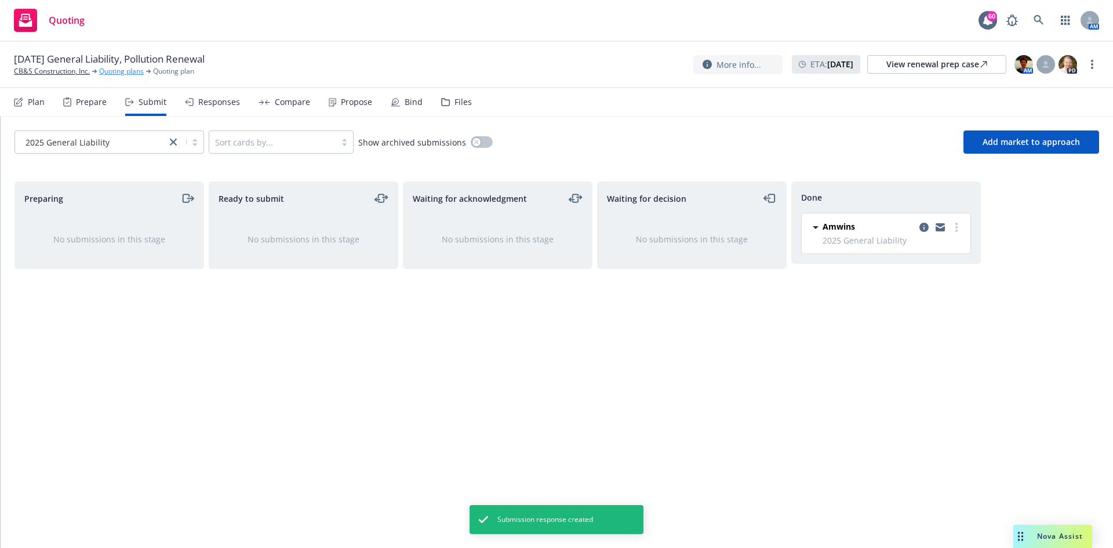
click at [126, 69] on link "Quoting plans" at bounding box center [121, 71] width 45 height 10
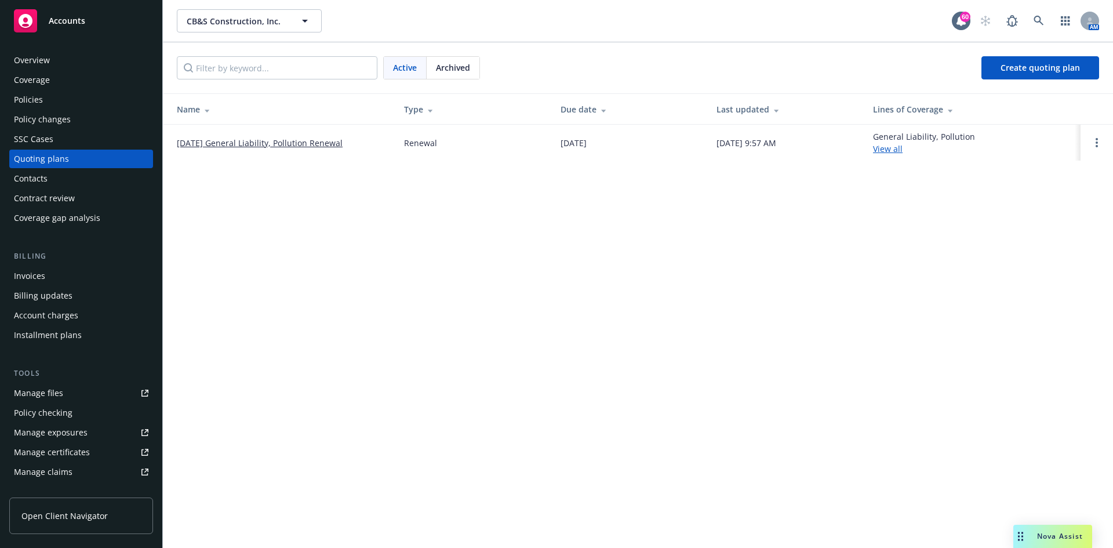
click at [303, 143] on link "[DATE] General Liability, Pollution Renewal" at bounding box center [260, 143] width 166 height 12
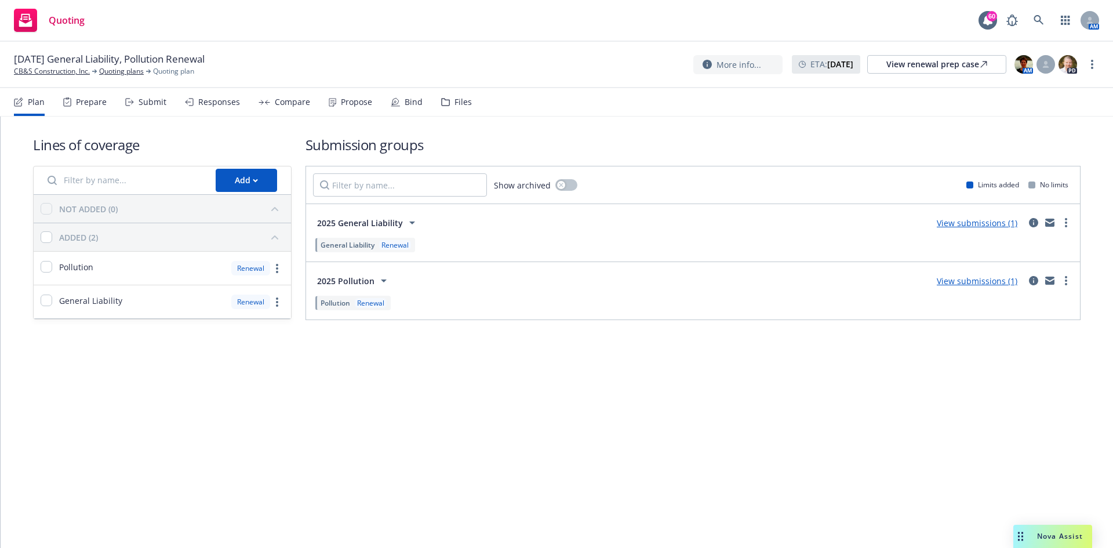
click at [993, 281] on link "View submissions (1)" at bounding box center [977, 280] width 81 height 11
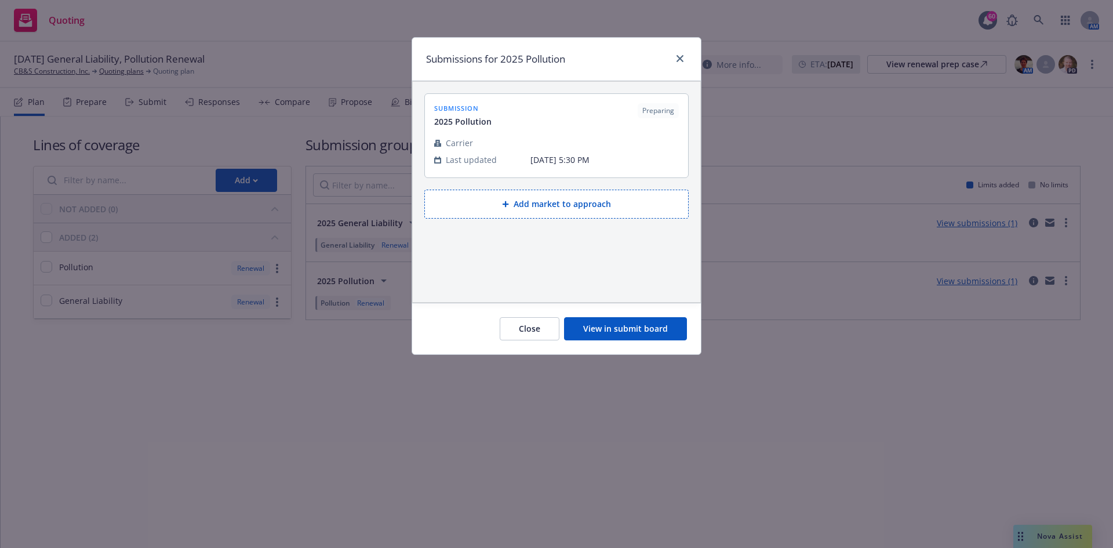
click at [645, 326] on button "View in submit board" at bounding box center [625, 328] width 123 height 23
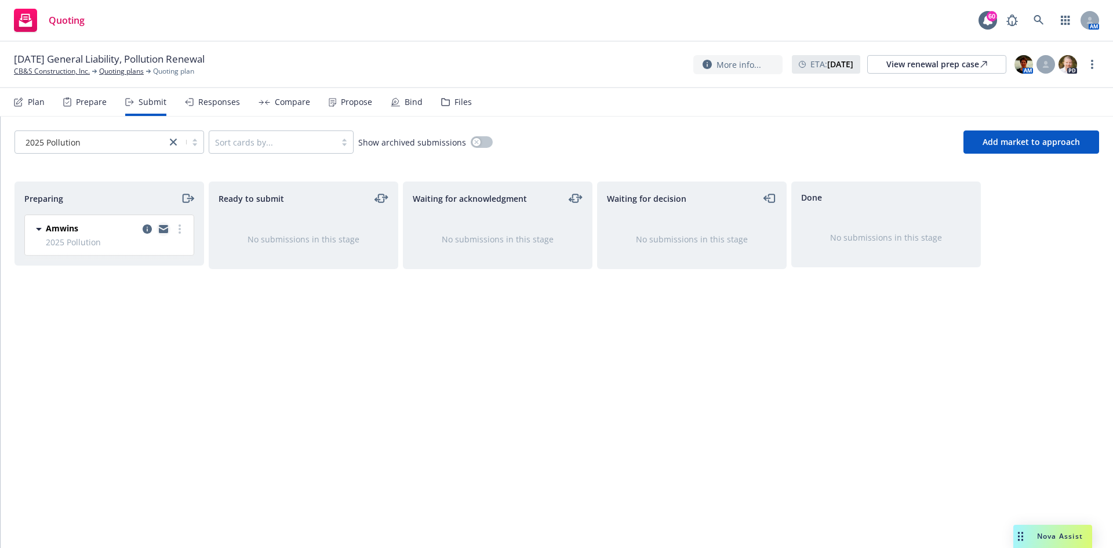
click at [163, 226] on icon "copy logging email" at bounding box center [163, 227] width 9 height 4
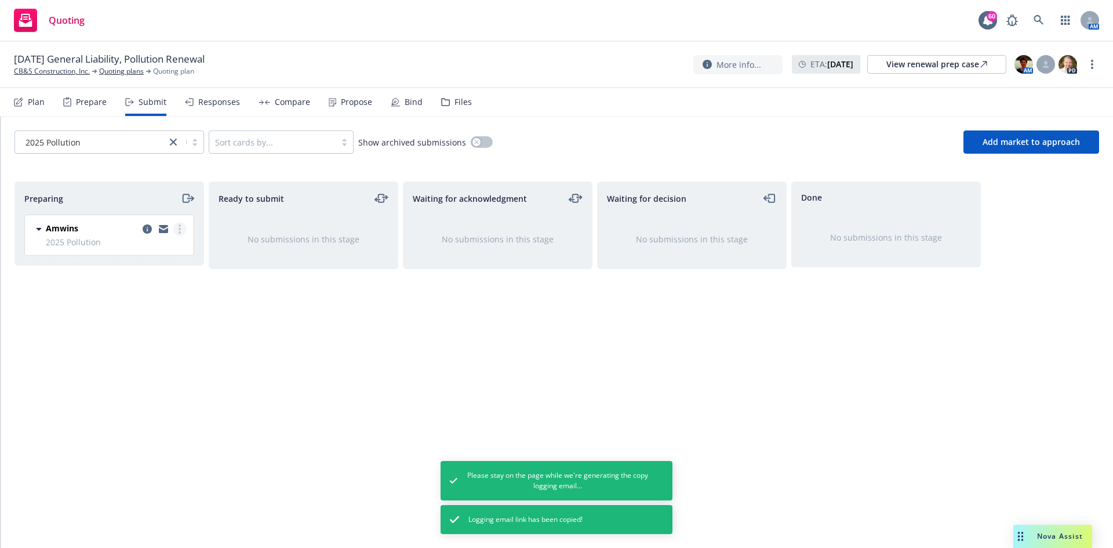
click at [180, 234] on link "more" at bounding box center [180, 229] width 14 height 14
click at [144, 327] on span "Add accepted decision" at bounding box center [128, 322] width 116 height 11
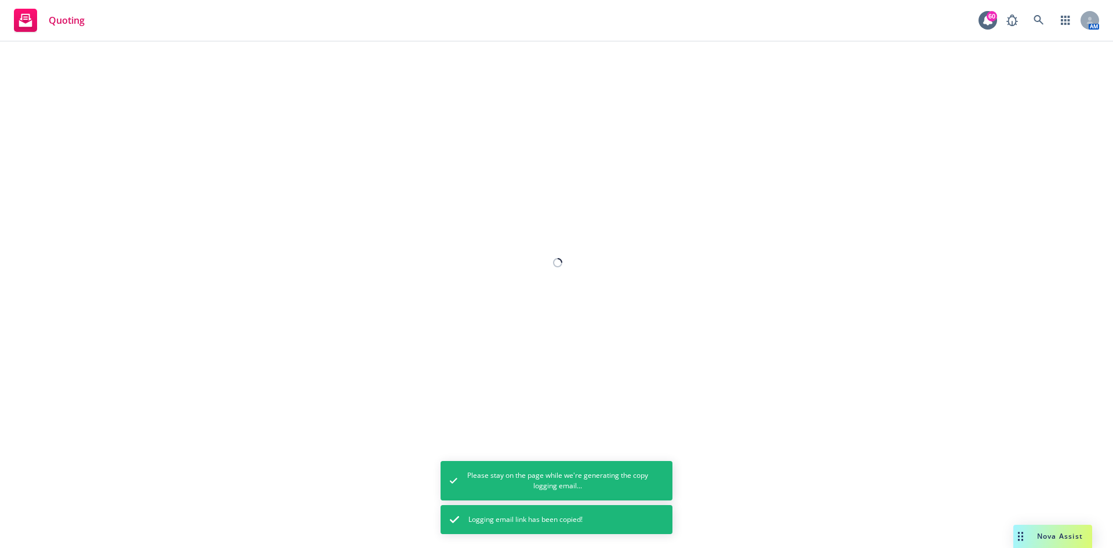
select select "12"
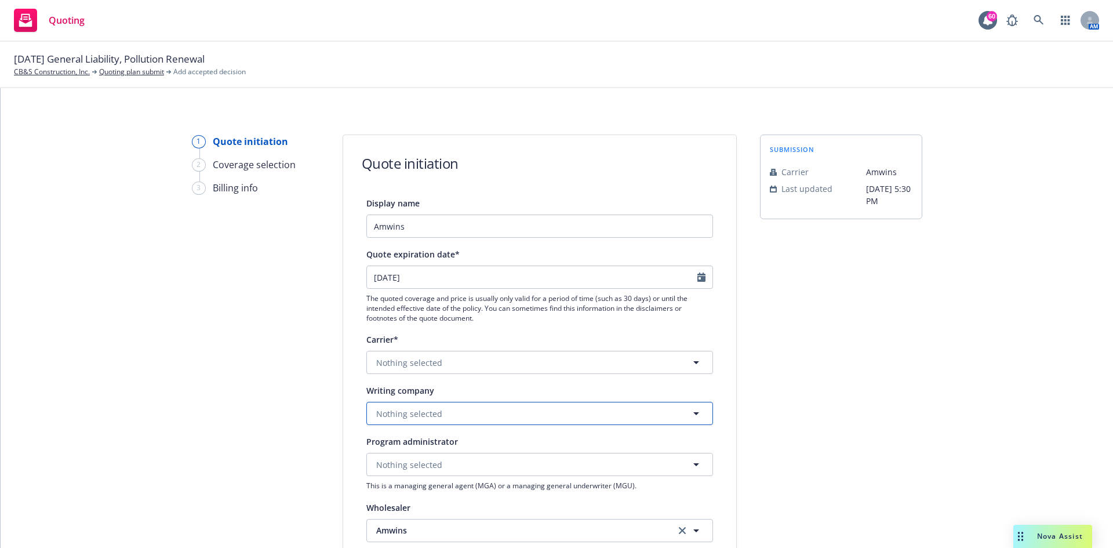
click at [417, 412] on span "Nothing selected" at bounding box center [409, 414] width 66 height 12
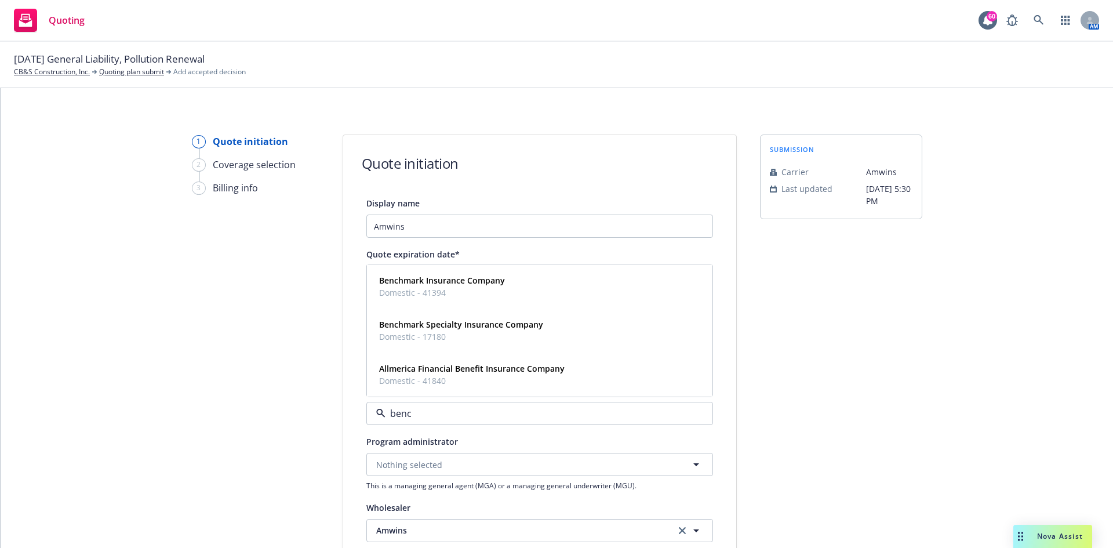
type input "bench"
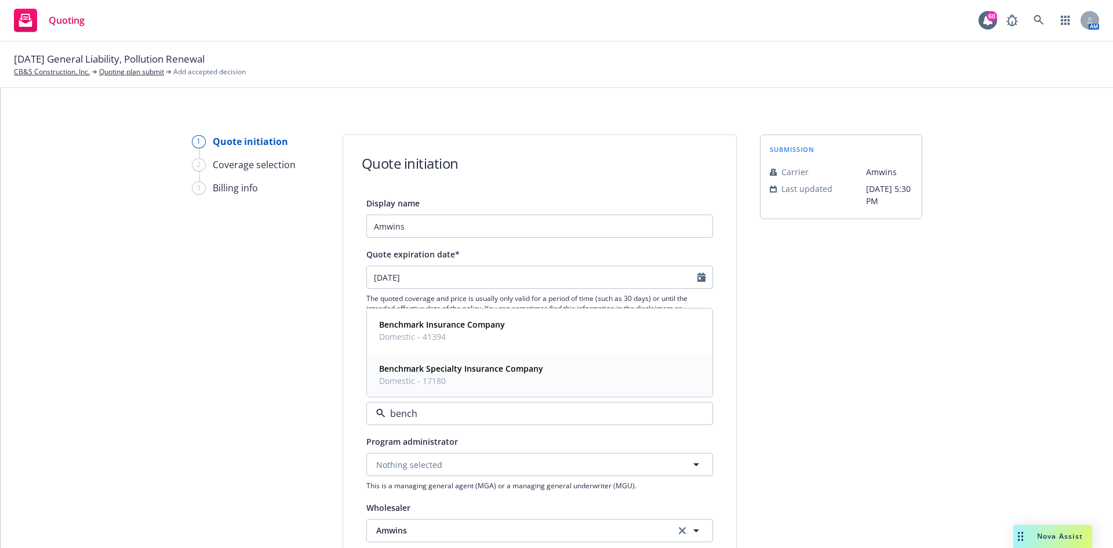
click at [460, 375] on span "Domestic - 17180" at bounding box center [461, 381] width 164 height 12
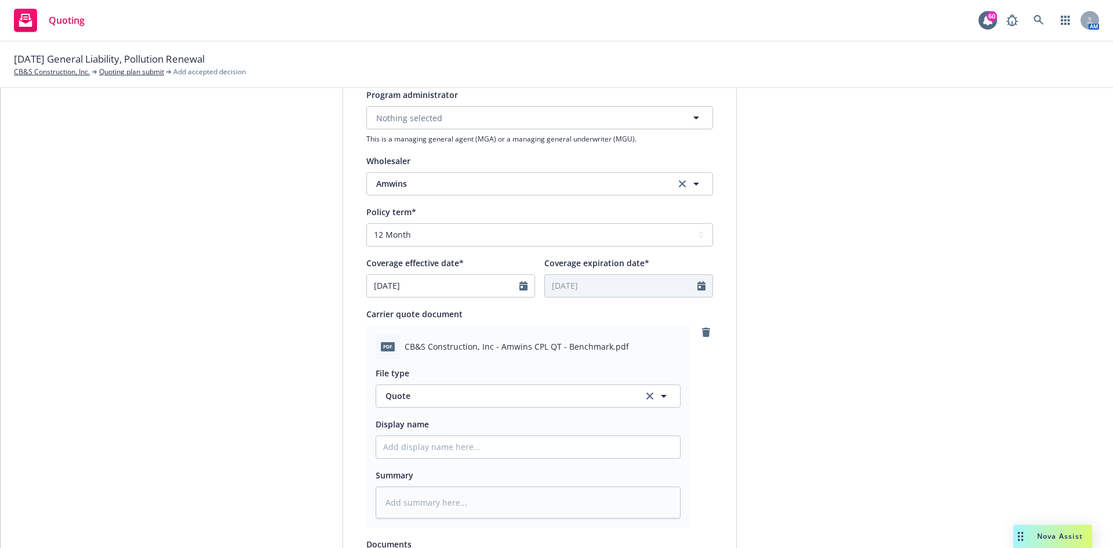
scroll to position [406, 0]
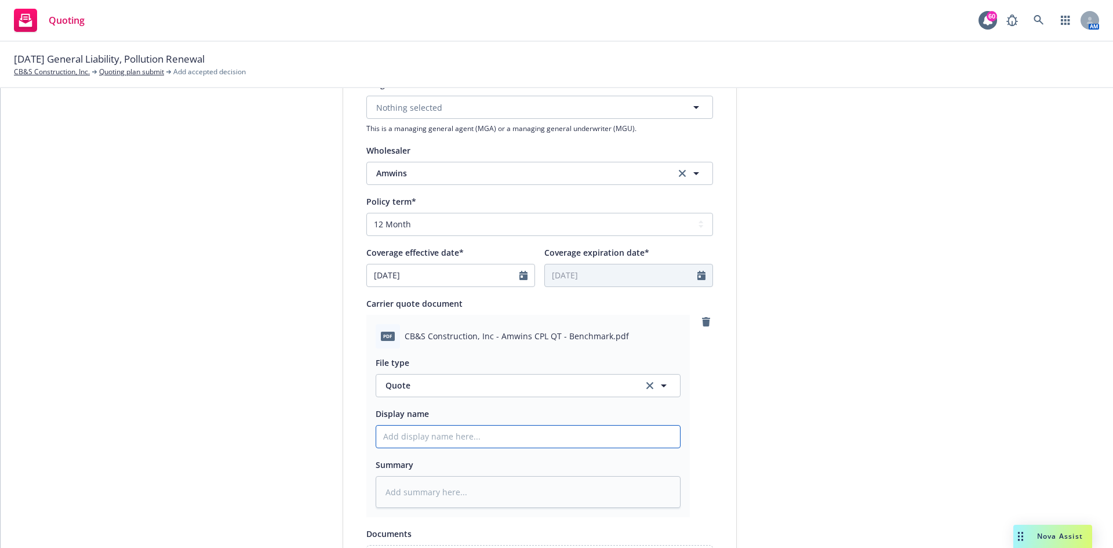
click at [459, 439] on input "Display name" at bounding box center [528, 437] width 304 height 22
type textarea "x"
type input "2"
type textarea "x"
type input "25"
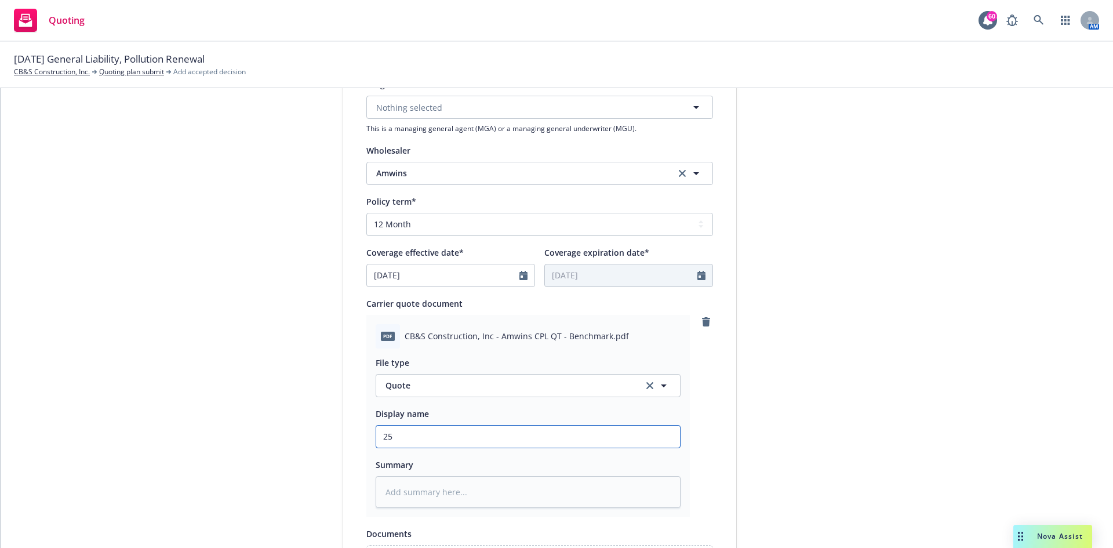
type textarea "x"
type input "25-"
type textarea "x"
type input "25-2"
type textarea "x"
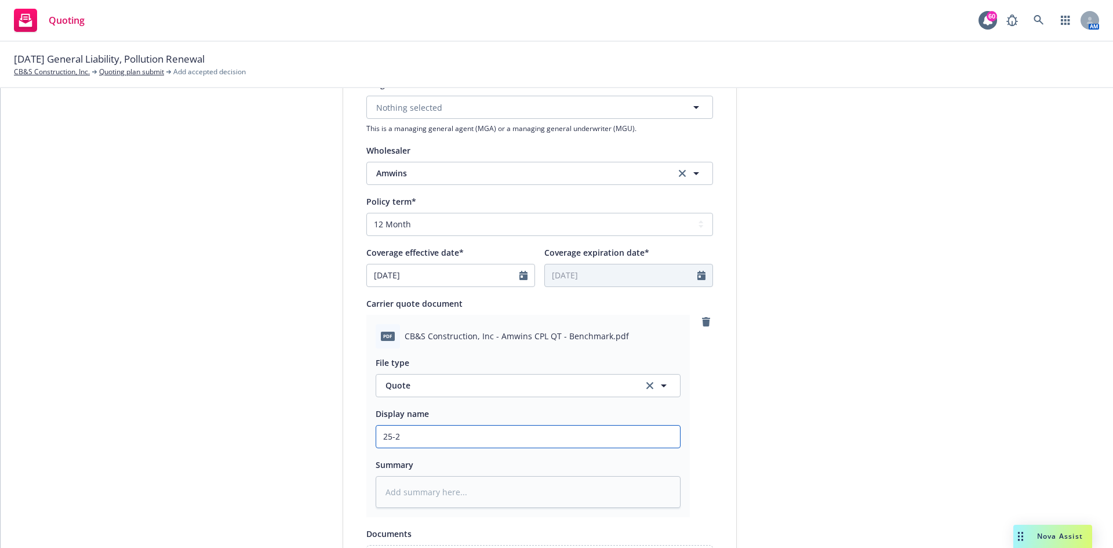
type input "25-26"
type textarea "x"
type input "25-26"
type textarea "x"
type input "25-26 P"
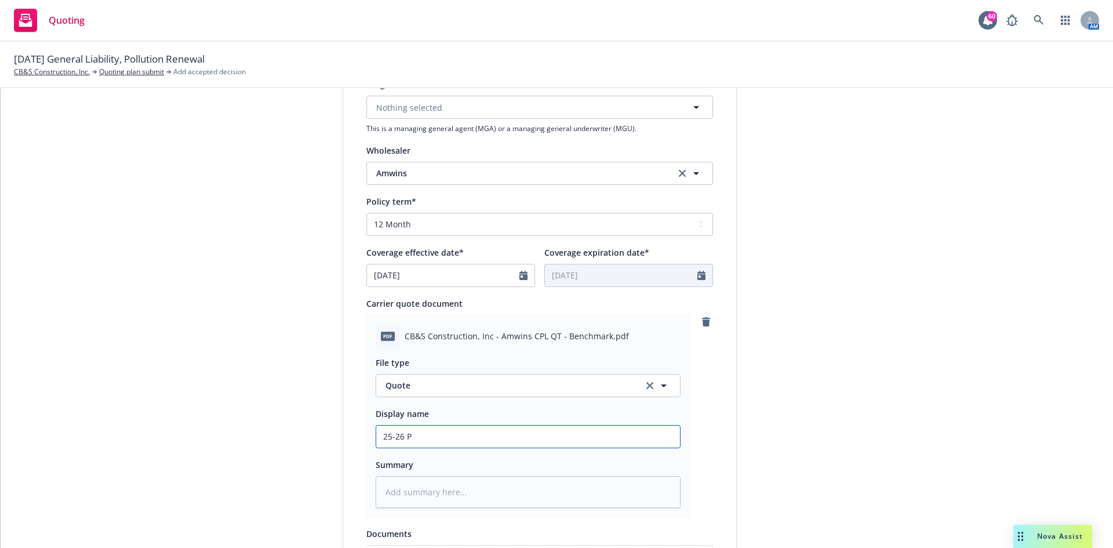
type textarea "x"
type input "25-26 PO"
type textarea "x"
type input "25-26 POL"
type textarea "x"
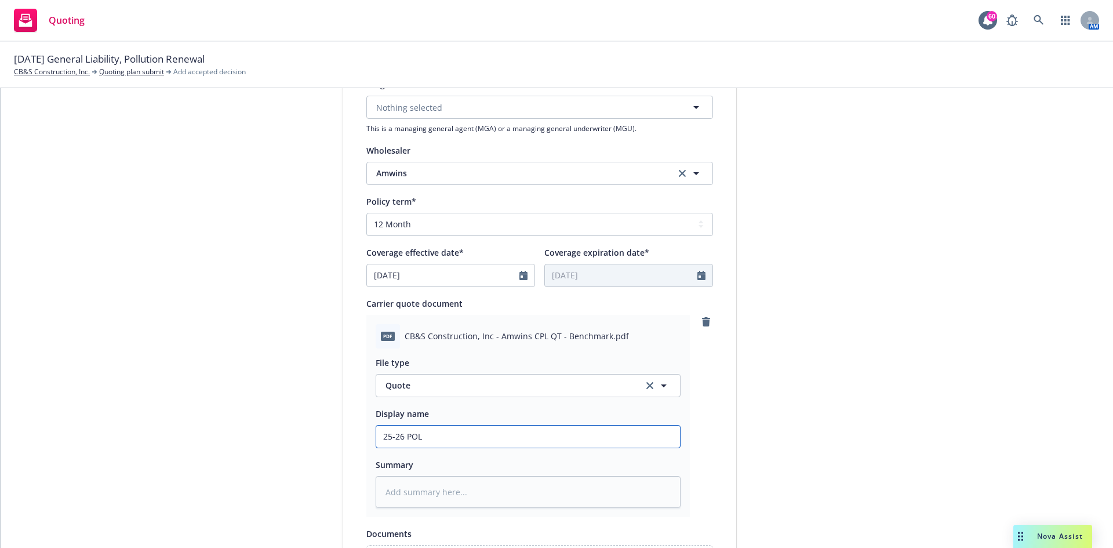
type input "25-26 POLL"
type textarea "x"
type input "25-26 POLL"
type textarea "x"
type input "25-26 POLL -"
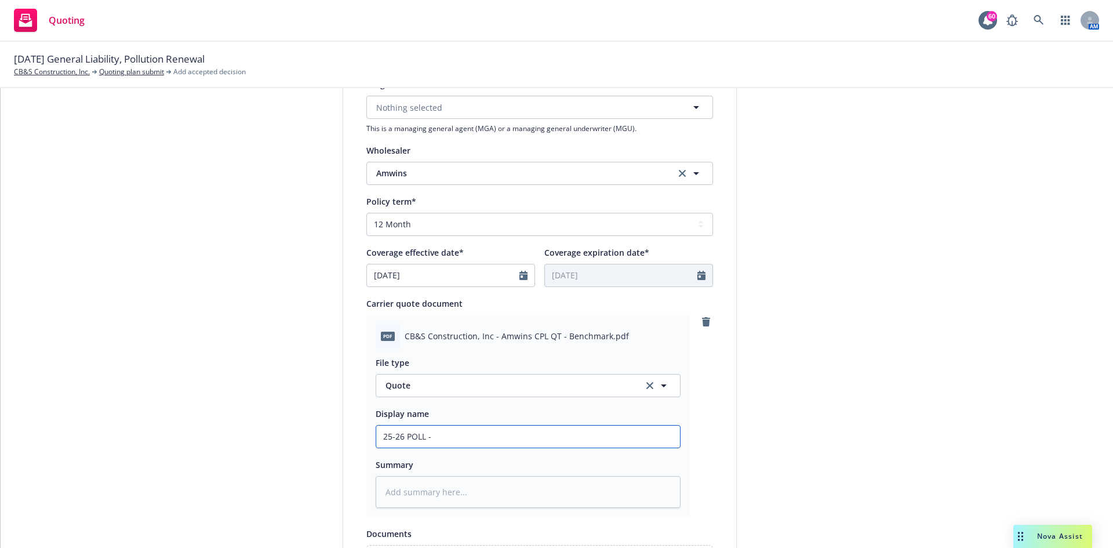
type textarea "x"
type input "25-26 POLL -"
type textarea "x"
type input "25-26 POLL - B"
type textarea "x"
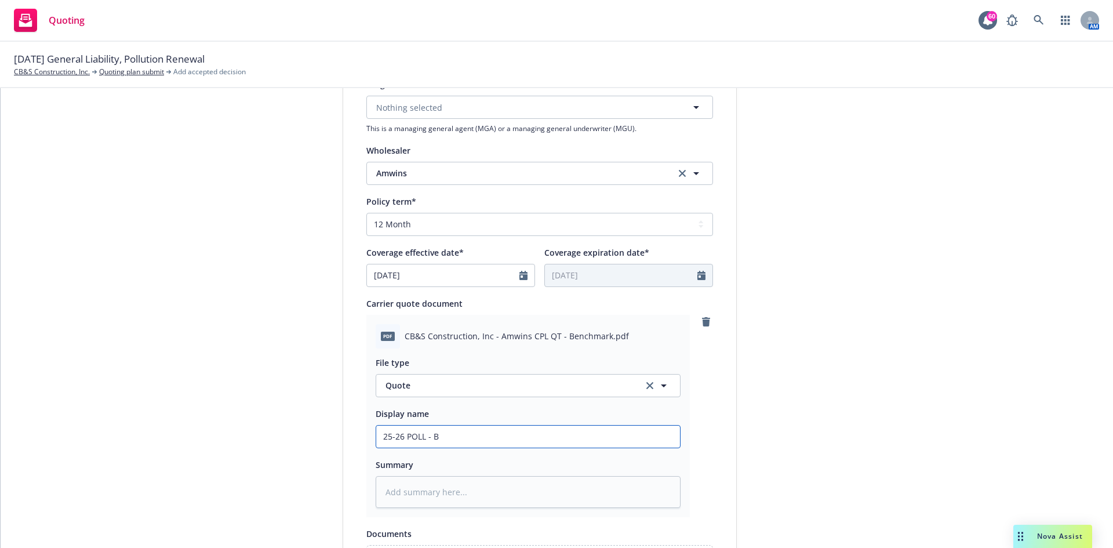
type input "25-26 POLL - Be"
type textarea "x"
type input "25-26 POLL - Ben"
type textarea "x"
type input "25-26 POLL - Benc"
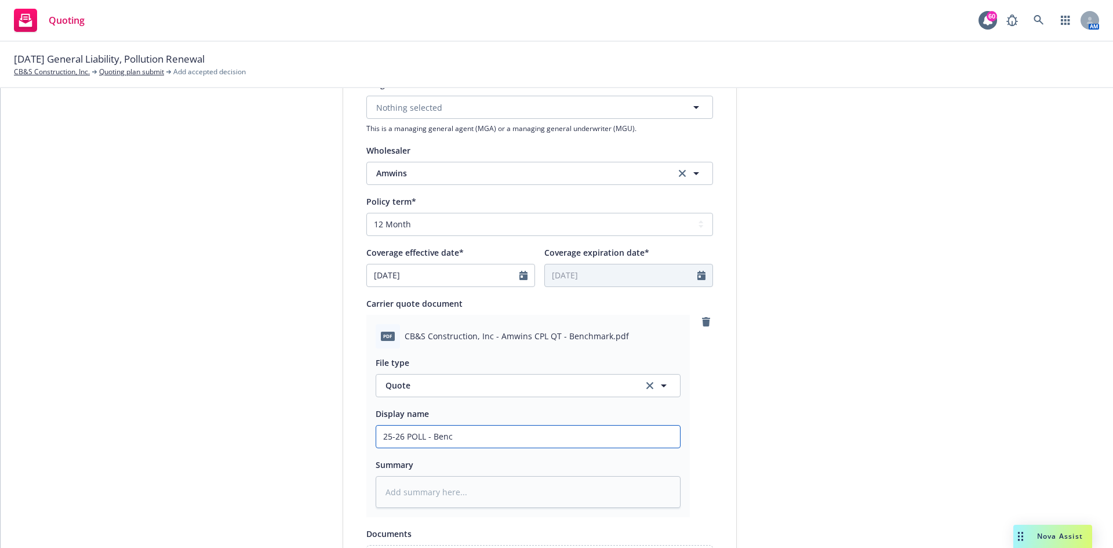
type textarea "x"
type input "25-26 POLL - Bench"
type textarea "x"
type input "25-26 POLL - Benchm"
type textarea "x"
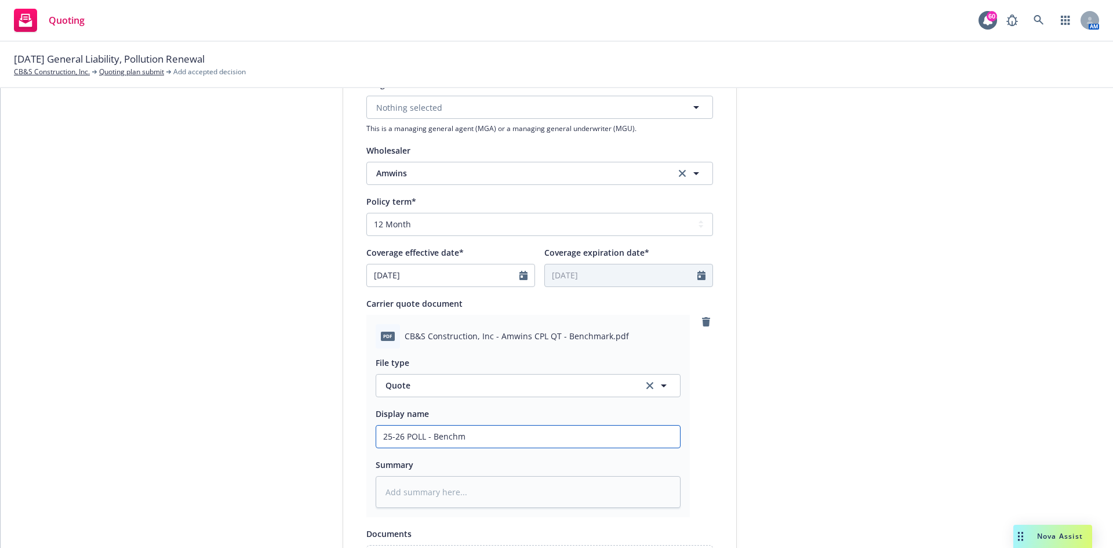
type input "25-26 POLL - Benchma"
type textarea "x"
type input "25-26 POLL - Benchmar"
type textarea "x"
type input "25-26 POLL - Benchmark"
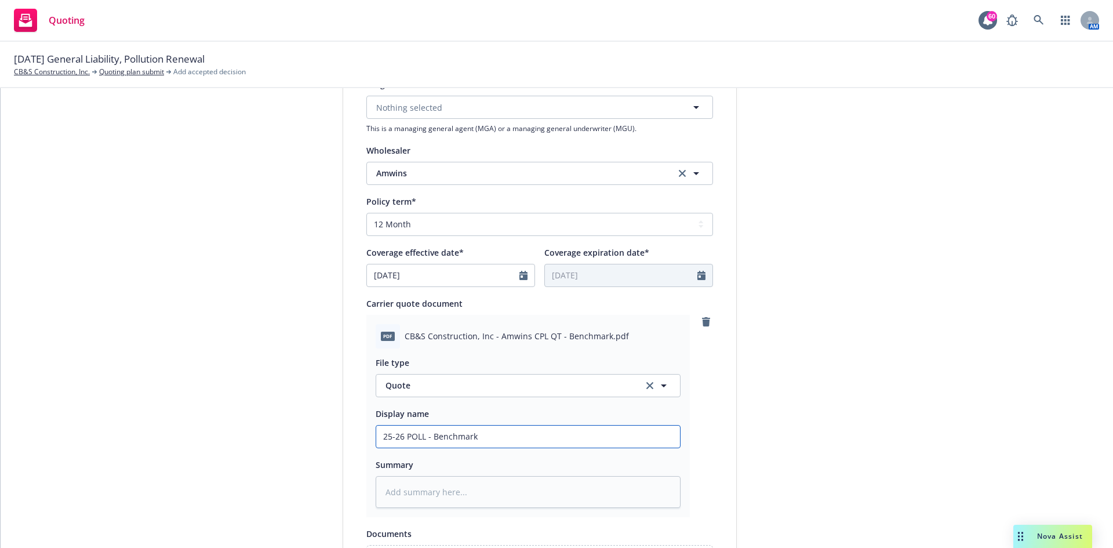
type textarea "x"
type input "25-26 POLL - Benchmark"
type textarea "x"
type input "25-26 POLL - Benchmark R"
type textarea "x"
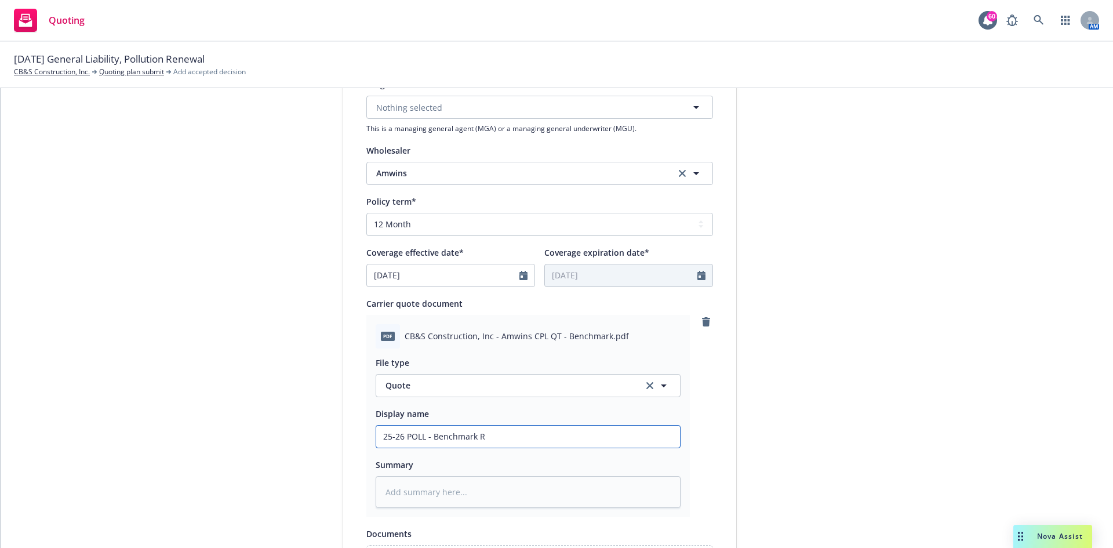
type input "25-26 POLL - Benchmark Re"
type textarea "x"
type input "25-26 POLL - Benchmark Ren"
type textarea "x"
type input "25-26 POLL - Benchmark Rene"
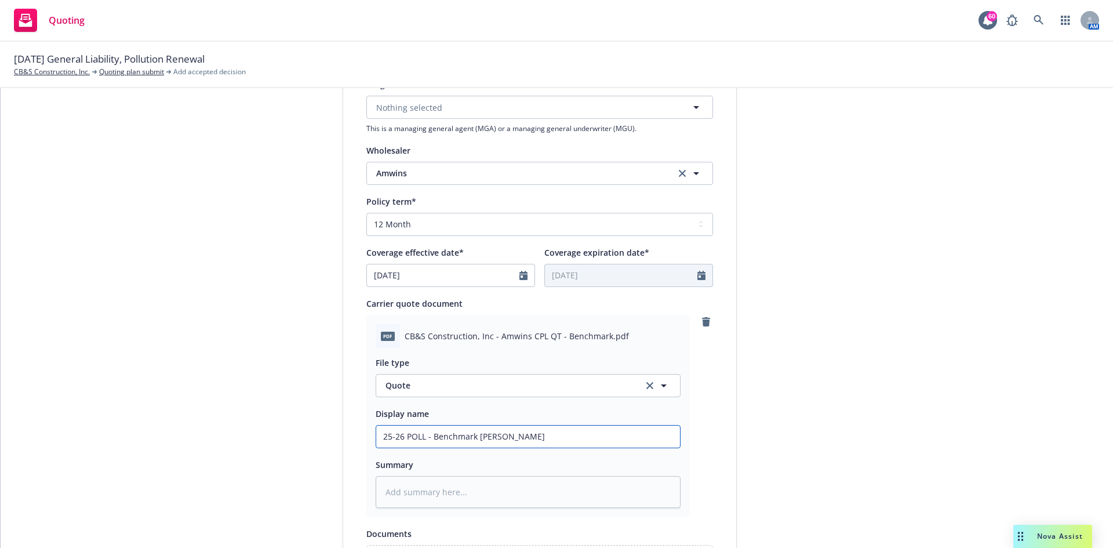
type textarea "x"
type input "25-26 POLL - Benchmark Renew"
type textarea "x"
type input "25-26 POLL - Benchmark Renewa"
type textarea "x"
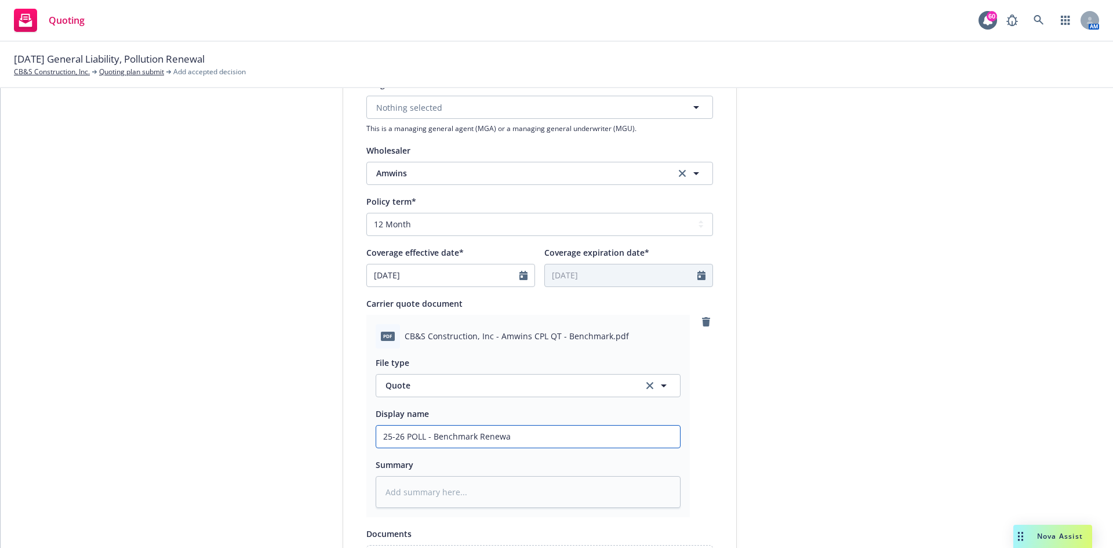
type input "25-26 POLL - Benchmark Renewal"
type textarea "x"
type input "25-26 POLL - Benchmark Renewal"
type textarea "x"
type input "25-26 POLL - Benchmark Renewal Q"
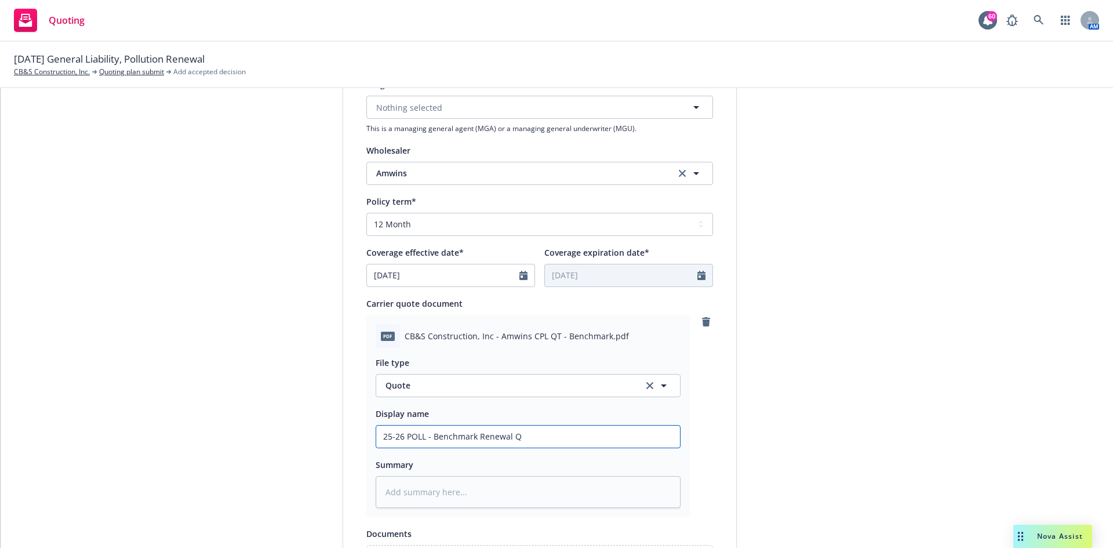
type textarea "x"
type input "25-26 POLL - Benchmark Renewal QU"
type textarea "x"
type input "25-26 POLL - Benchmark Renewal QUo"
type textarea "x"
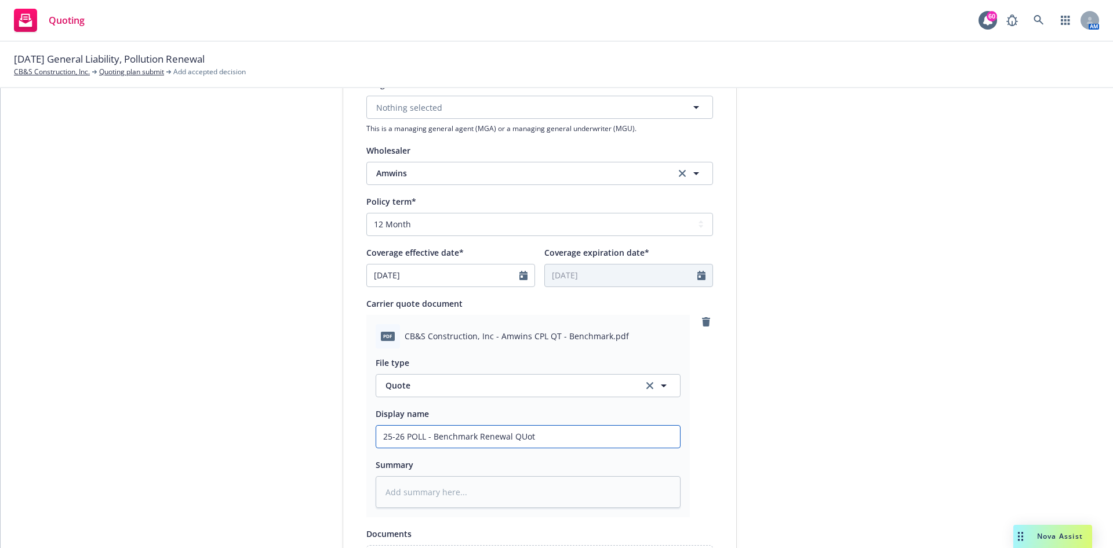
type input "25-26 POLL - Benchmark Renewal QUote"
type textarea "x"
type input "25-26 POLL - Benchmark Renewal QUot"
type textarea "x"
type input "25-26 POLL - Benchmark Renewal QUo"
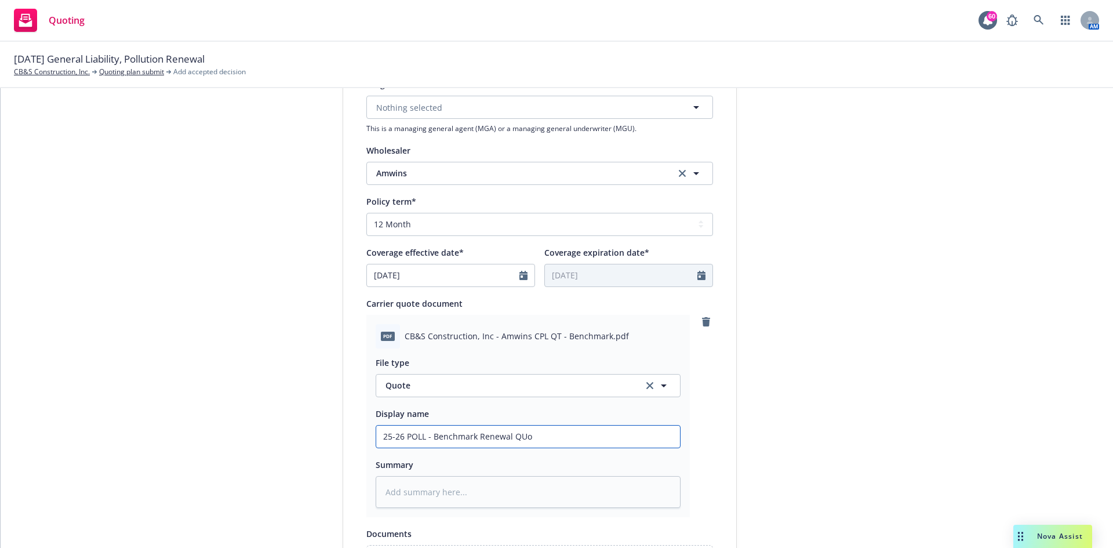
type textarea "x"
type input "25-26 POLL - Benchmark Renewal QU"
type textarea "x"
type input "25-26 POLL - Benchmark Renewal Q"
type textarea "x"
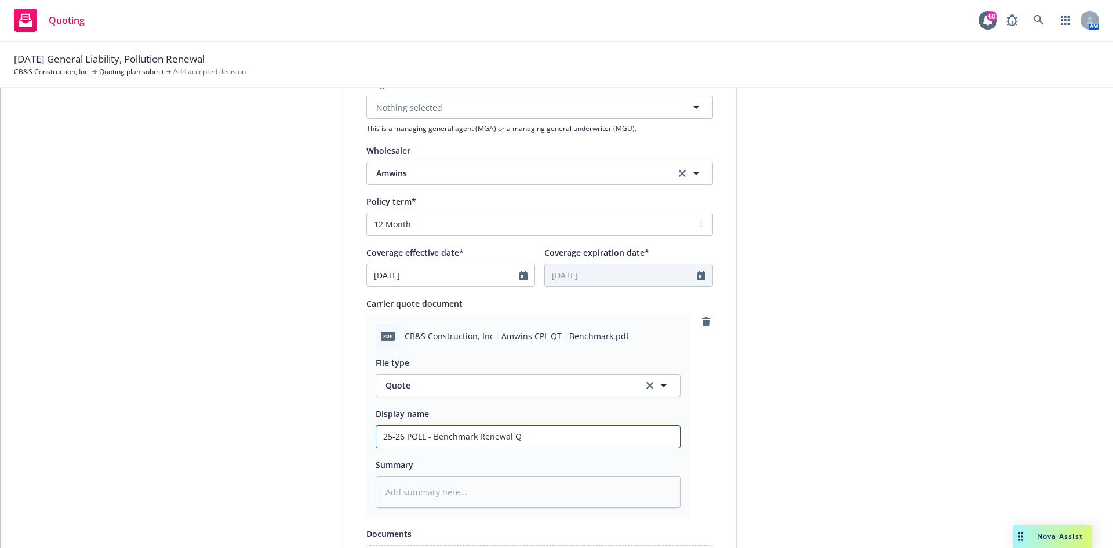
type input "25-26 POLL - Benchmark Renewal Qu"
type textarea "x"
type input "25-26 POLL - Benchmark Renewal Quo"
type textarea "x"
type input "25-26 POLL - Benchmark Renewal Quot"
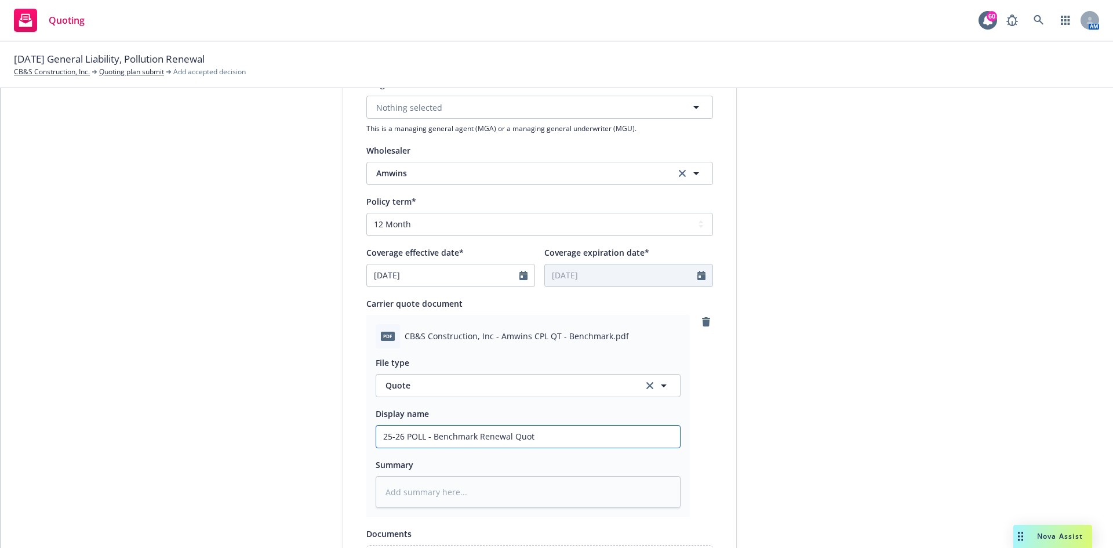
type textarea "x"
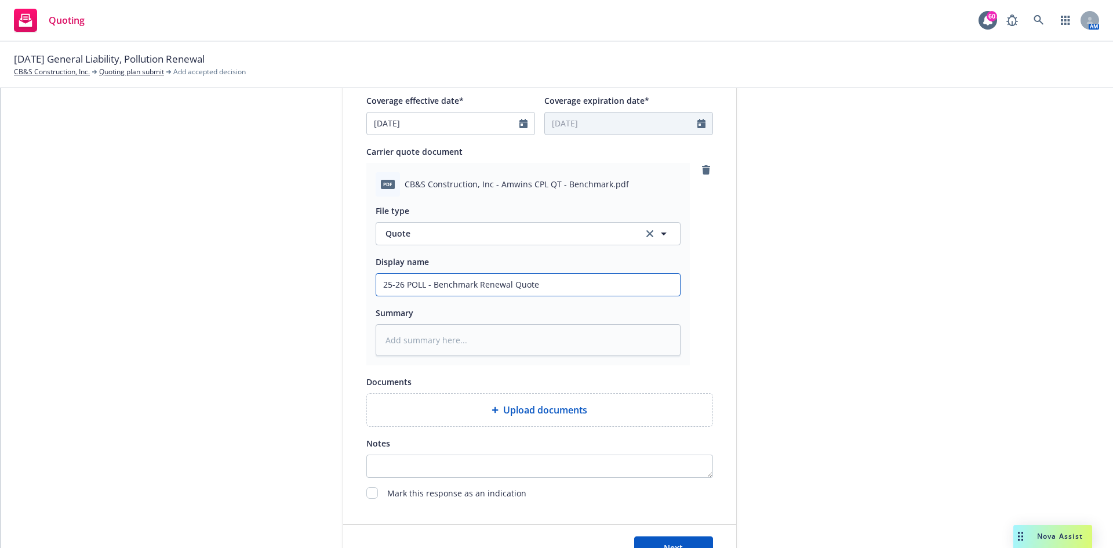
scroll to position [628, 0]
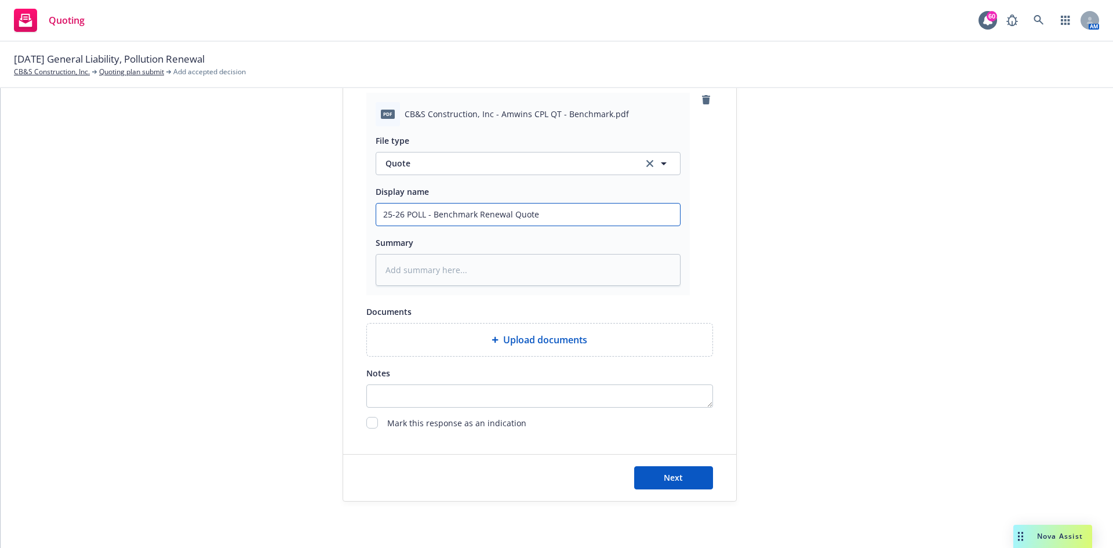
type input "25-26 POLL - Benchmark Renewal Quote"
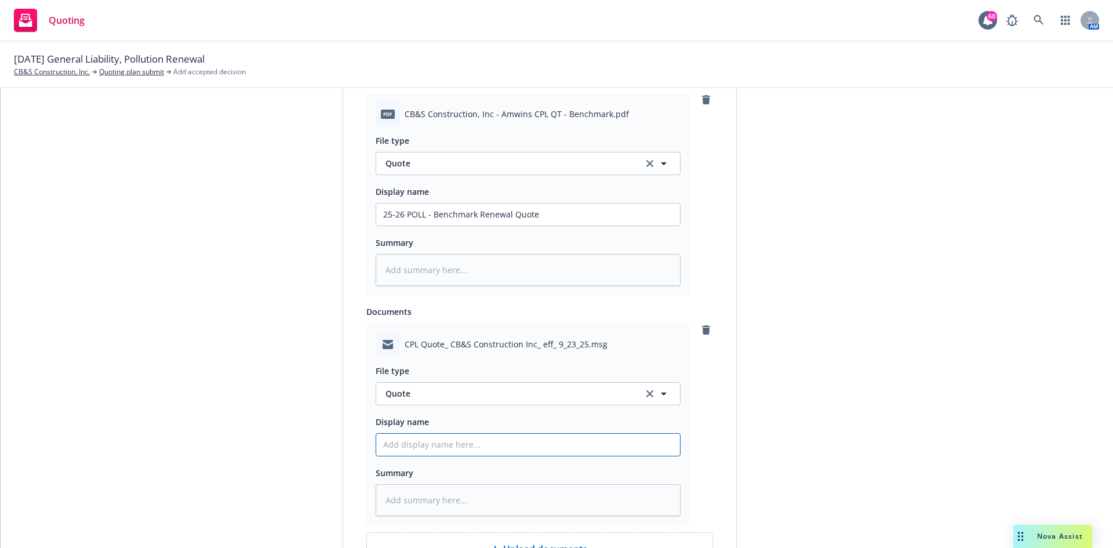
click at [466, 446] on input "Display name" at bounding box center [528, 445] width 304 height 22
type textarea "x"
type input "2"
type textarea "x"
type input "25"
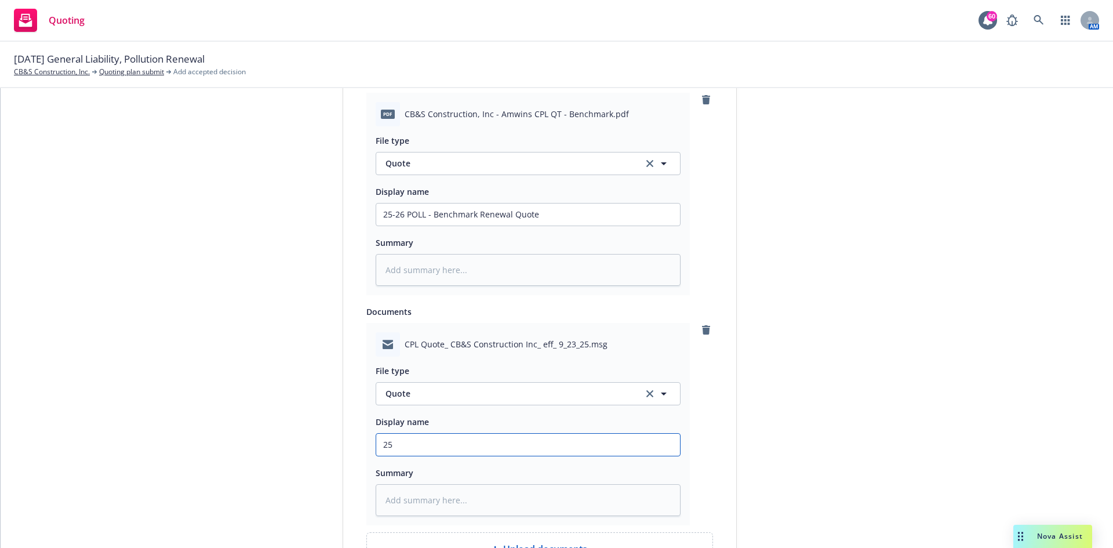
type textarea "x"
type input "25-"
type textarea "x"
type input "25-2"
type textarea "x"
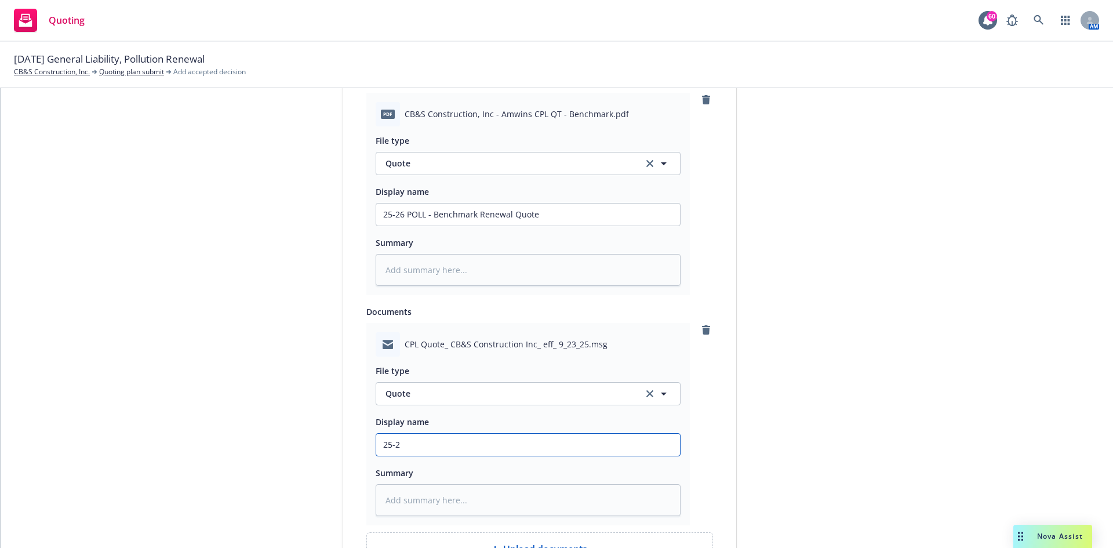
type input "25-26"
type textarea "x"
type input "25-26"
type textarea "x"
type input "25-26 P"
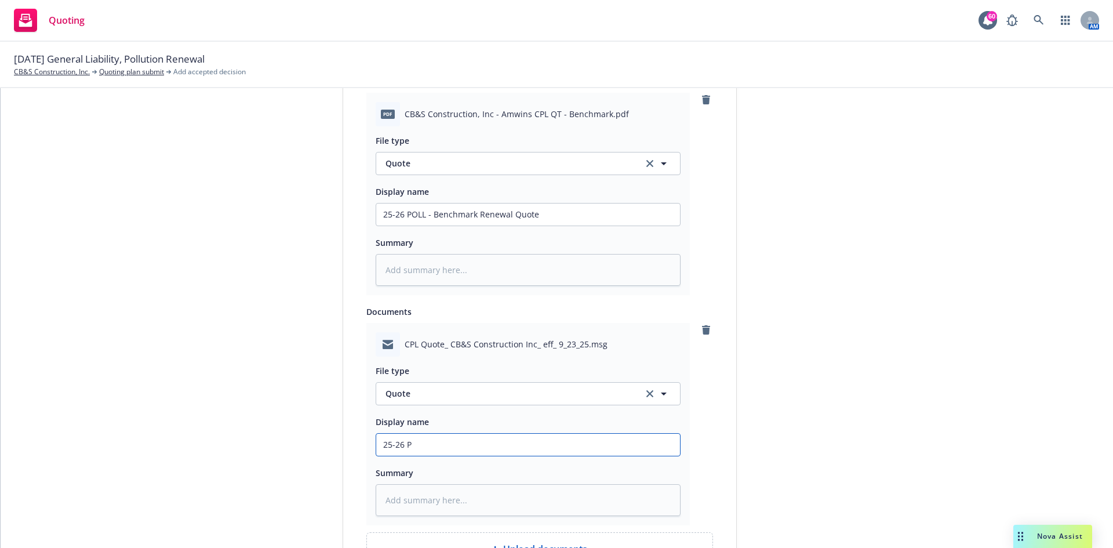
type textarea "x"
type input "25-26 PO"
type textarea "x"
type input "25-26 POL"
type textarea "x"
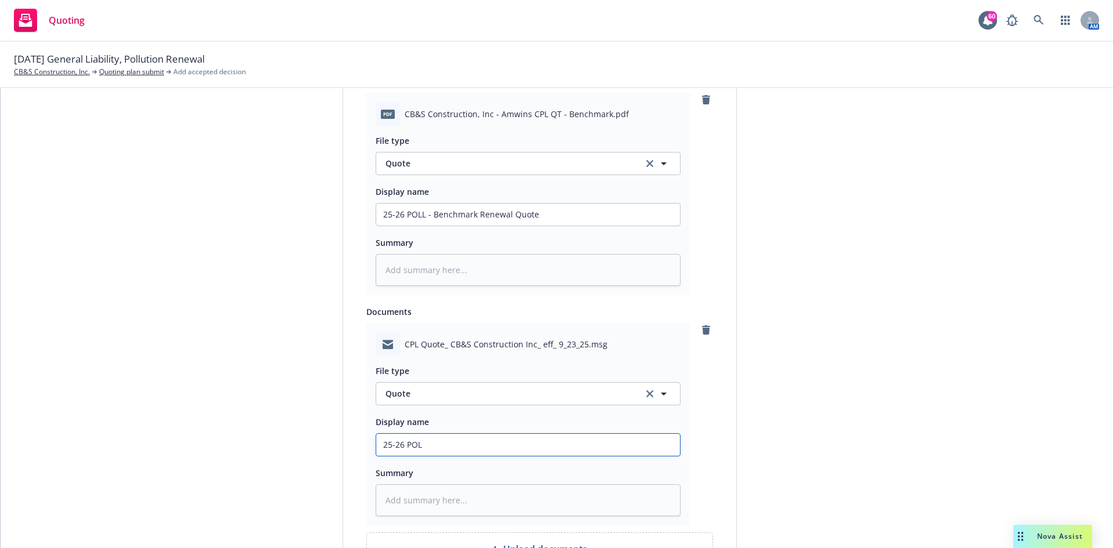
type input "25-26 POLL"
type textarea "x"
type input "25-26 POLL"
type textarea "x"
type input "25-26 POLL -"
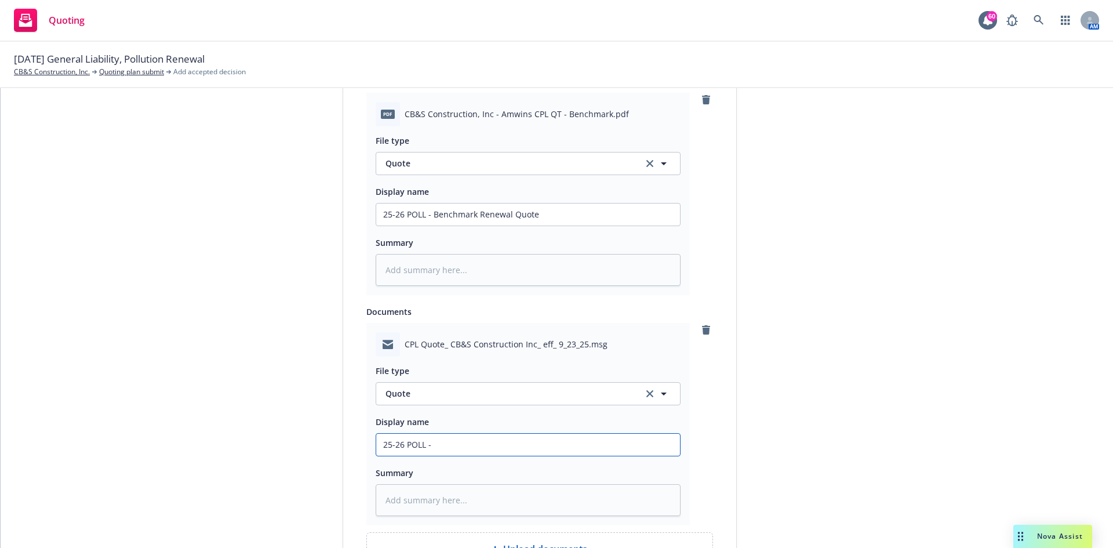
type textarea "x"
type input "25-26 POLL -"
type textarea "x"
type input "25-26 POLL - A"
type textarea "x"
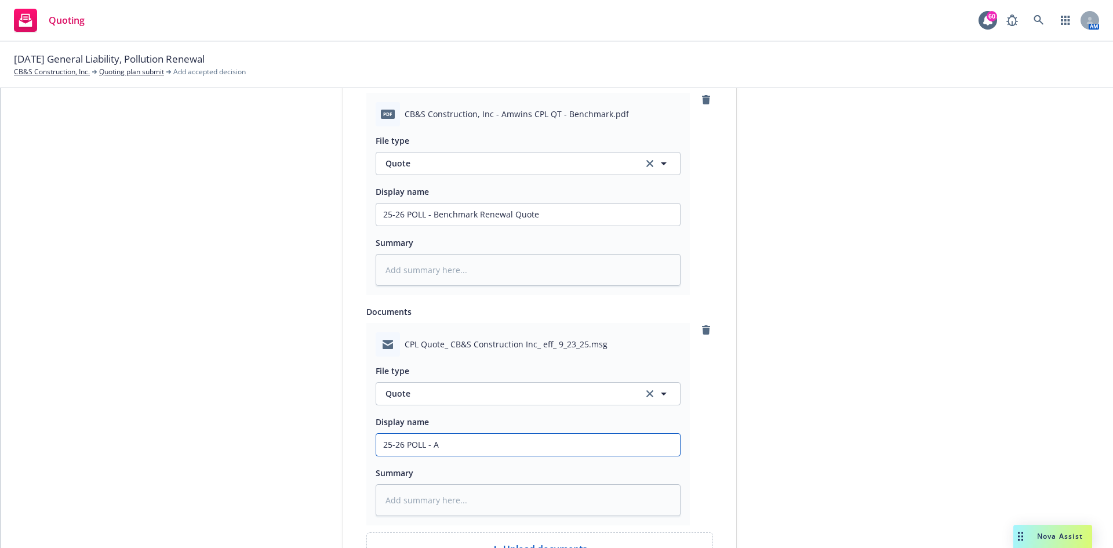
type input "25-26 POLL - Am"
type textarea "x"
type input "25-26 POLL - AmW"
type textarea "x"
type input "25-26 POLL - AmWi"
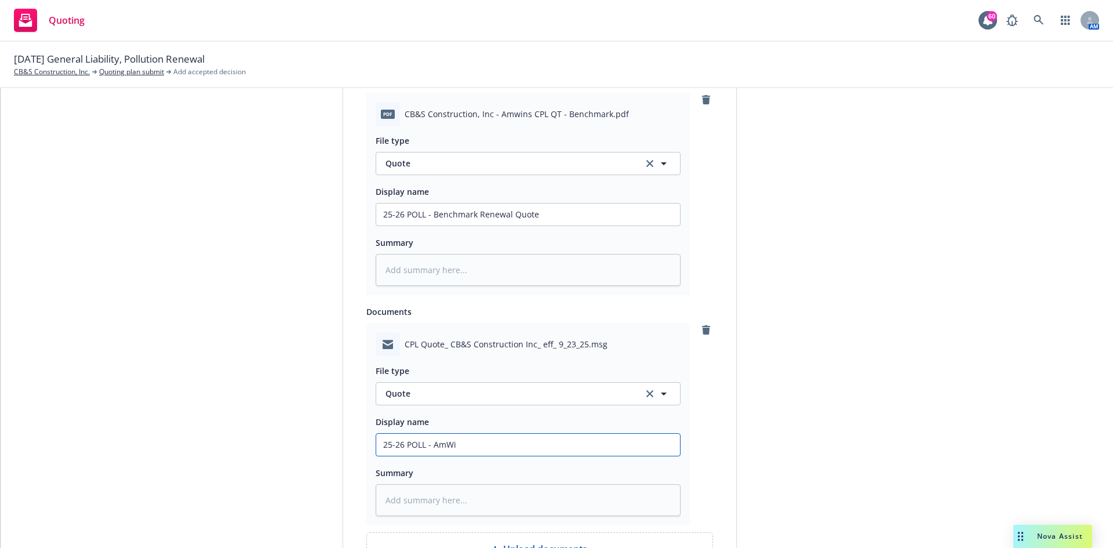
type textarea "x"
type input "25-26 POLL - AmWin"
type textarea "x"
type input "25-26 POLL - AmWins"
type textarea "x"
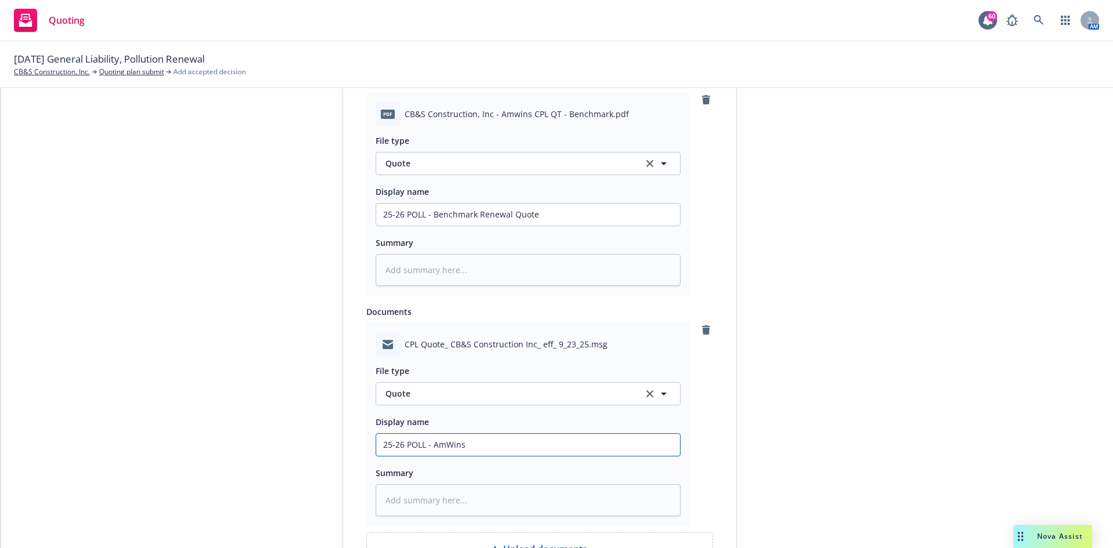
type input "25-26 POLL - AmWins"
type textarea "x"
type input "25-26 POLL - AmWins r"
type textarea "x"
type input "25-26 POLL - AmWins re"
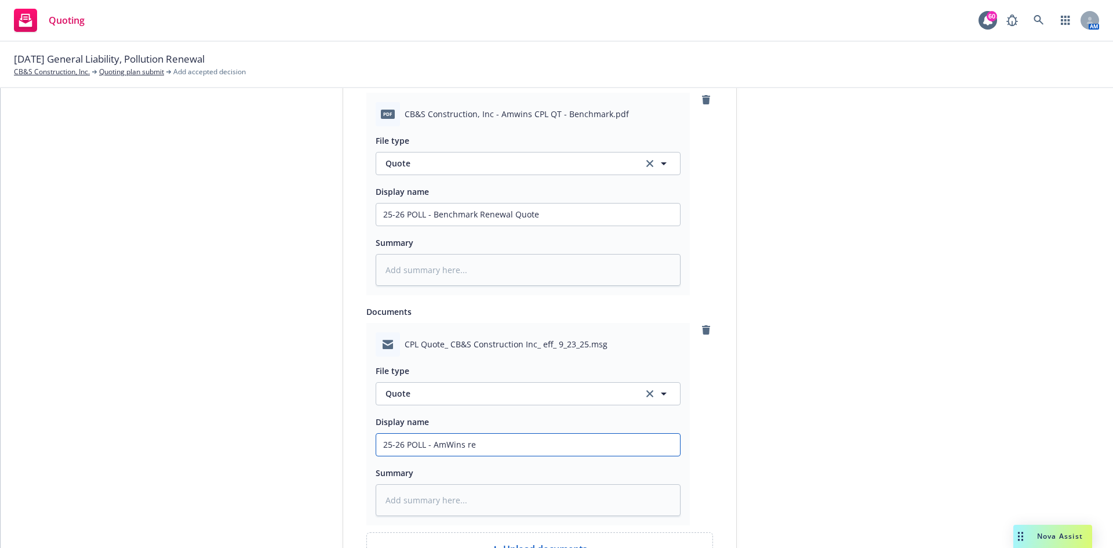
type textarea "x"
type input "25-26 POLL - AmWins ren"
type textarea "x"
type input "25-26 POLL - AmWins rene"
type textarea "x"
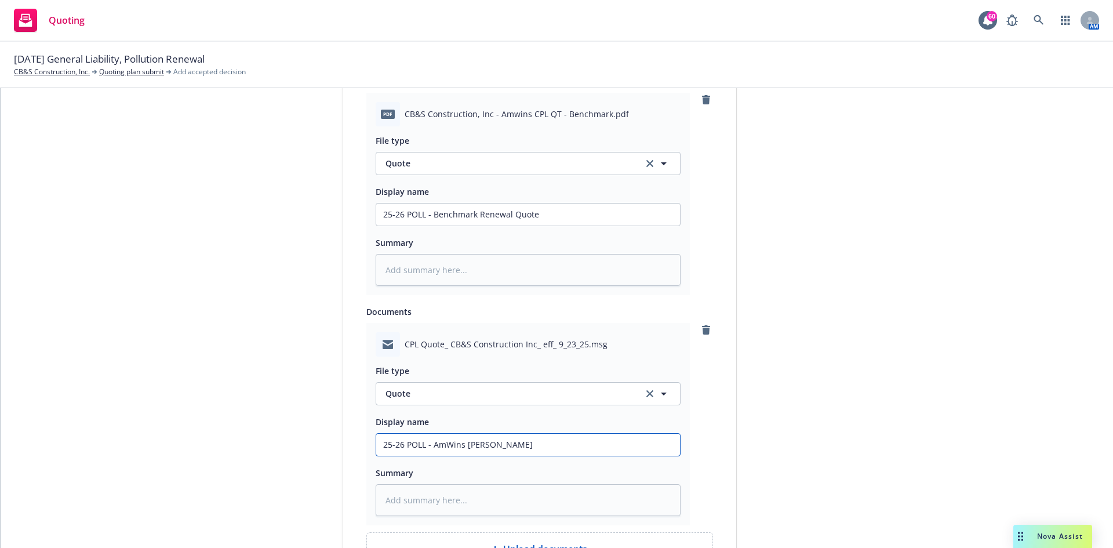
type input "25-26 POLL - AmWins renew"
type textarea "x"
type input "25-26 POLL - AmWins renewa"
type textarea "x"
type input "25-26 POLL - AmWins renewal"
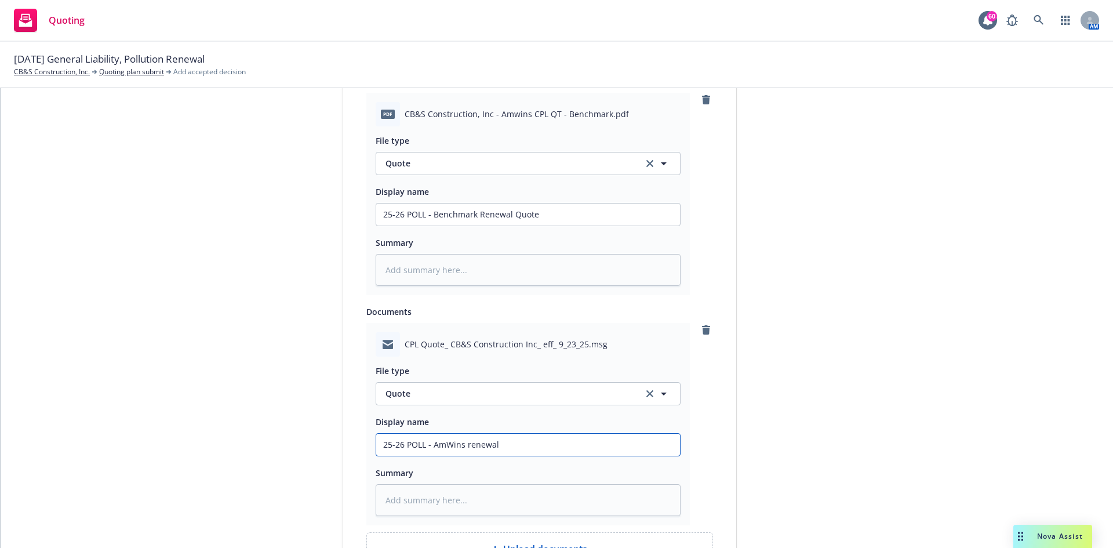
type textarea "x"
type input "25-26 POLL - AmWins renewal q"
type textarea "x"
type input "25-26 POLL - AmWins renewal qu"
type textarea "x"
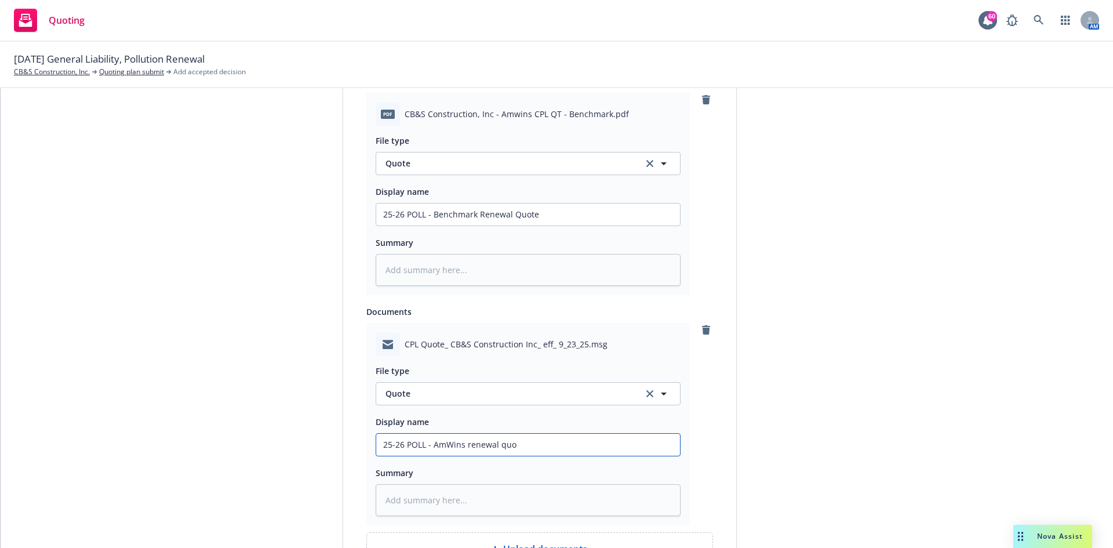
type input "25-26 POLL - AmWins renewal quot"
type textarea "x"
type input "25-26 POLL - AmWins renewal quote"
type textarea "x"
type input "25-26 POLL - AmWins renewal quote d"
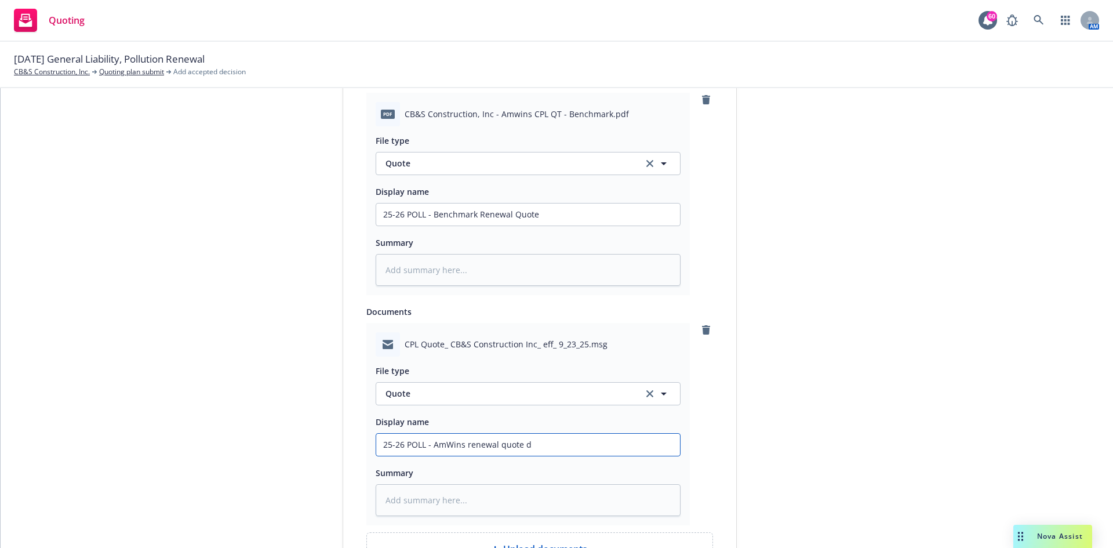
type textarea "x"
type input "25-26 POLL - AmWins renewal quote de"
type textarea "x"
type input "25-26 POLL - AmWins renewal quote del"
type textarea "x"
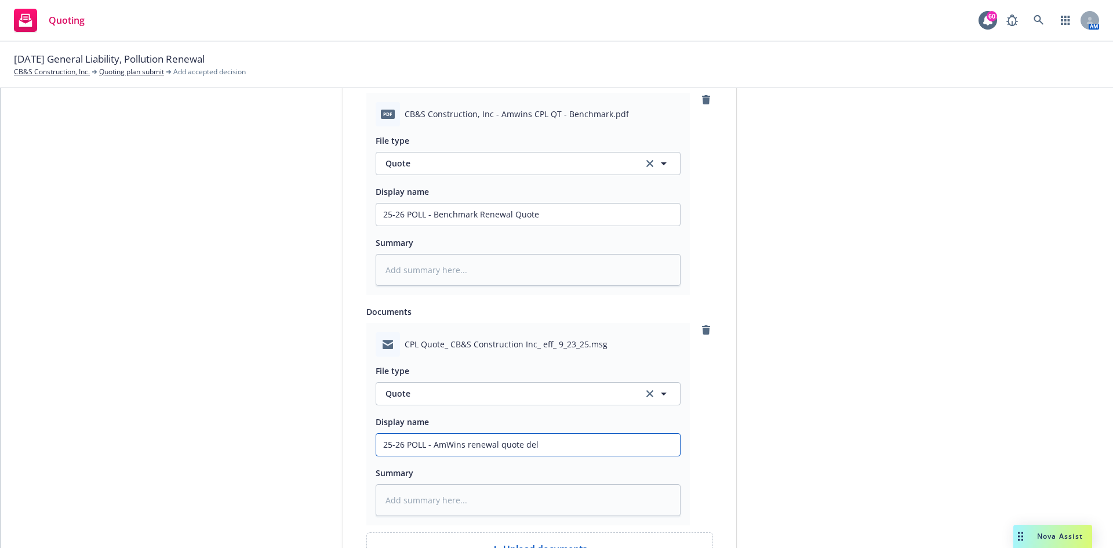
type input "25-26 POLL - AmWins renewal quote deli"
type textarea "x"
type input "25-26 POLL - AmWins renewal quote deliv"
type textarea "x"
type input "25-26 POLL - AmWins renewal quote delive"
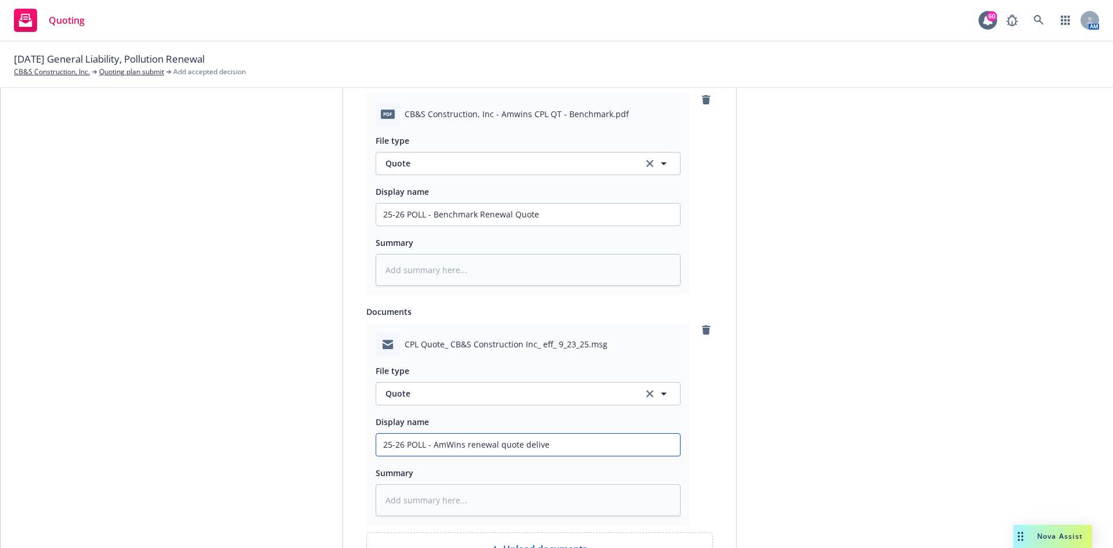
type textarea "x"
type input "25-26 POLL - AmWins renewal quote deliver"
type textarea "x"
type input "25-26 POLL - AmWins renewal quote delivery"
type textarea "x"
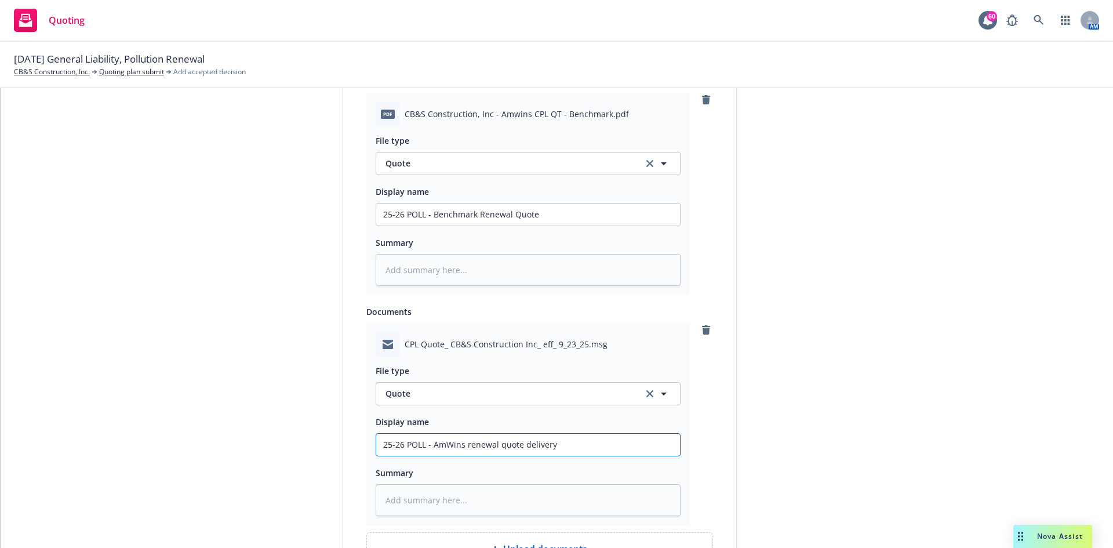
type input "25-26 POLL - AmWins renewal quote delivery"
type textarea "x"
type input "25-26 POLL - AmWins renewal quote delivery e"
type textarea "x"
type input "25-26 POLL - AmWins renewal quote delivery em"
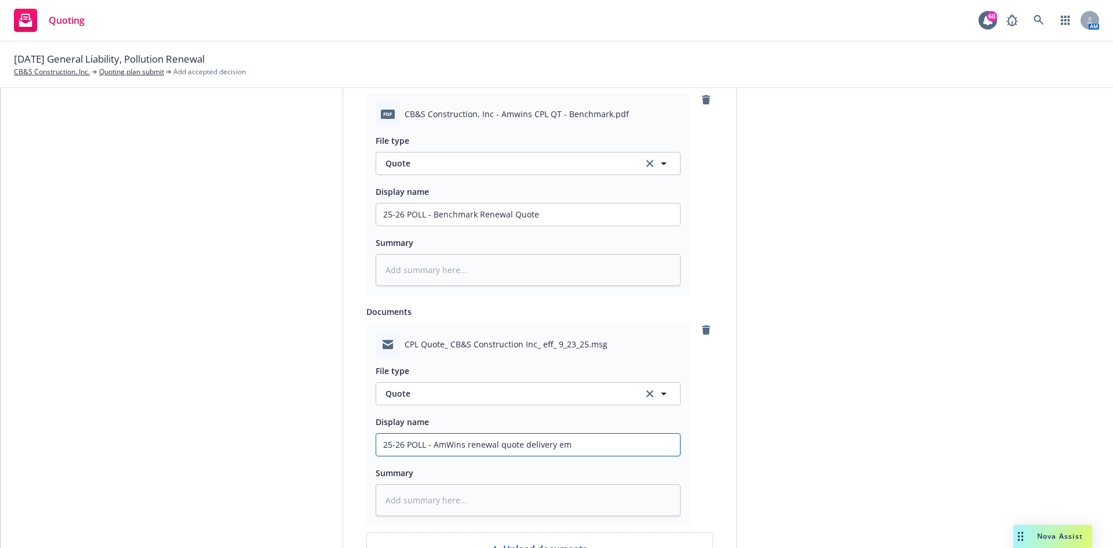
type textarea "x"
type input "25-26 POLL - AmWins renewal quote delivery ema"
type textarea "x"
type input "25-26 POLL - AmWins renewal quote delivery emai"
type textarea "x"
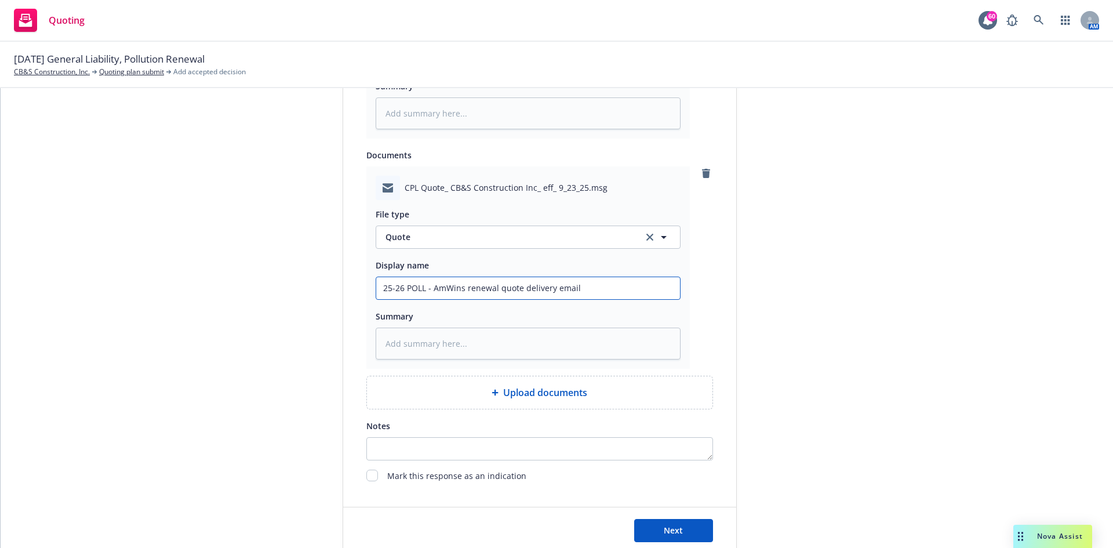
scroll to position [837, 0]
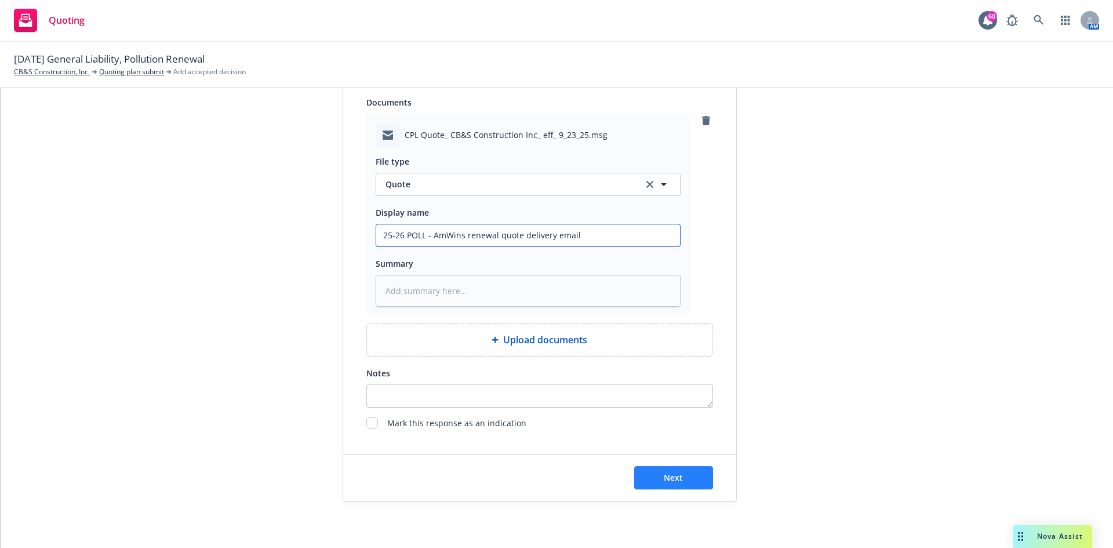
type input "25-26 POLL - AmWins renewal quote delivery email"
click at [659, 478] on button "Next" at bounding box center [673, 477] width 79 height 23
type textarea "x"
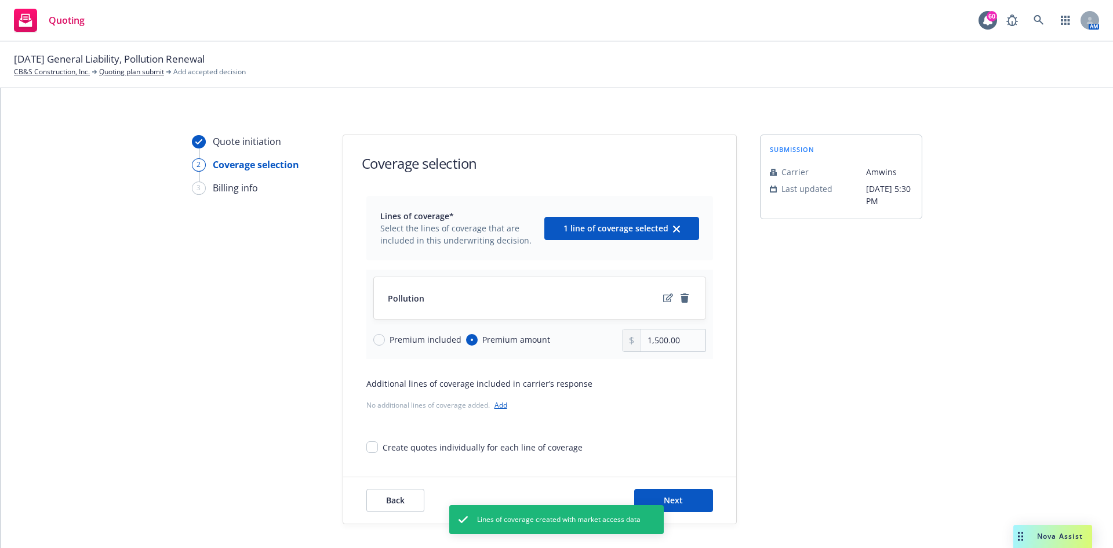
scroll to position [23, 0]
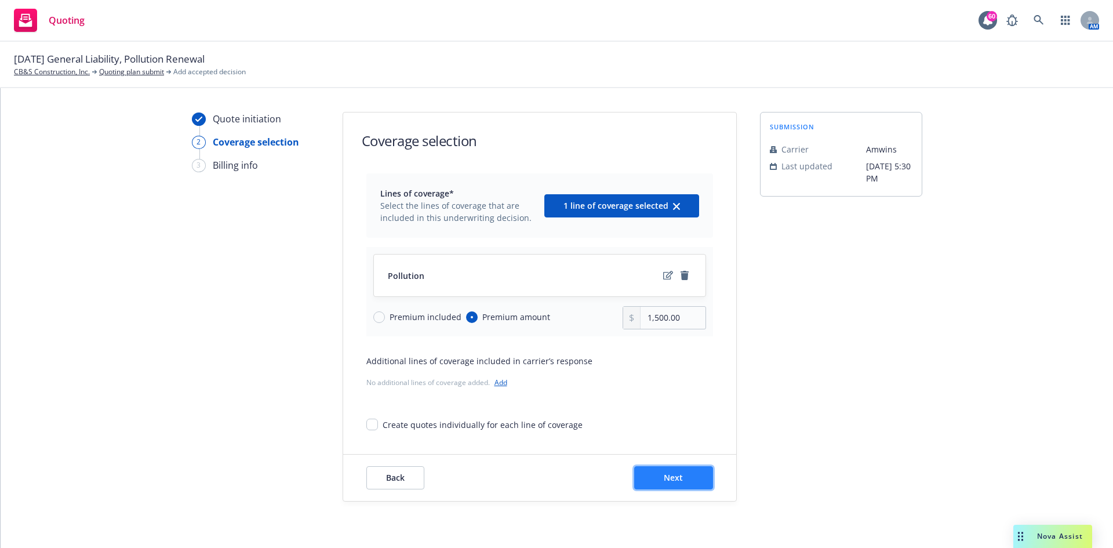
click at [639, 472] on button "Next" at bounding box center [673, 477] width 79 height 23
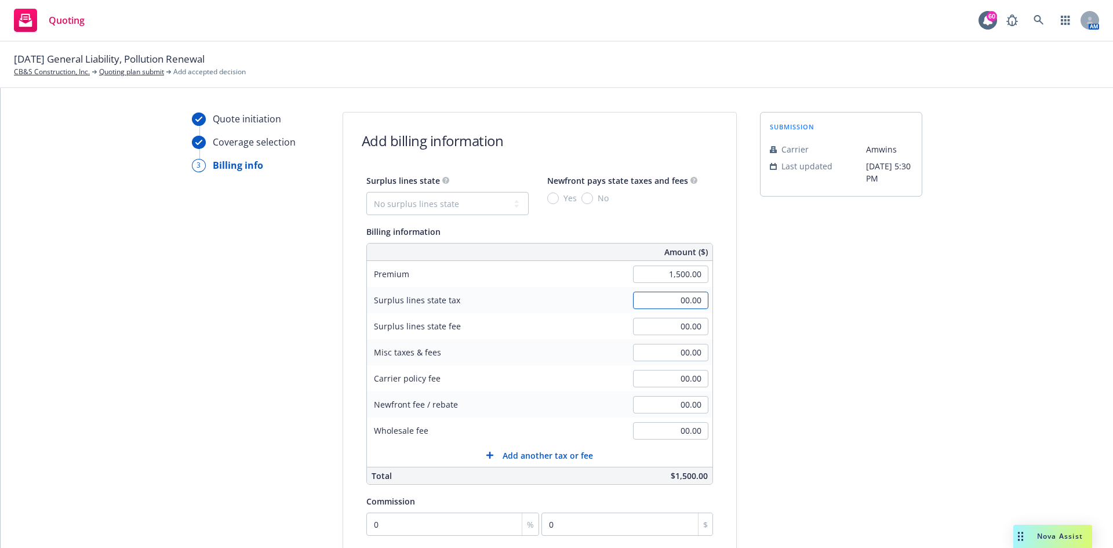
click at [662, 304] on input "00.00" at bounding box center [670, 300] width 75 height 17
type input "54.00"
type input "3.16"
type input "50.00"
click at [678, 418] on div "00.00" at bounding box center [670, 431] width 83 height 26
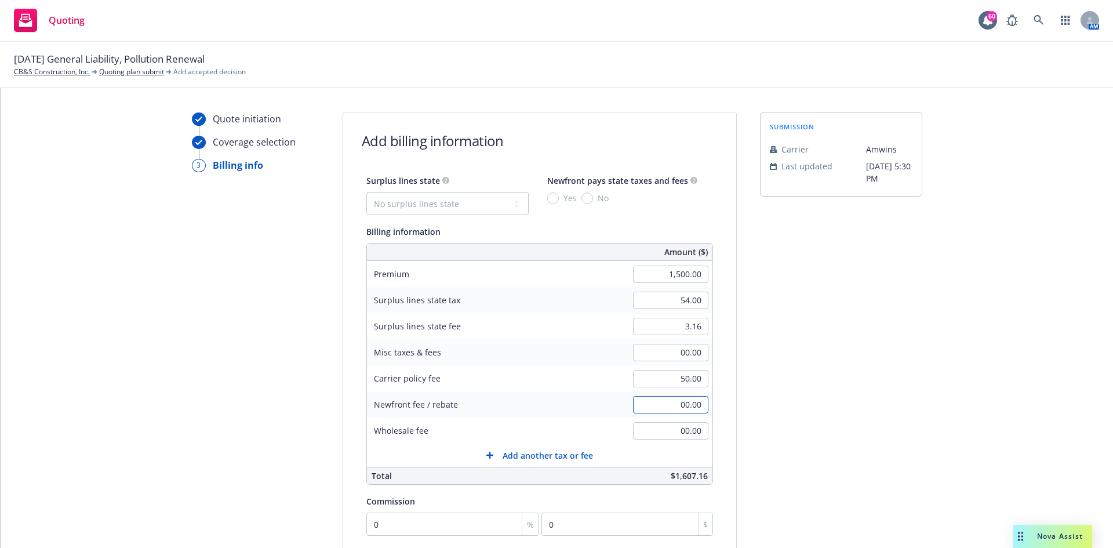
click at [671, 412] on input "00.00" at bounding box center [670, 404] width 75 height 17
type input "250.00"
click at [652, 430] on input "00.00" at bounding box center [670, 430] width 75 height 17
type input "250.00"
click at [654, 437] on input "250.00" at bounding box center [670, 430] width 75 height 17
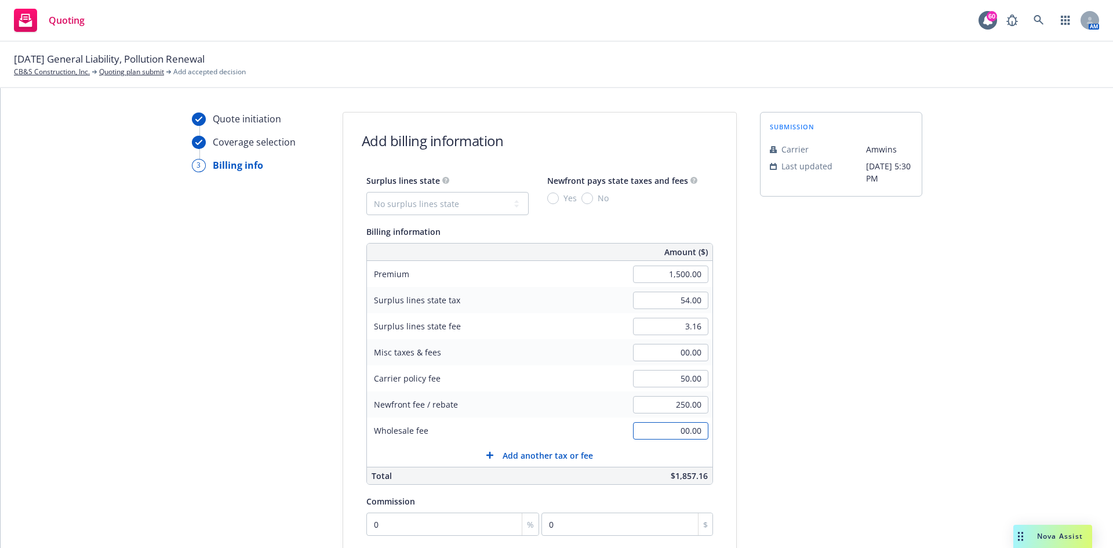
click at [672, 431] on input "00.00" at bounding box center [670, 430] width 75 height 17
type input "250.00"
click at [659, 411] on input "250.00" at bounding box center [670, 404] width 75 height 17
type input "00.00"
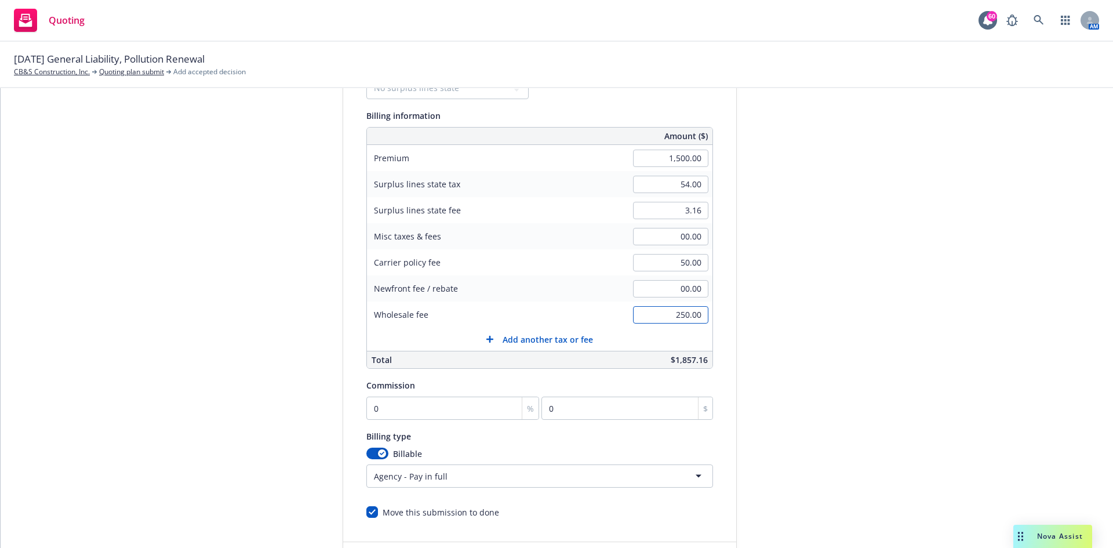
scroll to position [197, 0]
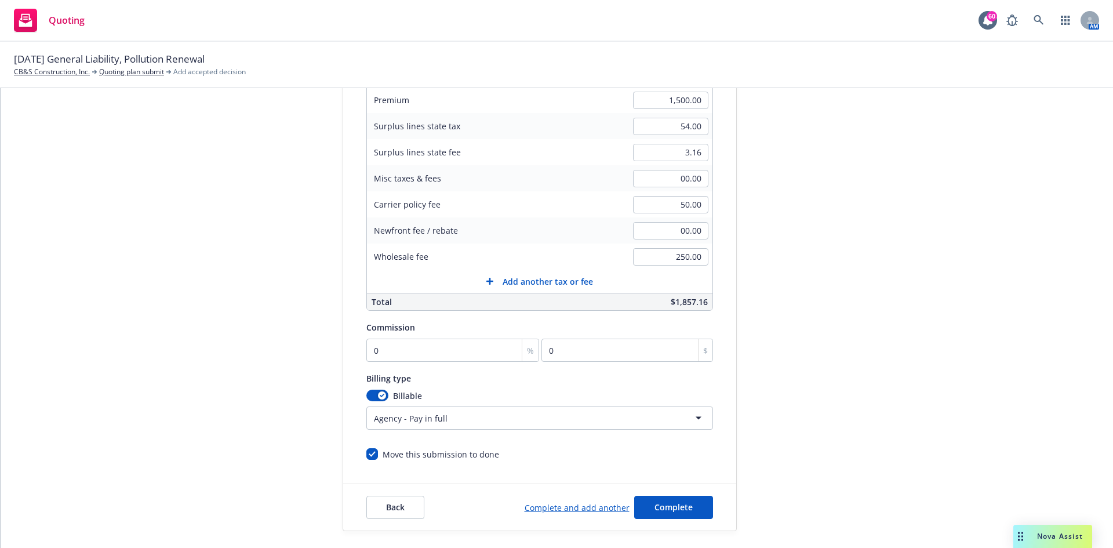
click at [433, 362] on div "Surplus lines state No surplus lines state Alaska Alabama Arkansas Arizona Cali…" at bounding box center [539, 229] width 347 height 461
click at [459, 344] on input "0" at bounding box center [452, 350] width 173 height 23
type input "1"
type input "15"
type input "12"
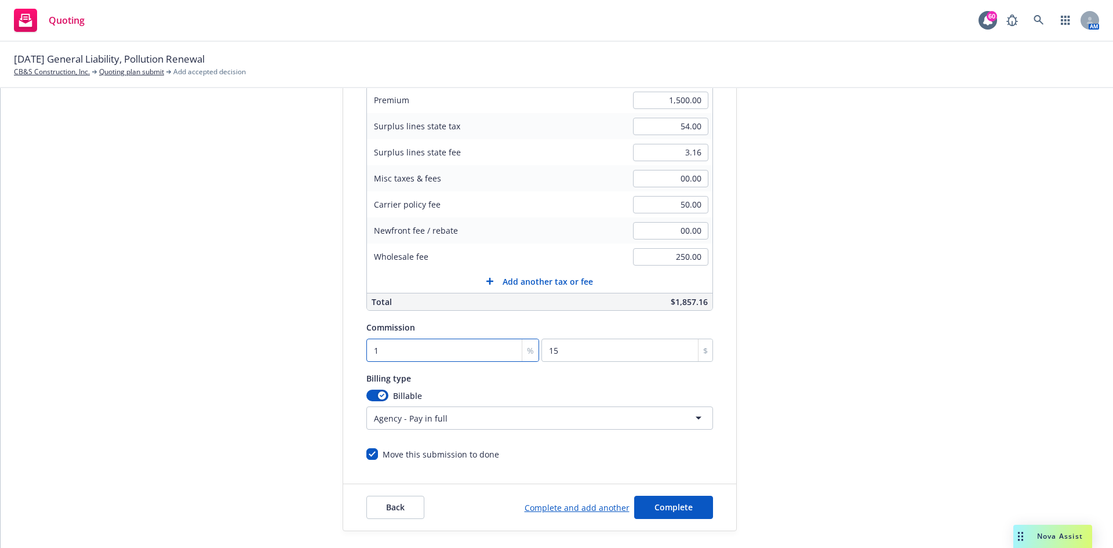
type input "180"
type input "12.5"
type input "187.5"
type input "12.5"
click at [660, 511] on span "Complete" at bounding box center [674, 506] width 38 height 11
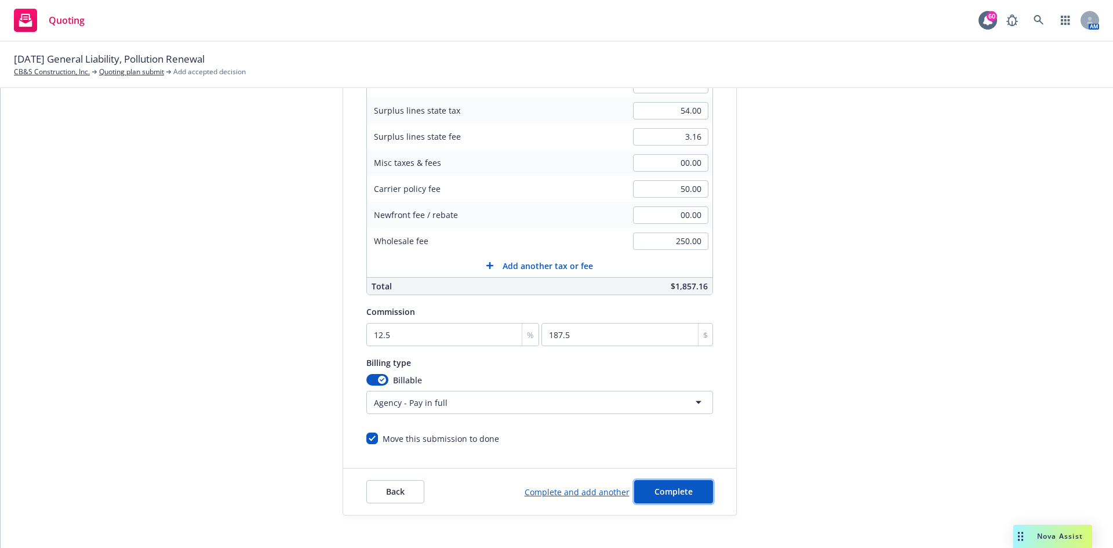
scroll to position [241, 0]
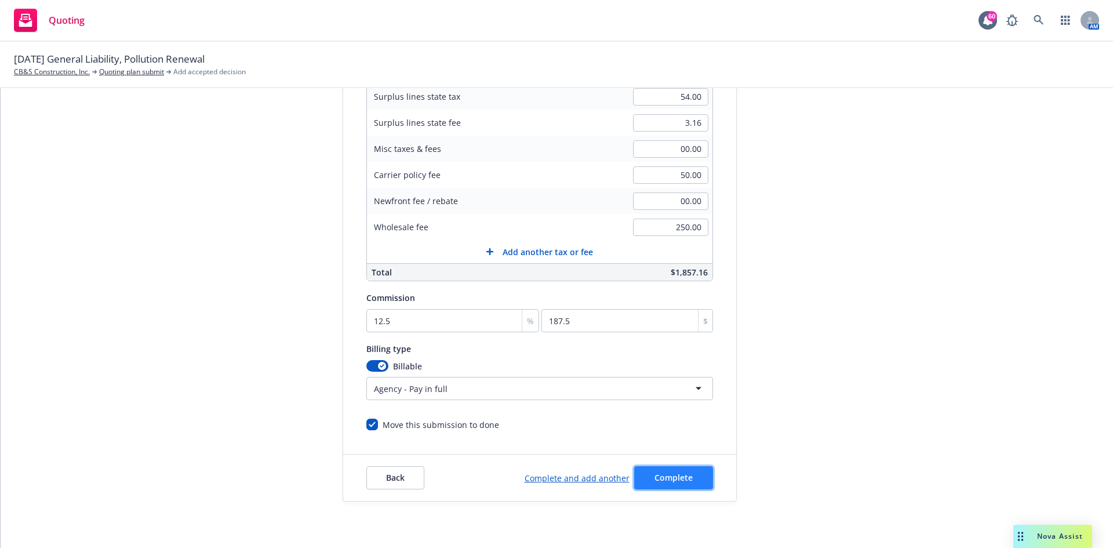
click at [680, 475] on span "Complete" at bounding box center [674, 477] width 38 height 11
click at [695, 484] on button "Complete" at bounding box center [673, 477] width 79 height 23
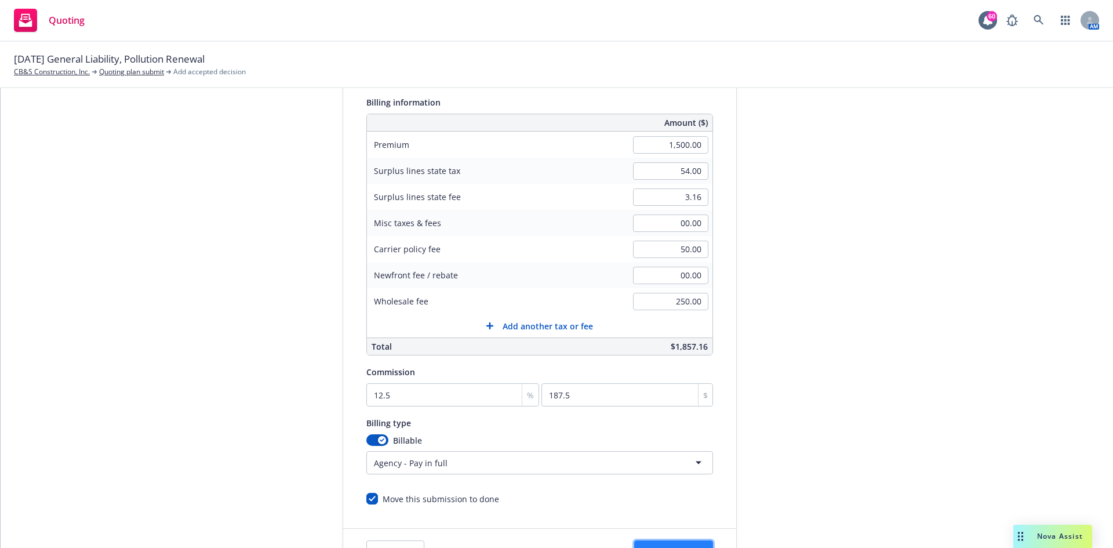
scroll to position [0, 0]
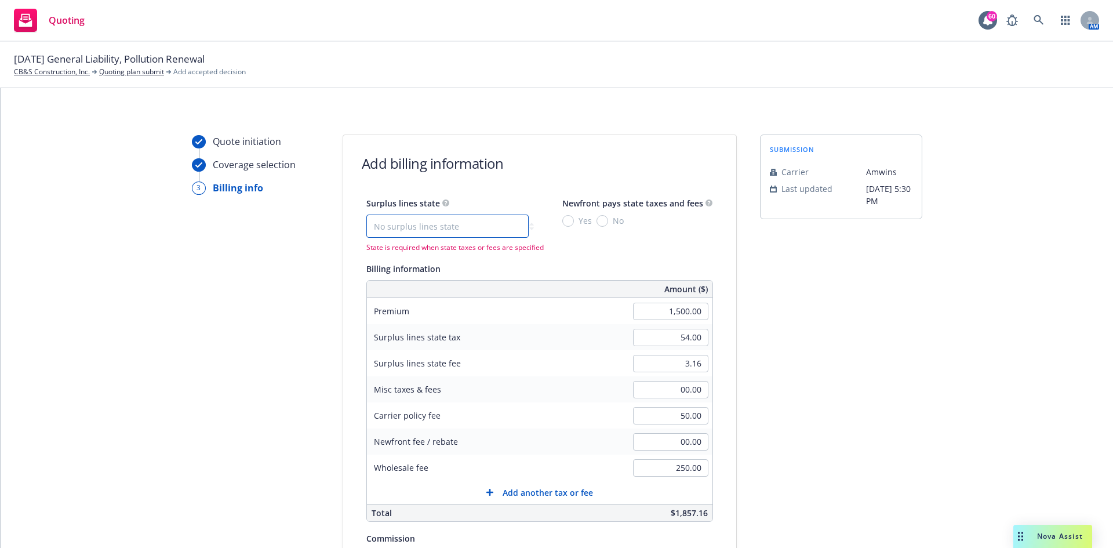
click at [477, 224] on select "No surplus lines state Alaska Alabama Arkansas Arizona California Colorado Conn…" at bounding box center [447, 226] width 162 height 23
select select "WY"
type input "46.50"
type input "2.71"
click at [485, 223] on select "No surplus lines state Alaska Alabama Arkansas Arizona California Colorado Conn…" at bounding box center [447, 226] width 162 height 23
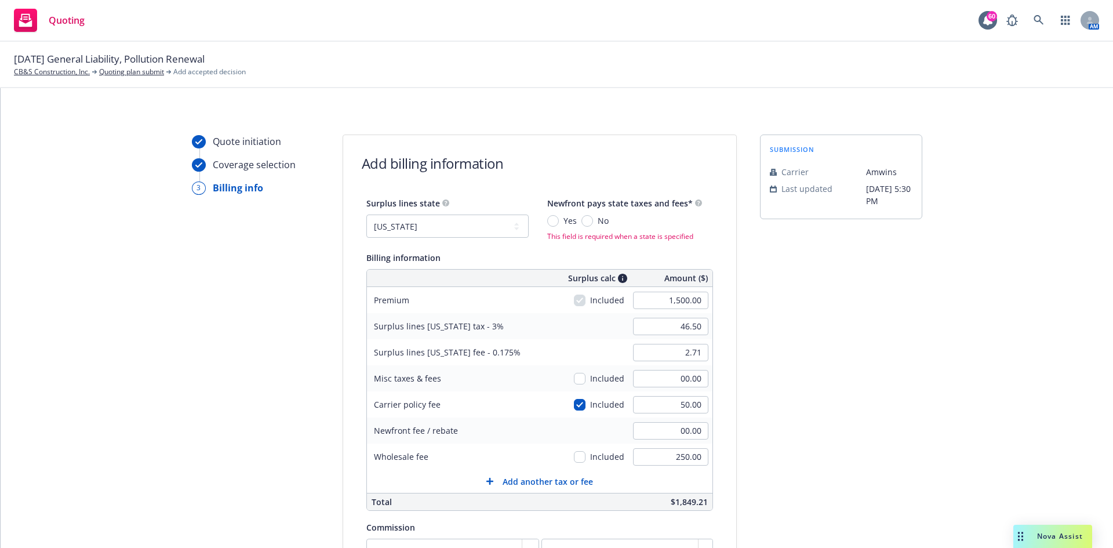
click at [572, 221] on div "Yes No" at bounding box center [577, 221] width 61 height 12
click at [581, 223] on input "No" at bounding box center [587, 221] width 12 height 12
radio input "true"
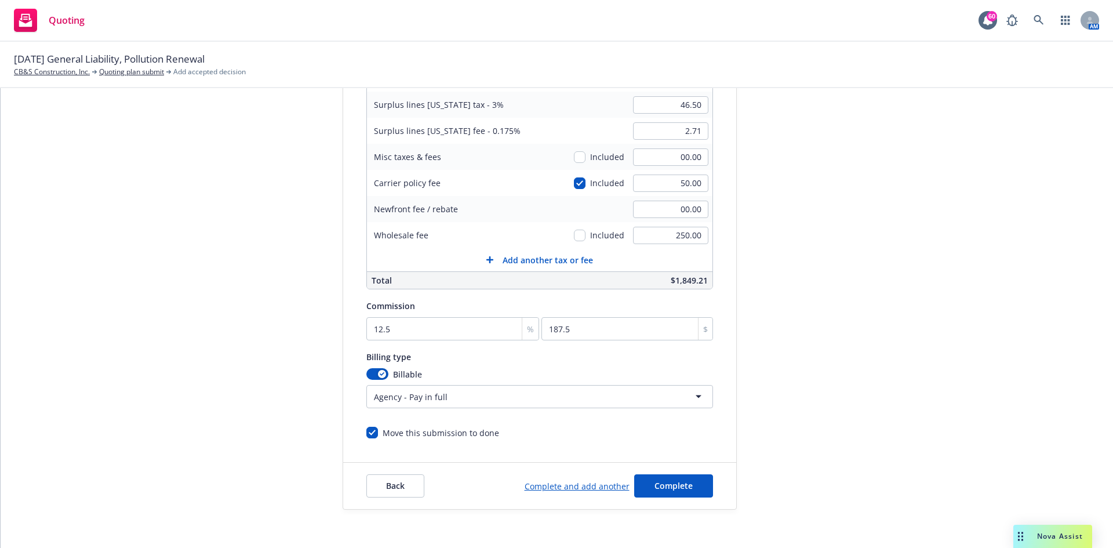
scroll to position [226, 0]
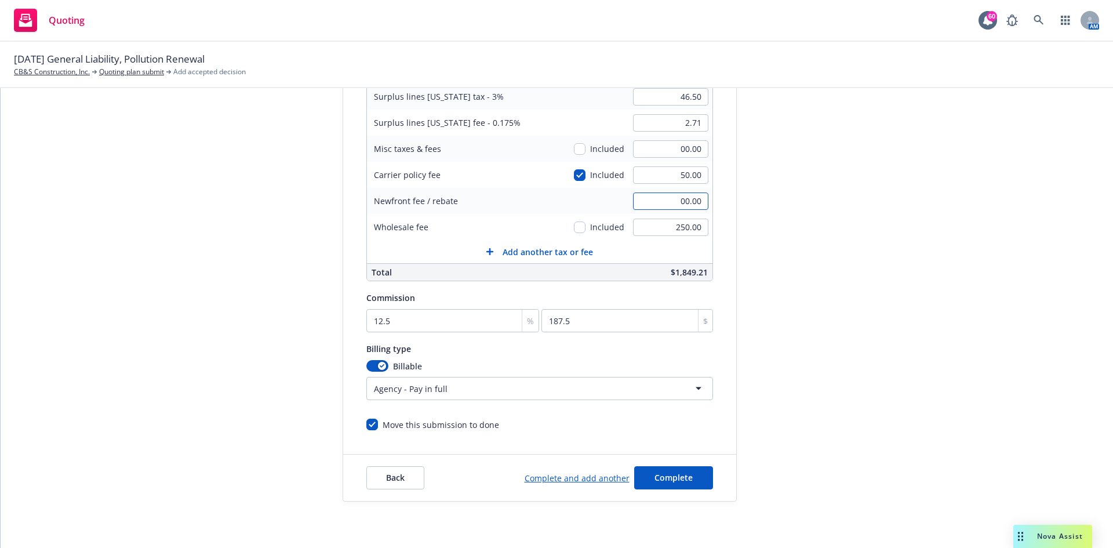
click at [666, 202] on input "00.00" at bounding box center [670, 200] width 75 height 17
type input "250.00"
type input "00.00"
click at [677, 211] on div "250.00" at bounding box center [670, 201] width 83 height 26
click at [679, 204] on input "250.00" at bounding box center [670, 200] width 75 height 17
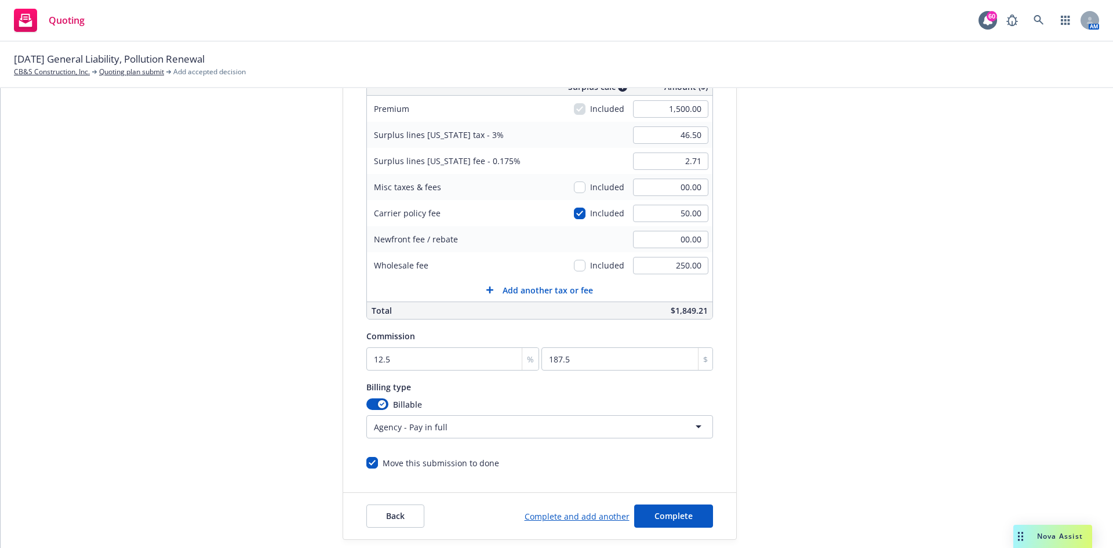
scroll to position [168, 0]
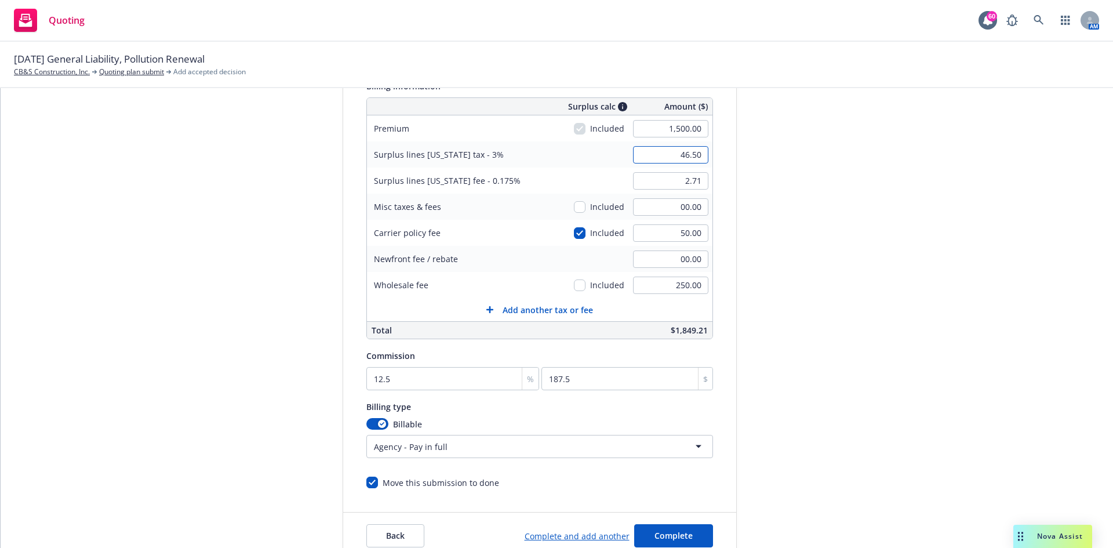
click at [647, 151] on input "46.50" at bounding box center [670, 154] width 75 height 17
click at [682, 254] on input "00.00" at bounding box center [670, 258] width 75 height 17
click at [679, 260] on input "00.00" at bounding box center [670, 258] width 75 height 17
drag, startPoint x: 697, startPoint y: 257, endPoint x: 774, endPoint y: 264, distance: 77.4
click at [774, 264] on div "Quote initiation Coverage selection 3 Billing info Add billing information Surp…" at bounding box center [556, 262] width 1085 height 593
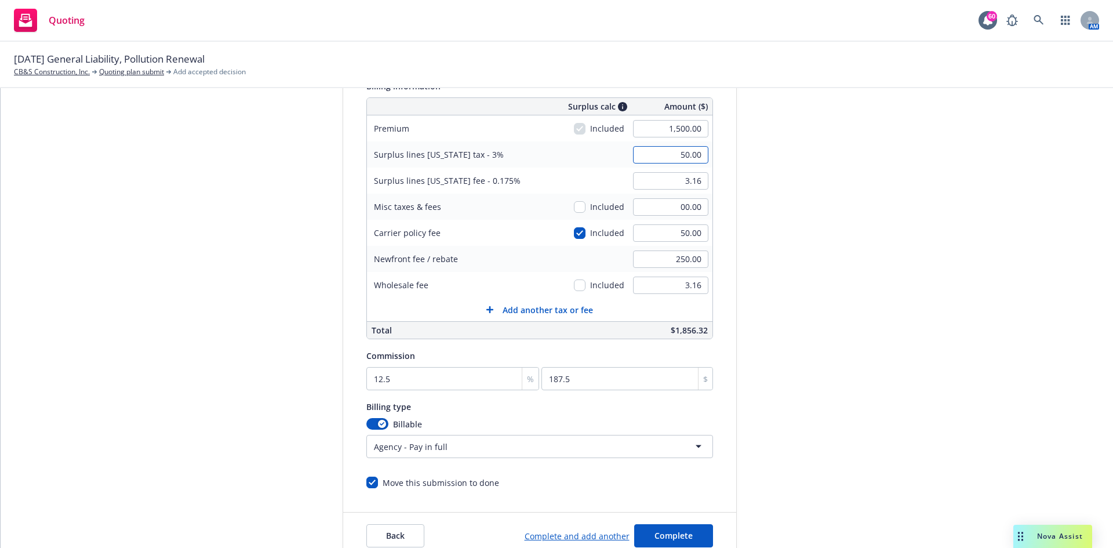
click at [673, 157] on input "50.00" at bounding box center [670, 154] width 75 height 17
click at [681, 236] on input "50.00" at bounding box center [670, 232] width 75 height 17
click at [681, 187] on input "3.16" at bounding box center [670, 180] width 75 height 17
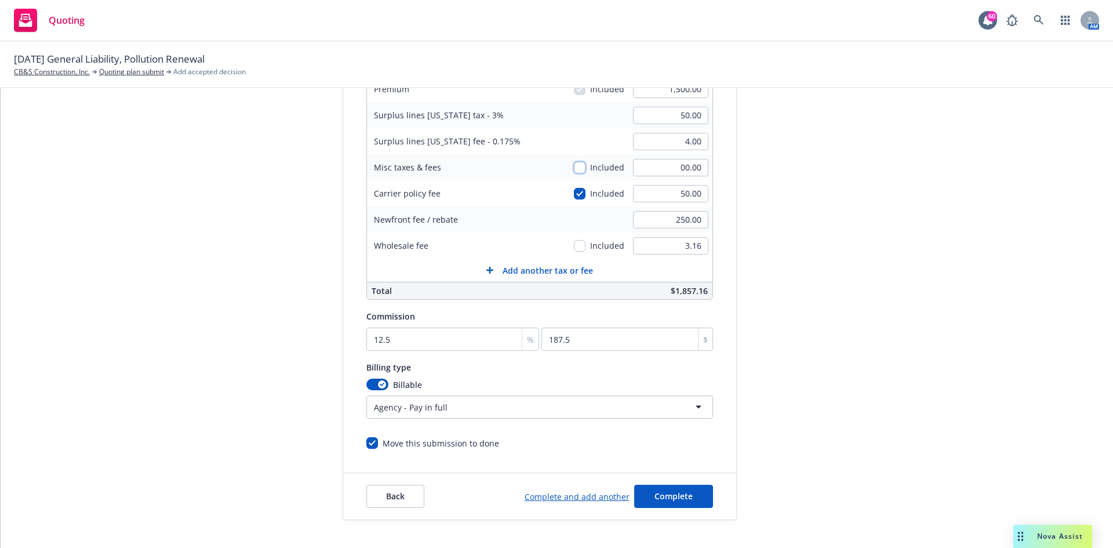
scroll to position [226, 0]
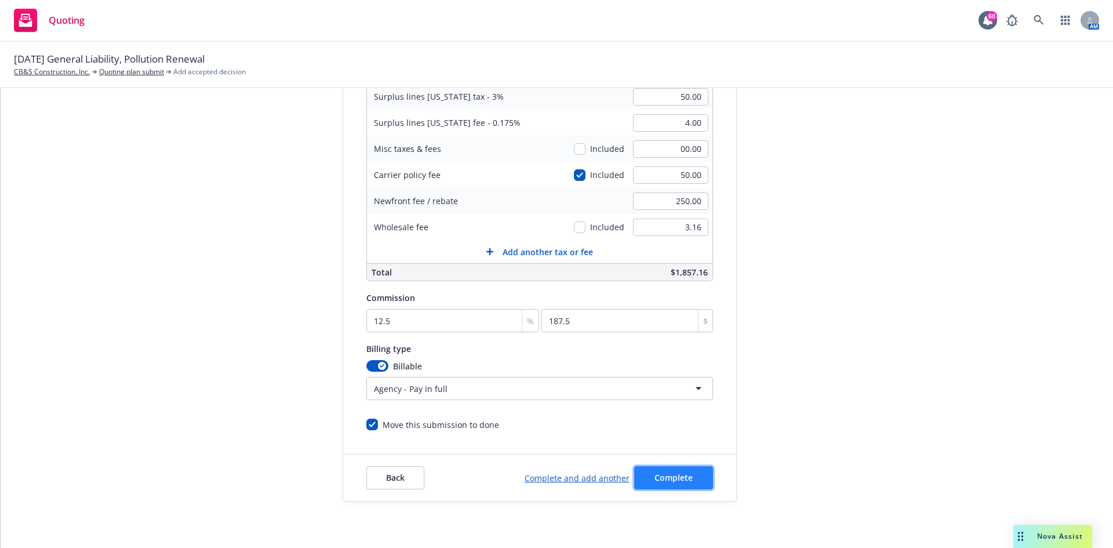
click at [688, 469] on button "Complete" at bounding box center [673, 477] width 79 height 23
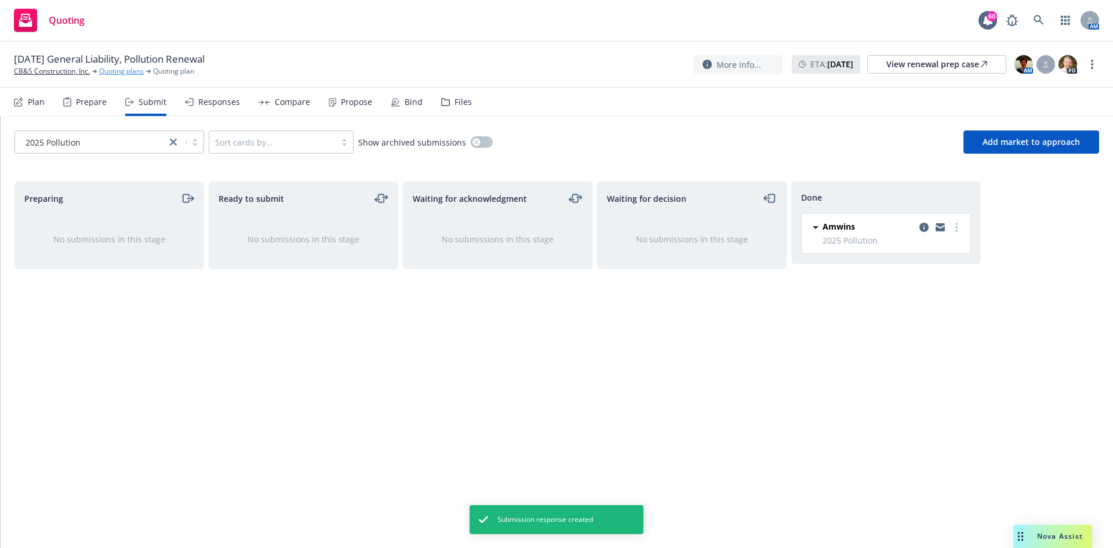
click at [132, 74] on link "Quoting plans" at bounding box center [121, 71] width 45 height 10
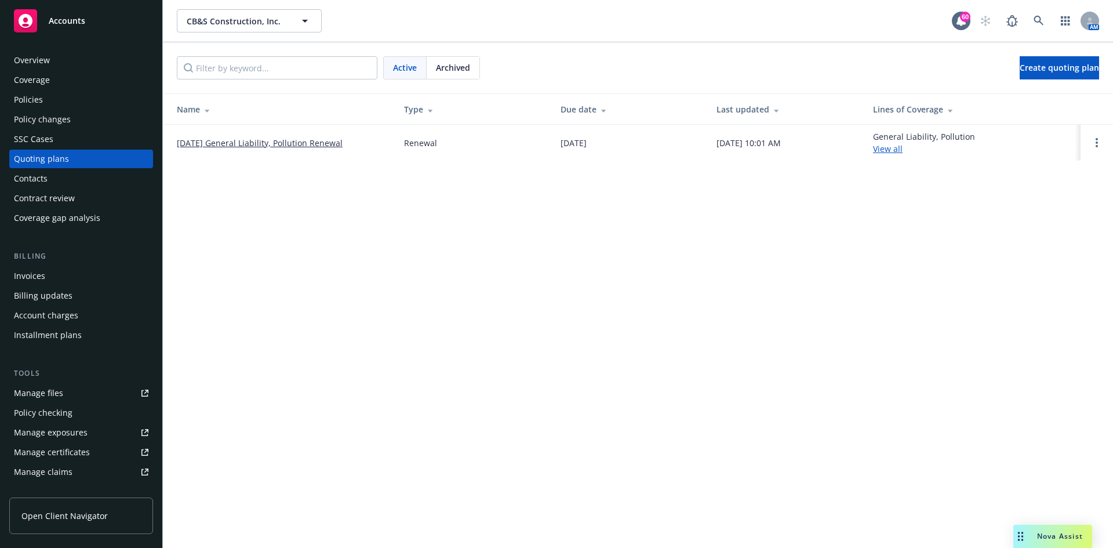
click at [49, 276] on div "Invoices" at bounding box center [81, 276] width 135 height 19
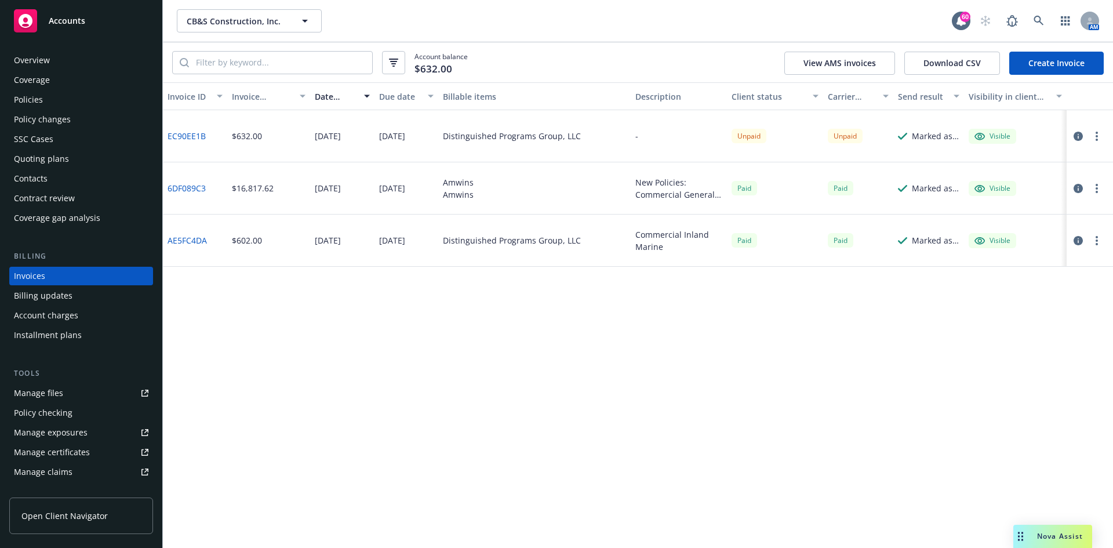
click at [1068, 70] on link "Create Invoice" at bounding box center [1056, 63] width 94 height 23
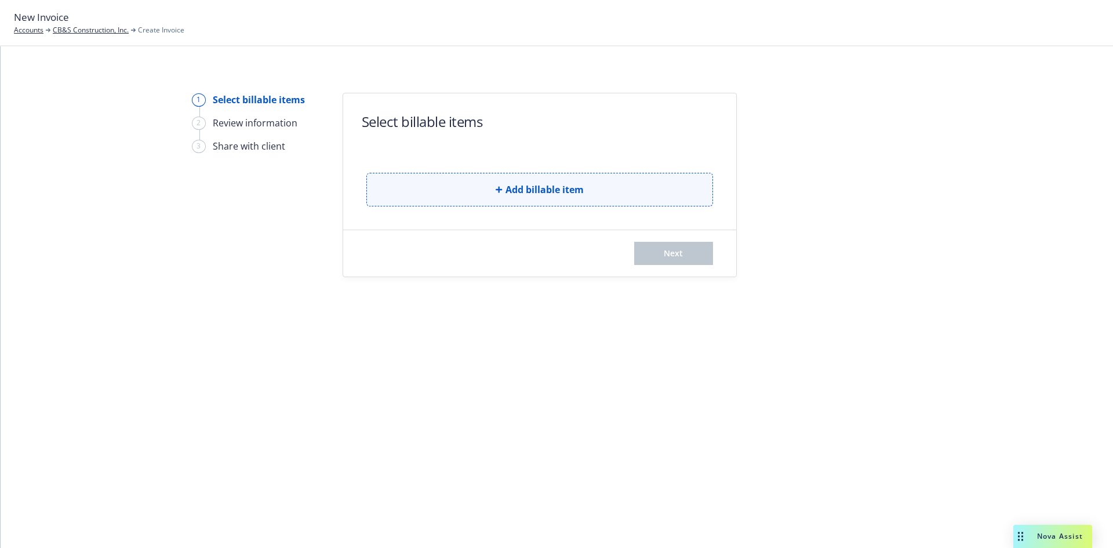
click at [551, 176] on button "Add billable item" at bounding box center [539, 190] width 347 height 34
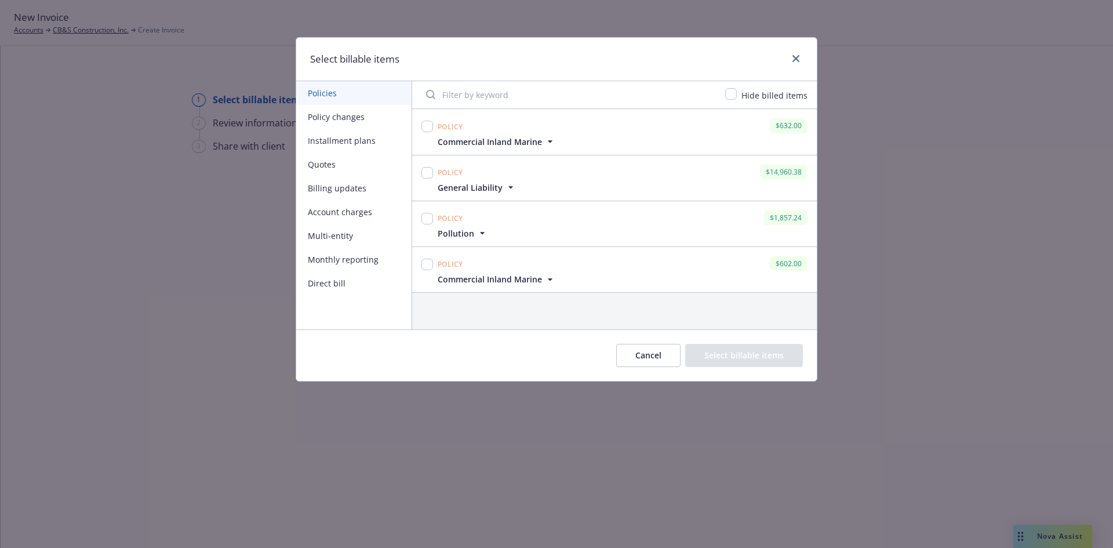
click at [332, 172] on button "Quotes" at bounding box center [353, 164] width 115 height 24
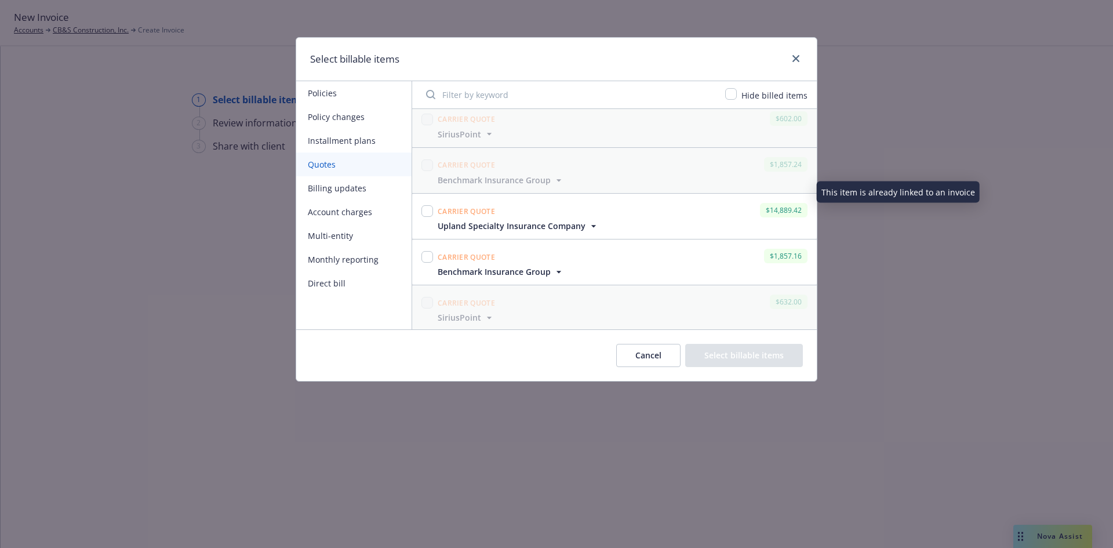
scroll to position [101, 0]
click at [422, 259] on input "checkbox" at bounding box center [427, 255] width 12 height 12
checkbox input "true"
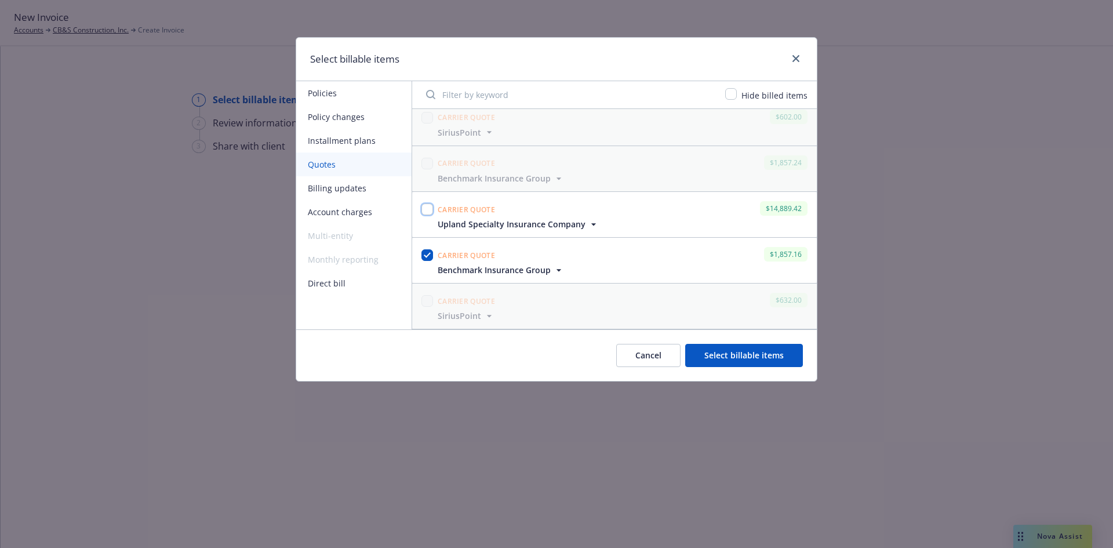
click at [424, 211] on input "checkbox" at bounding box center [427, 209] width 12 height 12
checkbox input "true"
click at [741, 359] on button "Select billable items" at bounding box center [744, 355] width 118 height 23
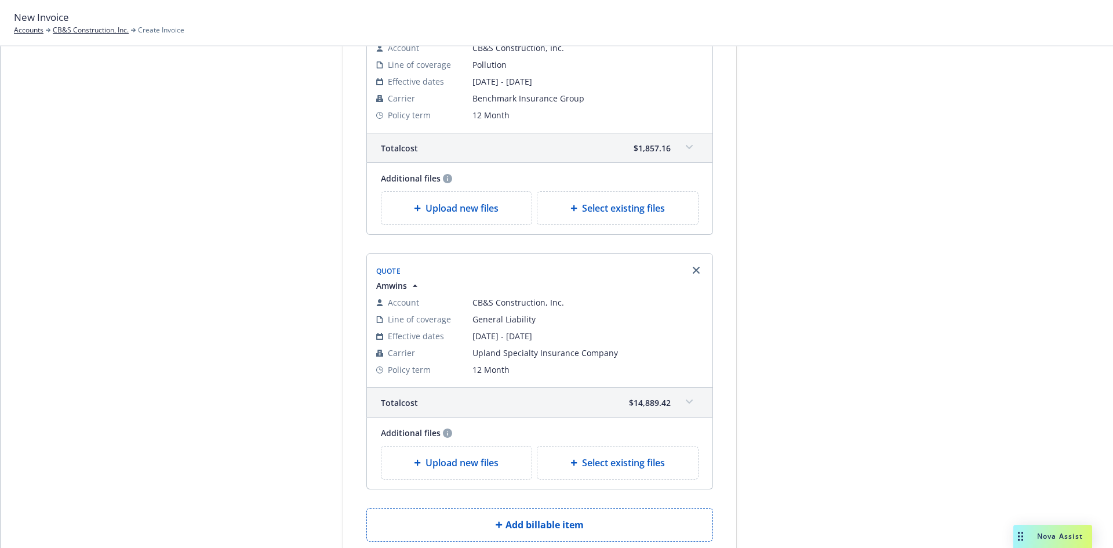
scroll to position [266, 0]
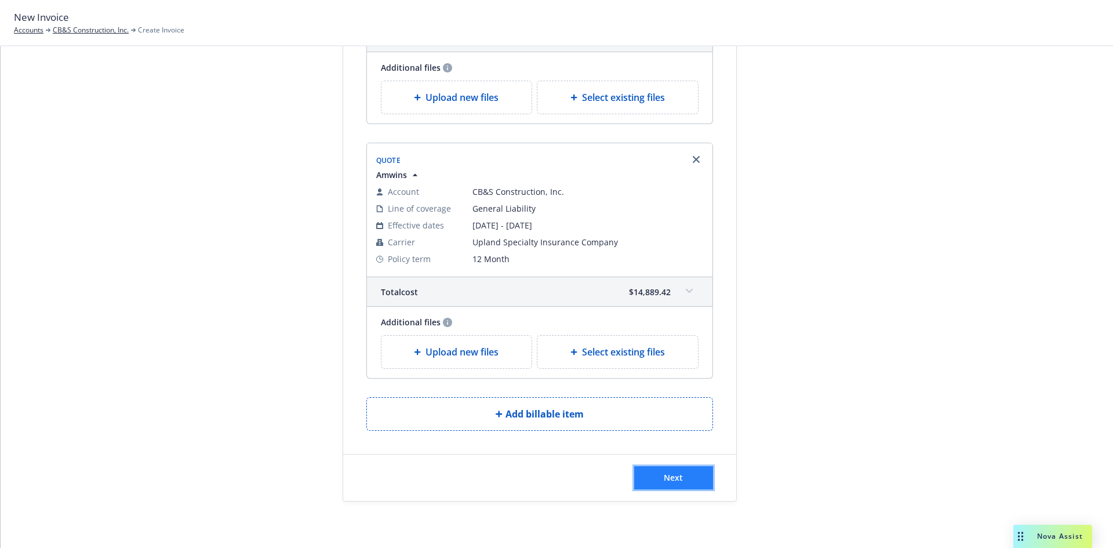
click at [671, 482] on span "Next" at bounding box center [673, 477] width 19 height 11
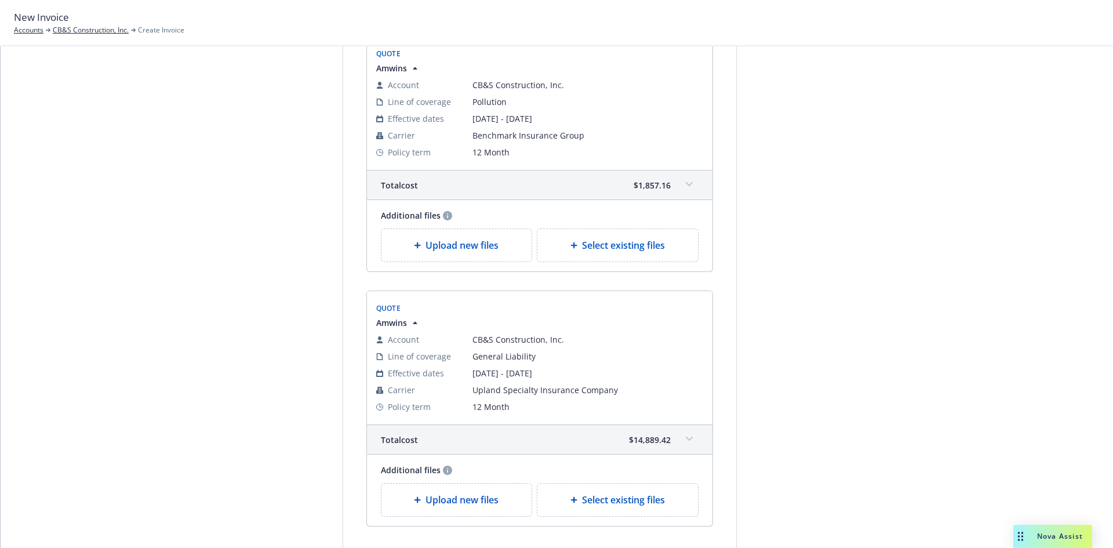
scroll to position [409, 0]
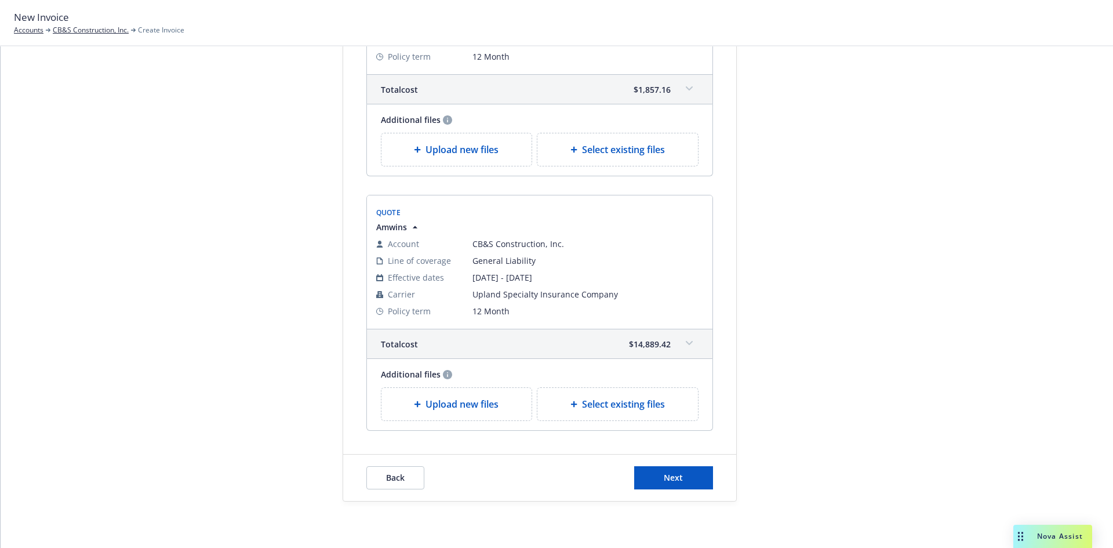
click at [696, 490] on div "Back Next" at bounding box center [539, 478] width 393 height 46
click at [695, 484] on button "Next" at bounding box center [673, 477] width 79 height 23
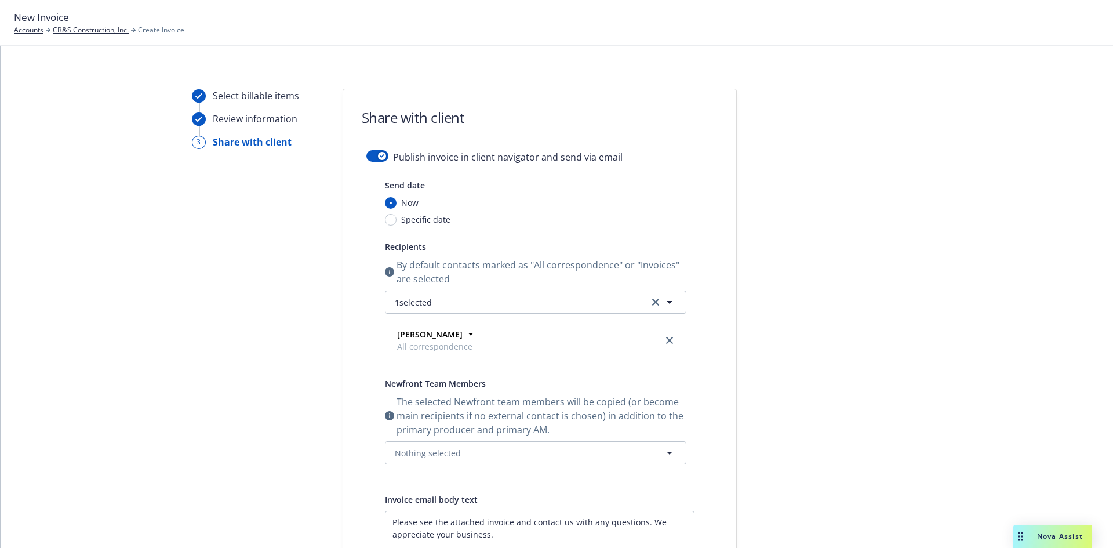
scroll to position [0, 0]
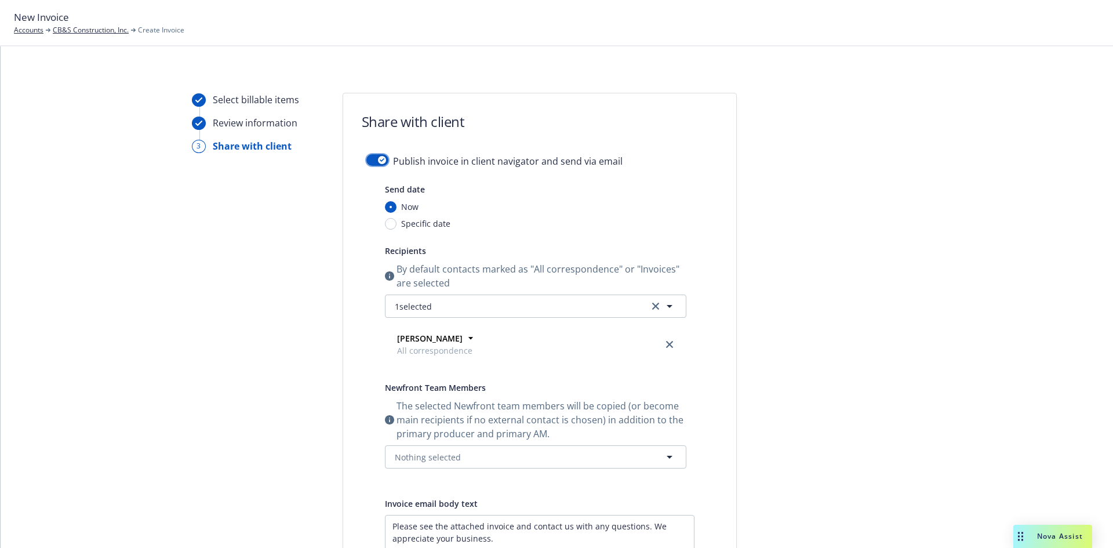
click at [369, 163] on button "button" at bounding box center [377, 160] width 22 height 12
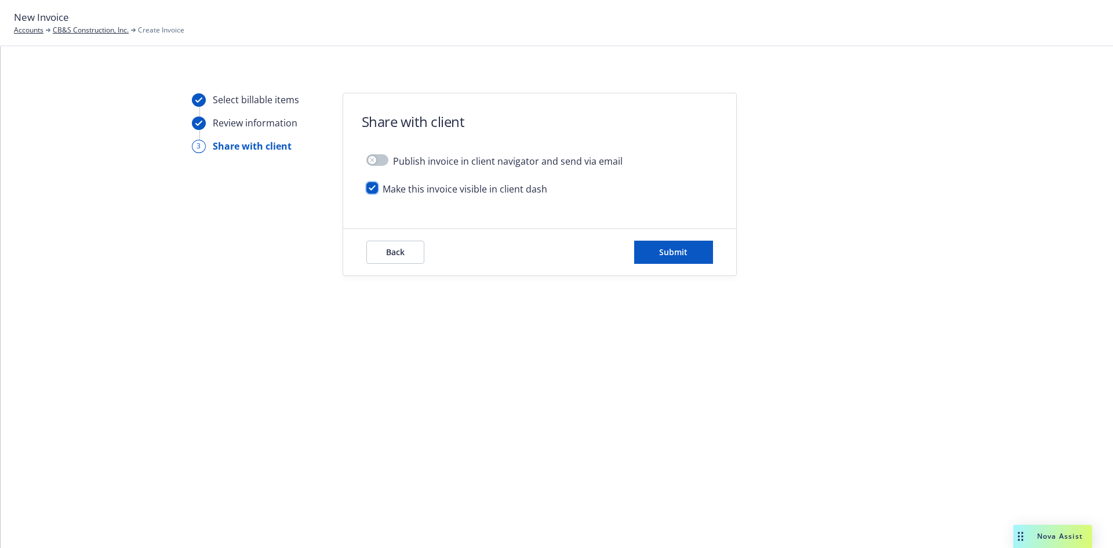
click at [370, 187] on input "checkbox" at bounding box center [372, 188] width 12 height 12
checkbox input "false"
click at [675, 251] on span "Submit" at bounding box center [673, 251] width 28 height 11
